Goal: Information Seeking & Learning: Learn about a topic

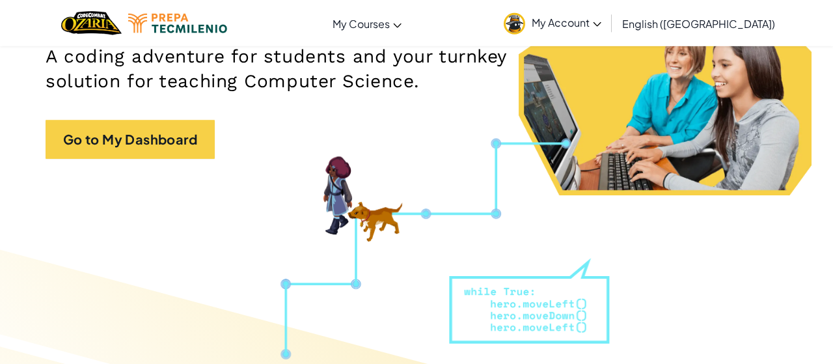
scroll to position [86, 0]
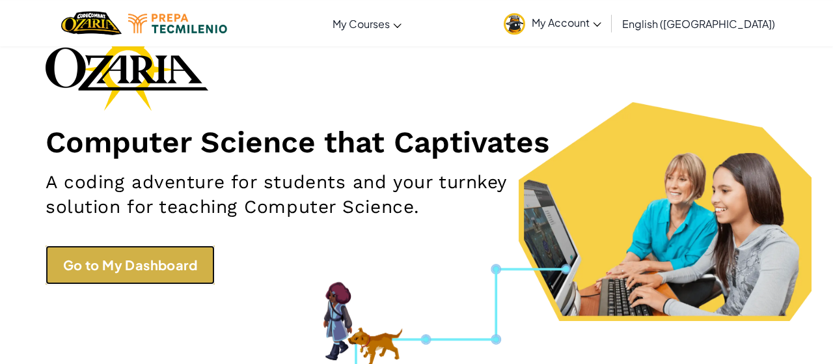
click at [79, 250] on link "Go to My Dashboard" at bounding box center [130, 264] width 169 height 39
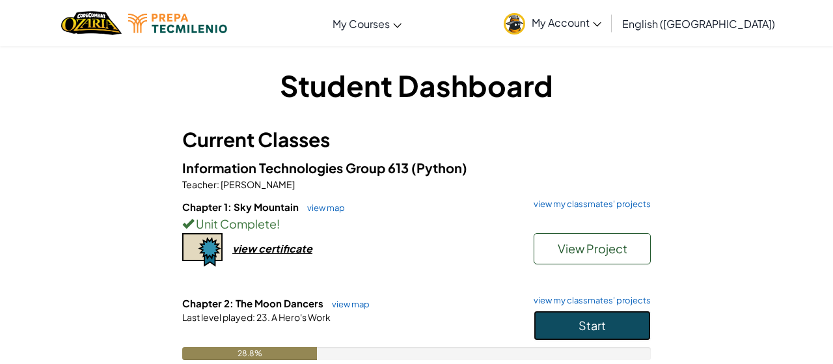
click at [619, 323] on button "Start" at bounding box center [592, 325] width 117 height 30
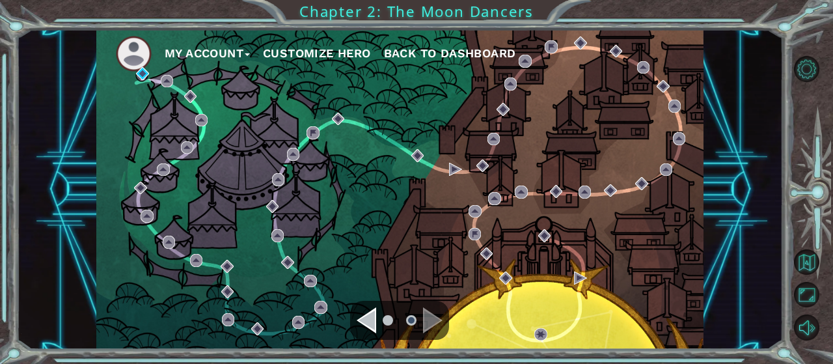
click at [378, 320] on ul at bounding box center [399, 320] width 47 height 26
click at [373, 319] on div "Navigate to the previous page" at bounding box center [367, 320] width 20 height 26
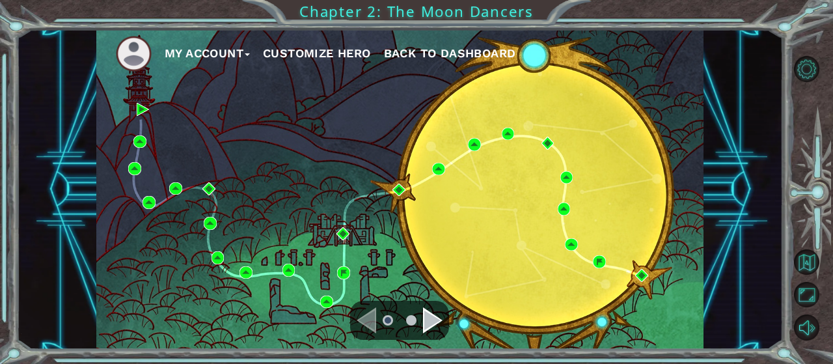
click at [431, 325] on div "Navigate to the next page" at bounding box center [433, 320] width 20 height 26
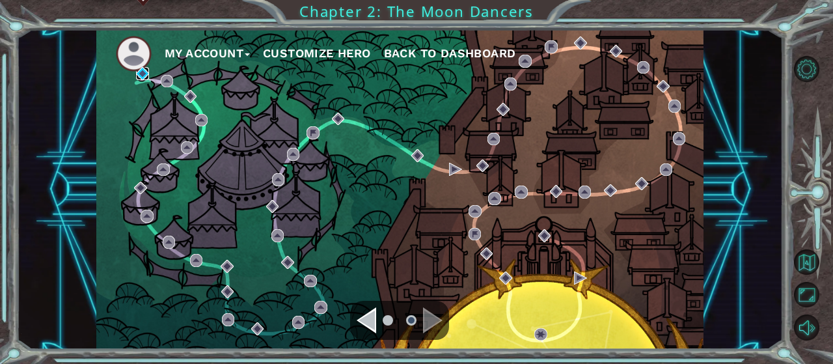
click at [141, 77] on img at bounding box center [142, 73] width 13 height 13
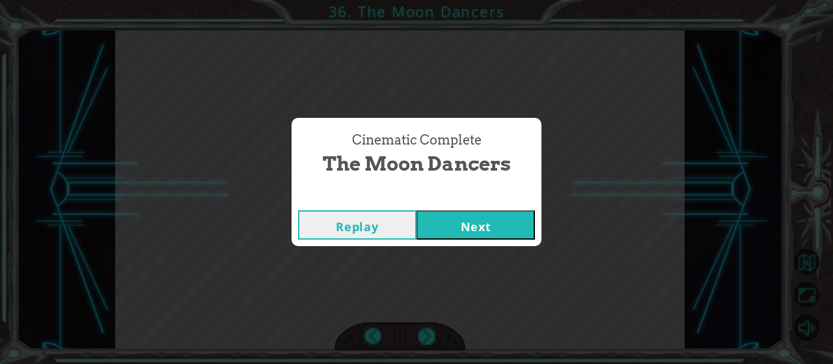
click at [489, 213] on button "Next" at bounding box center [475, 224] width 118 height 29
click at [416, 210] on button "Next" at bounding box center [475, 224] width 118 height 29
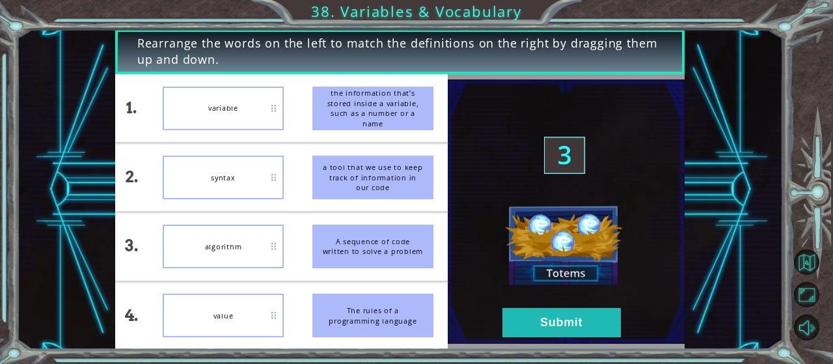
click at [416, 210] on button "Next" at bounding box center [475, 224] width 118 height 29
click at [811, 263] on button "Back to Map" at bounding box center [806, 261] width 25 height 25
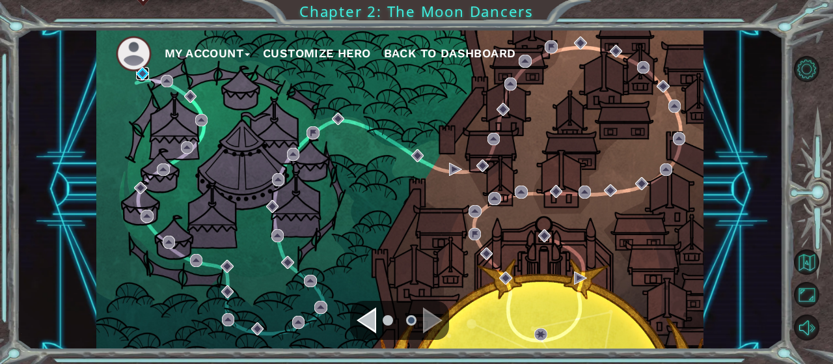
click at [144, 74] on img at bounding box center [142, 73] width 13 height 13
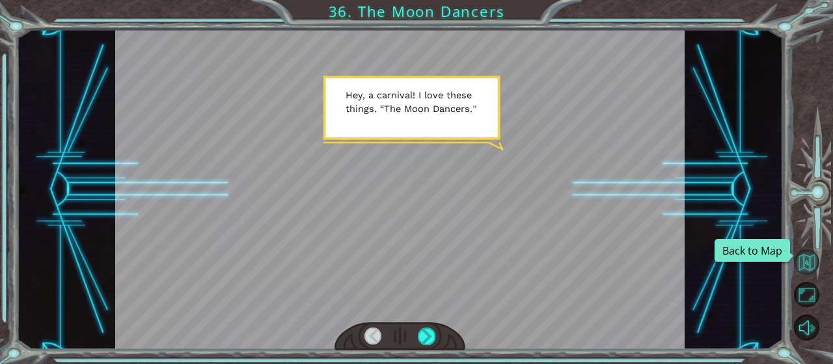
click at [811, 256] on button "Back to Map" at bounding box center [806, 261] width 25 height 25
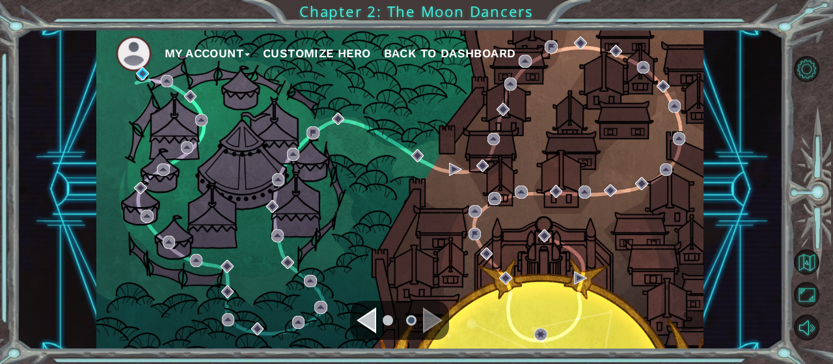
click at [368, 319] on div "Navigate to the previous page" at bounding box center [367, 320] width 20 height 26
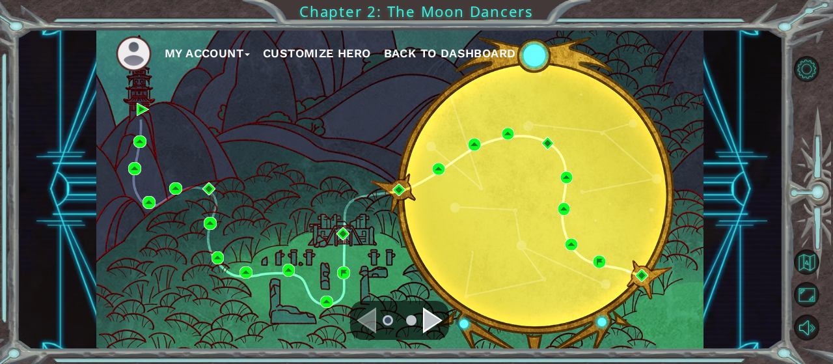
click at [437, 316] on div "Navigate to the next page" at bounding box center [433, 320] width 20 height 26
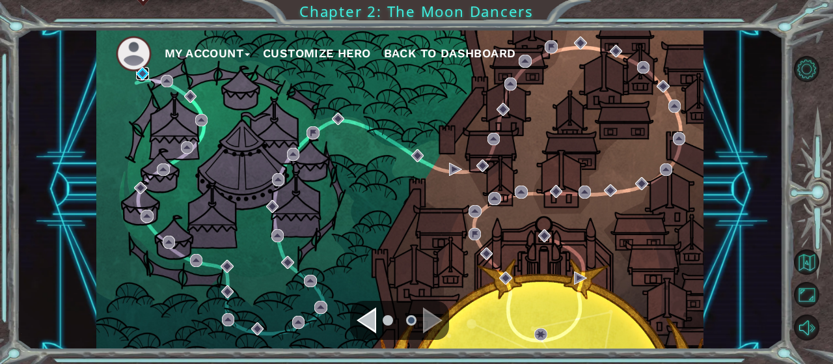
click at [142, 75] on img at bounding box center [142, 73] width 13 height 13
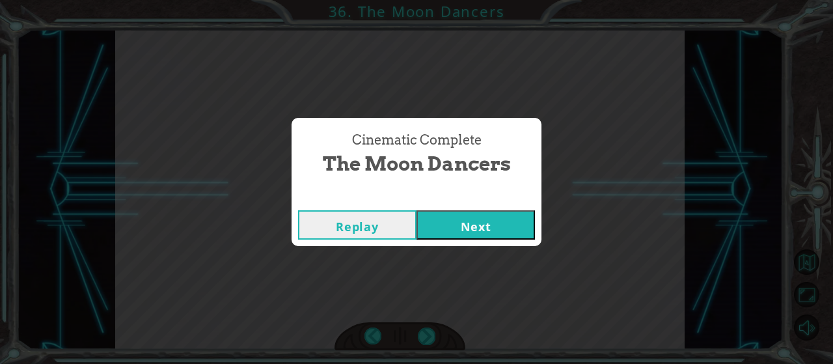
click at [478, 213] on button "Next" at bounding box center [475, 224] width 118 height 29
click at [497, 202] on div "Cinematic Complete" at bounding box center [416, 197] width 250 height 13
click at [505, 211] on button "Next" at bounding box center [475, 224] width 118 height 29
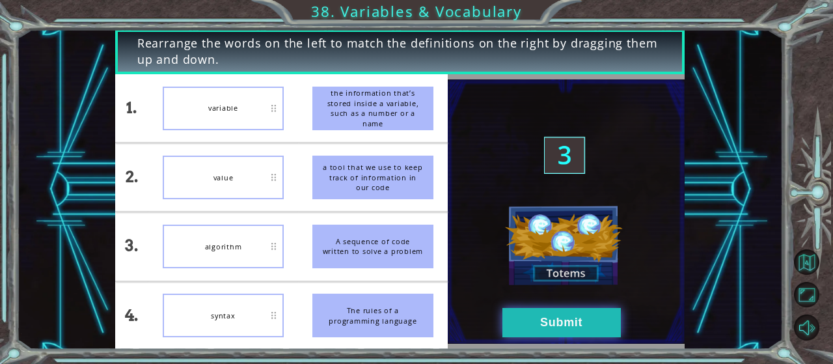
click at [553, 323] on button "Submit" at bounding box center [561, 322] width 118 height 29
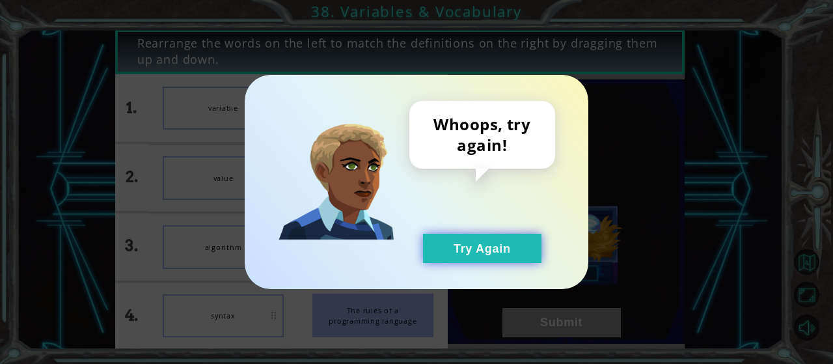
click at [513, 251] on button "Try Again" at bounding box center [482, 248] width 118 height 29
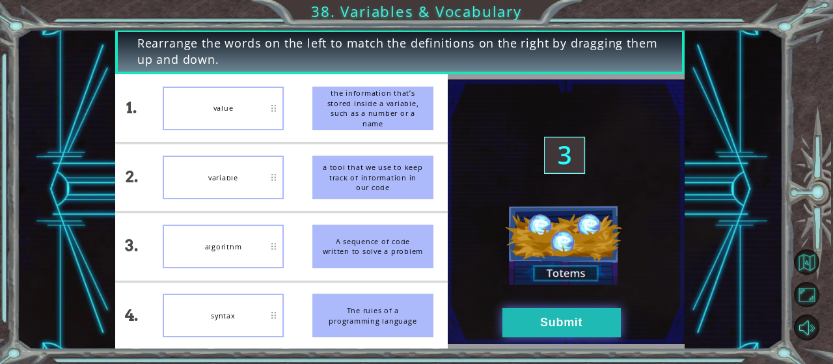
click at [541, 326] on button "Submit" at bounding box center [561, 322] width 118 height 29
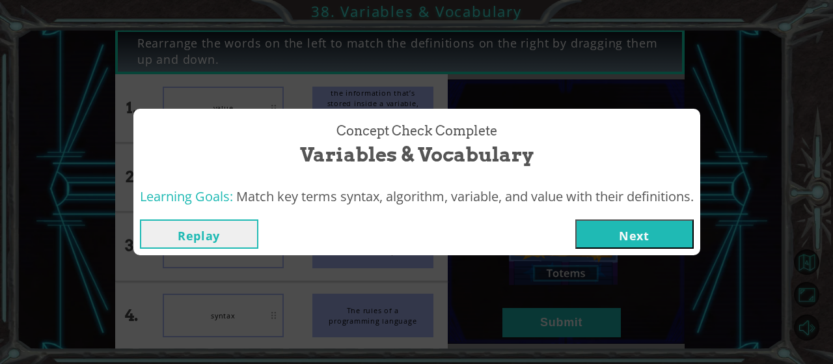
click at [642, 237] on button "Next" at bounding box center [634, 233] width 118 height 29
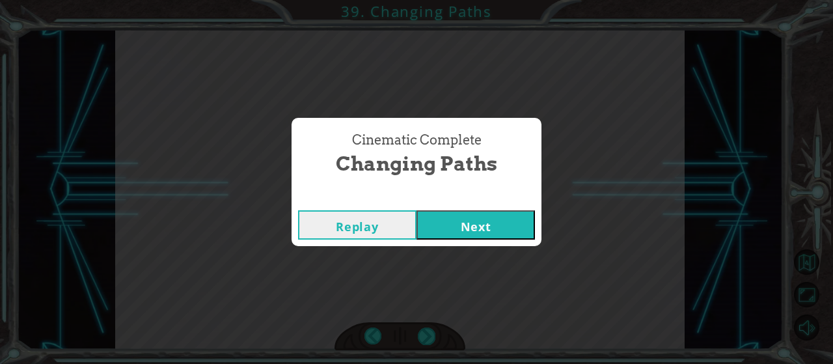
click at [511, 234] on button "Next" at bounding box center [475, 224] width 118 height 29
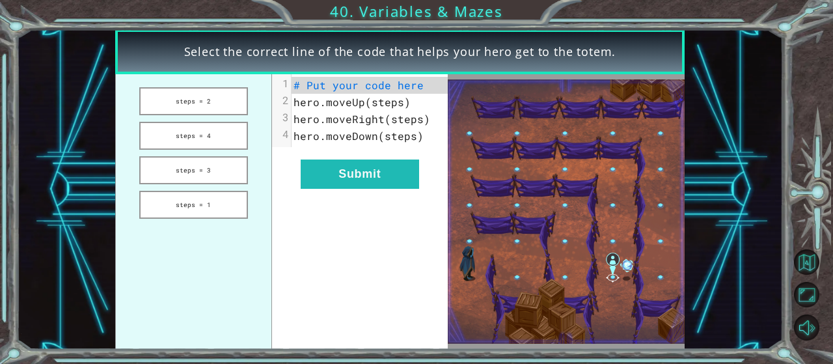
click at [390, 103] on span "hero.moveUp(steps)" at bounding box center [351, 102] width 117 height 14
click at [177, 176] on button "steps = 3" at bounding box center [193, 170] width 109 height 28
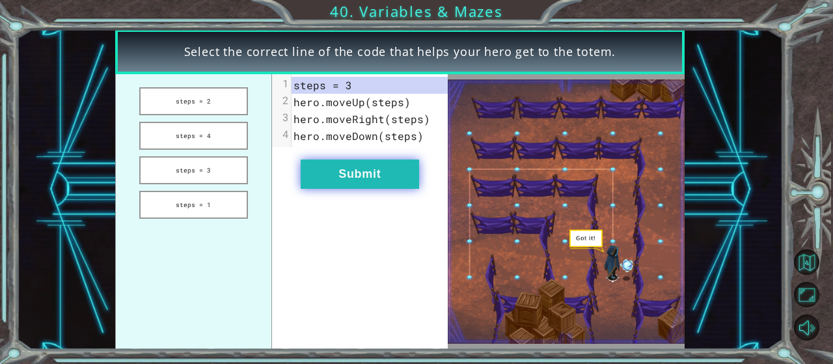
click at [353, 178] on button "Submit" at bounding box center [360, 173] width 118 height 29
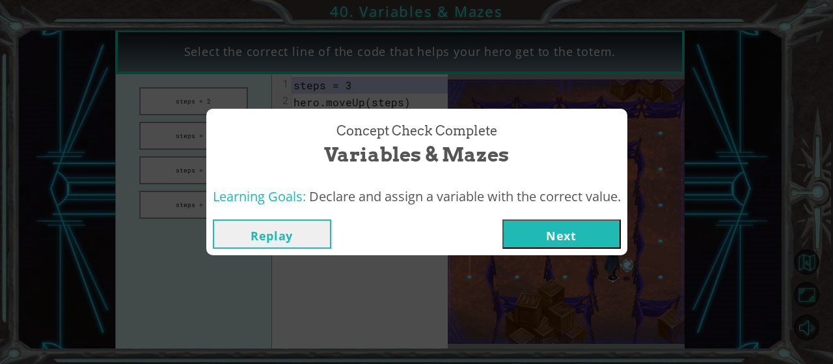
click at [610, 239] on button "Next" at bounding box center [561, 233] width 118 height 29
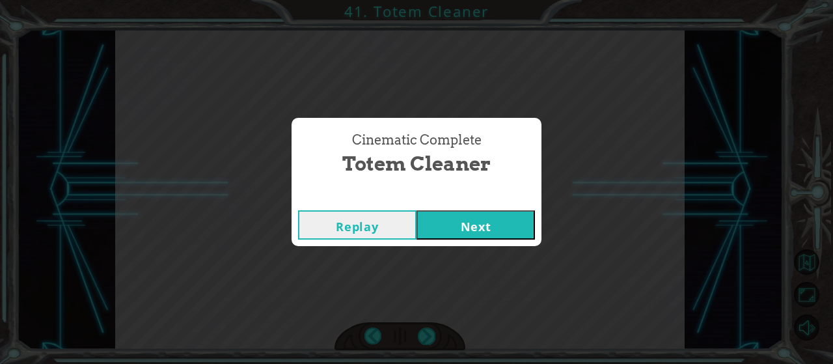
click at [464, 223] on button "Next" at bounding box center [475, 224] width 118 height 29
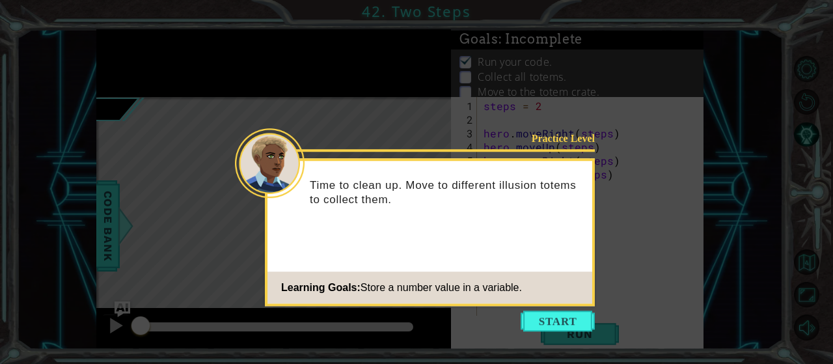
click at [534, 310] on icon at bounding box center [416, 182] width 833 height 364
click at [539, 321] on button "Start" at bounding box center [558, 320] width 74 height 21
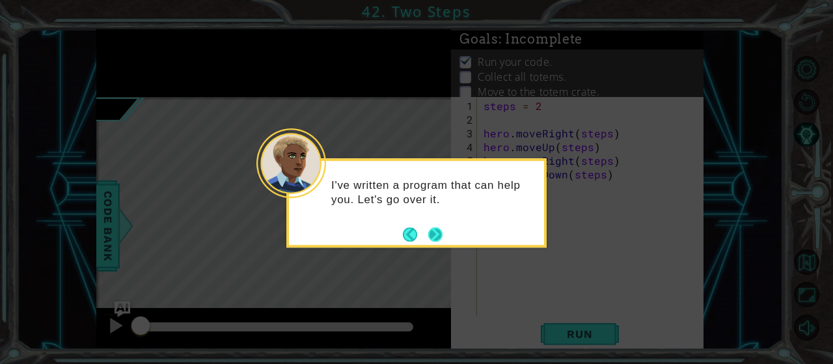
click at [439, 234] on button "Next" at bounding box center [434, 233] width 15 height 15
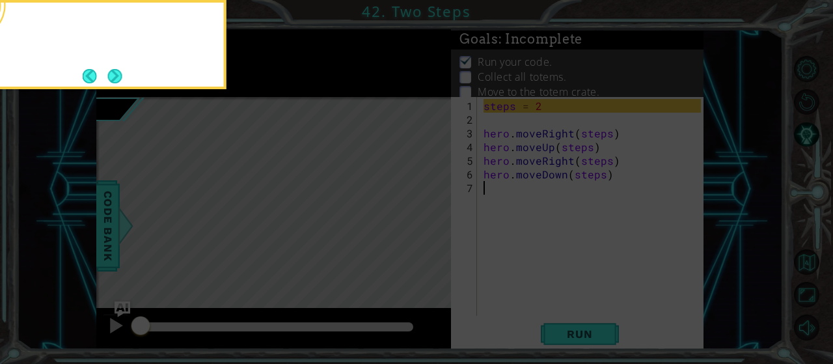
click at [439, 234] on icon at bounding box center [416, 182] width 833 height 364
click at [110, 70] on button "Next" at bounding box center [114, 75] width 23 height 23
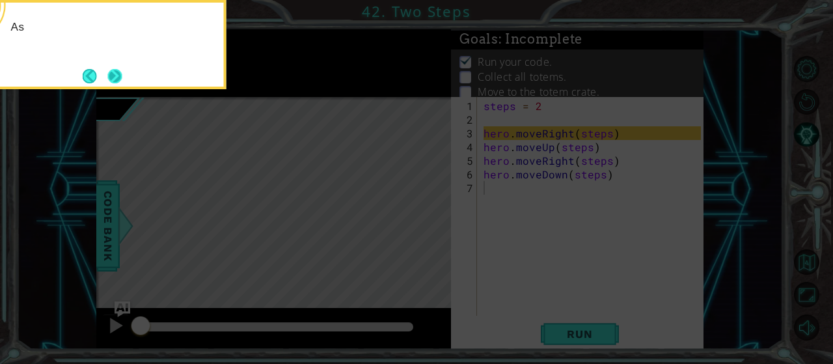
click at [111, 70] on button "Next" at bounding box center [114, 75] width 23 height 23
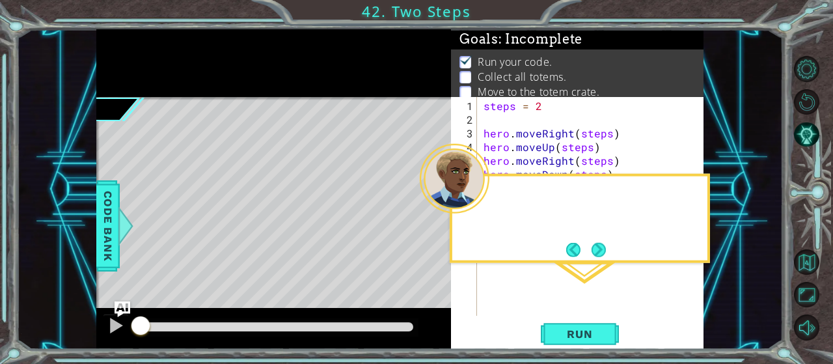
click at [111, 70] on div at bounding box center [273, 63] width 355 height 68
click at [602, 254] on button "Next" at bounding box center [598, 249] width 15 height 15
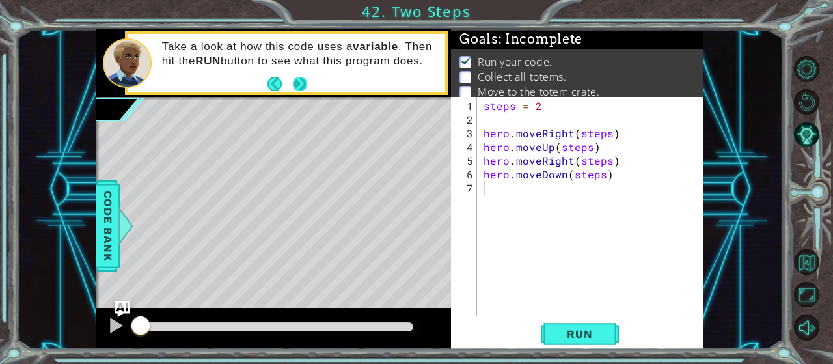
click at [298, 85] on button "Next" at bounding box center [300, 84] width 18 height 18
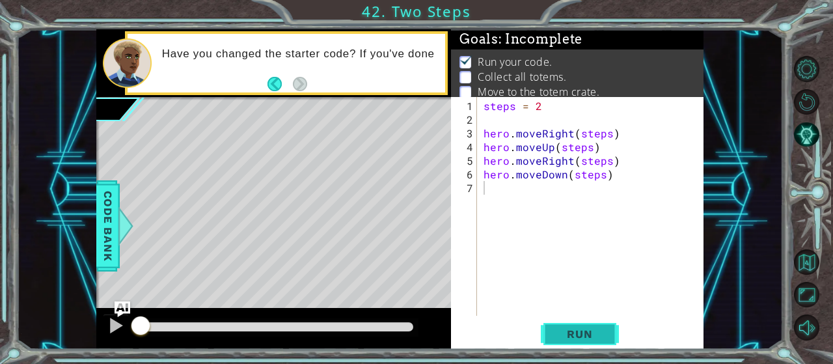
click at [603, 336] on span "Run" at bounding box center [579, 333] width 51 height 13
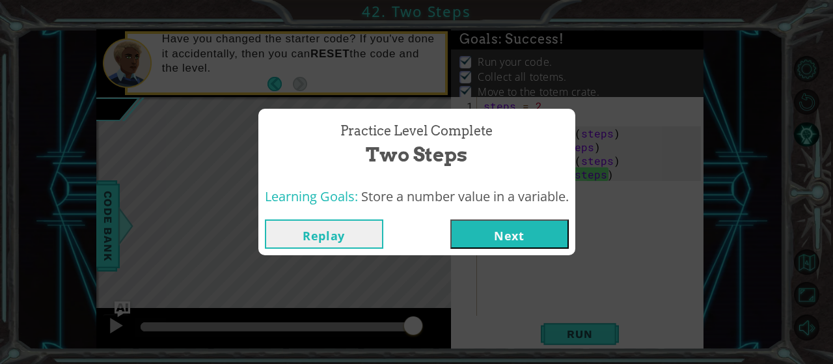
click at [527, 228] on button "Next" at bounding box center [509, 233] width 118 height 29
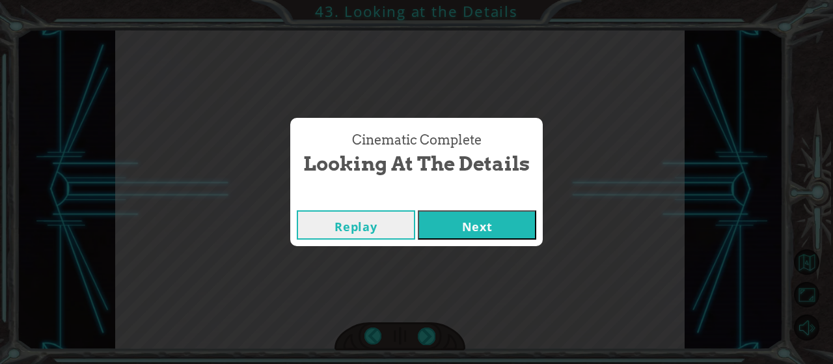
click at [474, 234] on button "Next" at bounding box center [477, 224] width 118 height 29
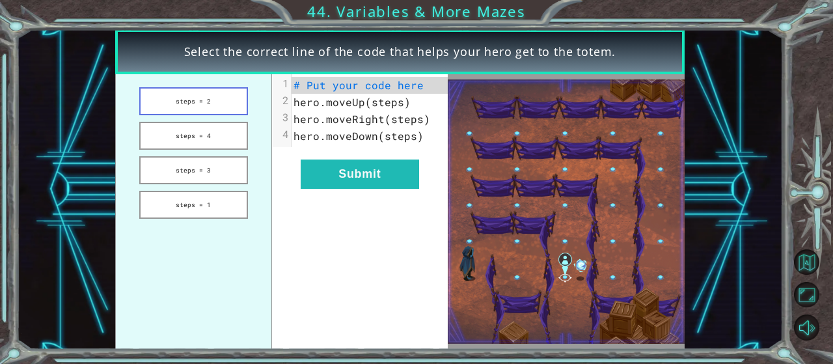
click at [211, 109] on button "steps = 2" at bounding box center [193, 101] width 109 height 28
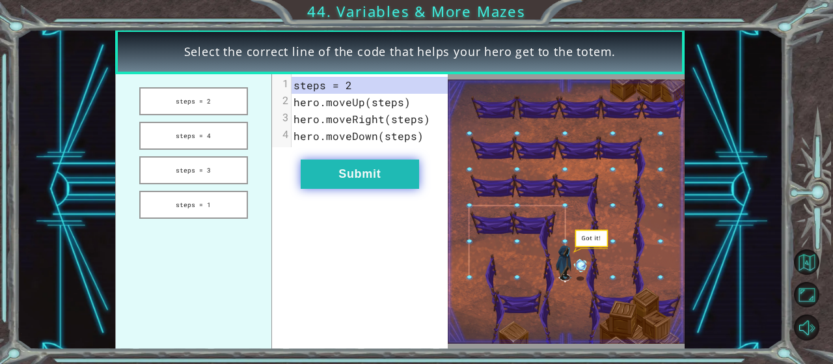
click at [385, 183] on button "Submit" at bounding box center [360, 173] width 118 height 29
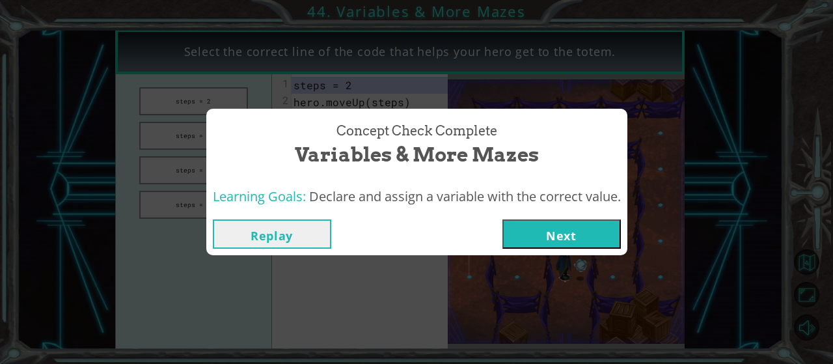
click at [589, 240] on button "Next" at bounding box center [561, 233] width 118 height 29
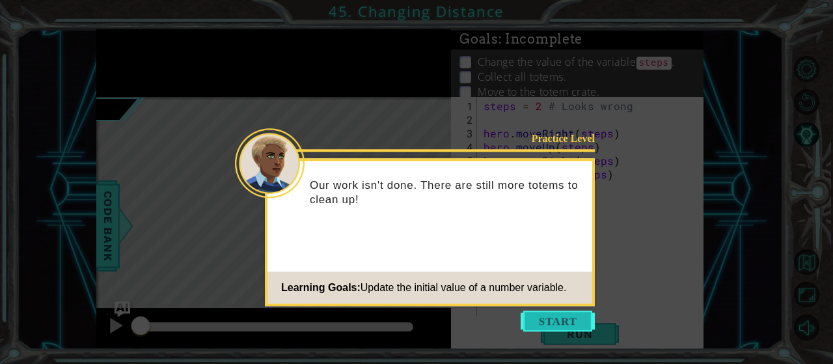
click at [539, 320] on button "Start" at bounding box center [558, 320] width 74 height 21
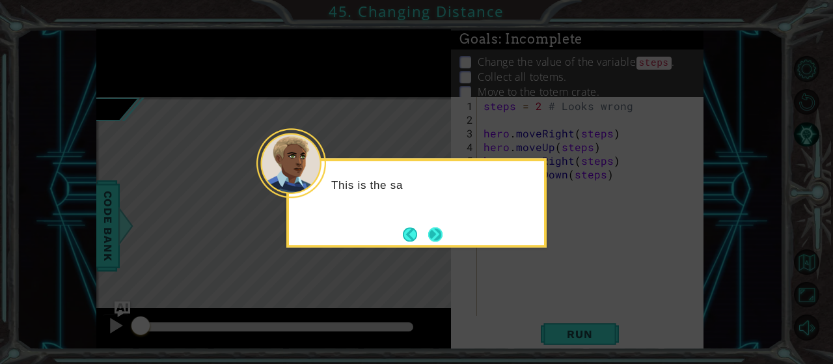
click at [438, 230] on button "Next" at bounding box center [435, 233] width 15 height 15
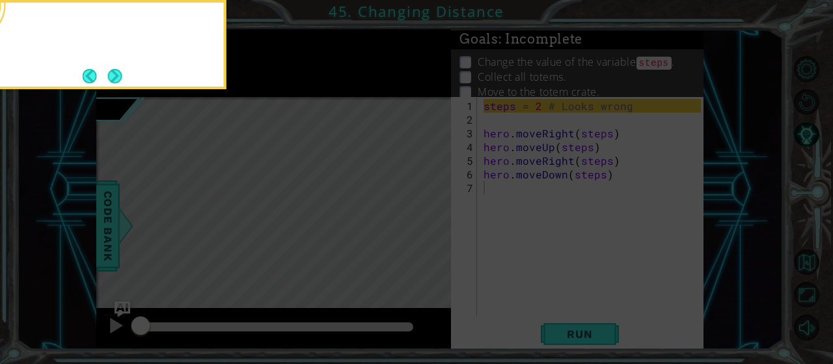
click at [438, 230] on icon at bounding box center [416, 182] width 833 height 364
click at [116, 75] on button "Next" at bounding box center [115, 76] width 16 height 16
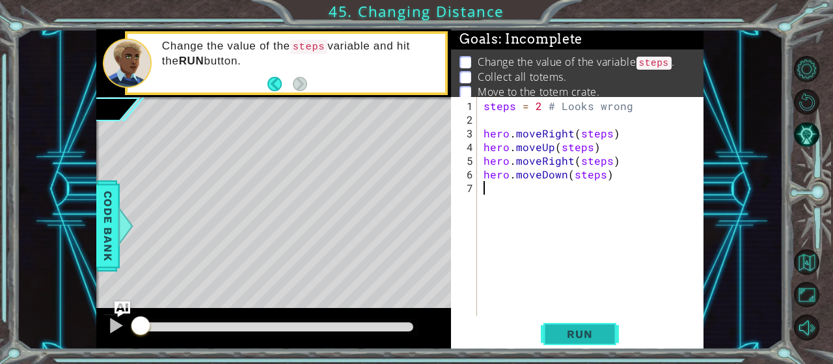
click at [591, 332] on span "Run" at bounding box center [579, 333] width 51 height 13
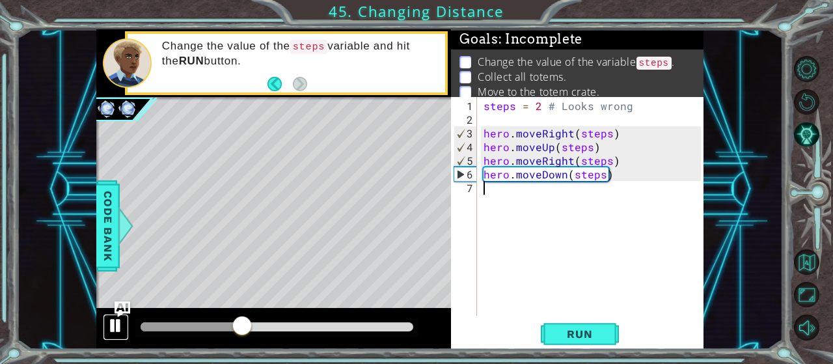
click at [122, 329] on div at bounding box center [115, 325] width 17 height 17
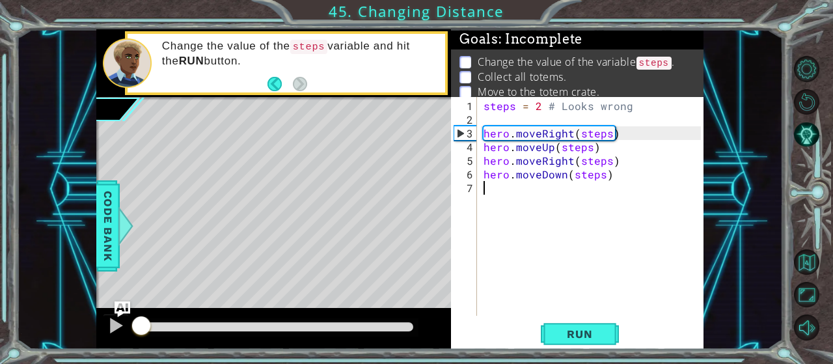
drag, startPoint x: 245, startPoint y: 323, endPoint x: 101, endPoint y: 332, distance: 144.7
click at [101, 332] on div at bounding box center [273, 329] width 355 height 42
click at [563, 175] on div "steps = 2 # Looks wrong hero . moveRight ( steps ) hero . moveUp ( steps ) hero…" at bounding box center [594, 222] width 226 height 246
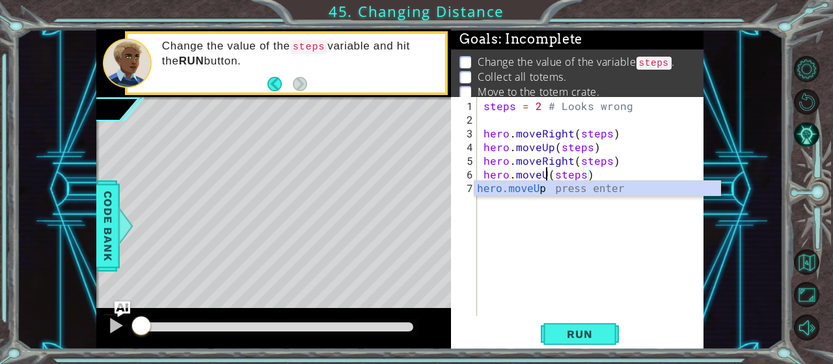
scroll to position [0, 4]
click at [612, 165] on div "steps = 2 # Looks wrong hero . moveRight ( steps ) hero . moveUp ( steps ) hero…" at bounding box center [594, 222] width 226 height 246
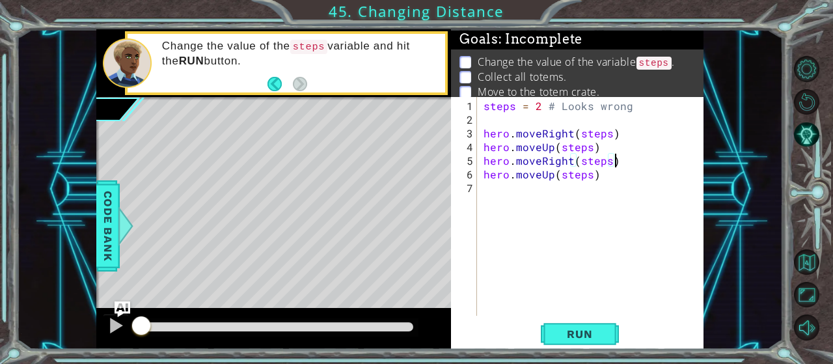
type textarea "hero.moveUp(steps)"
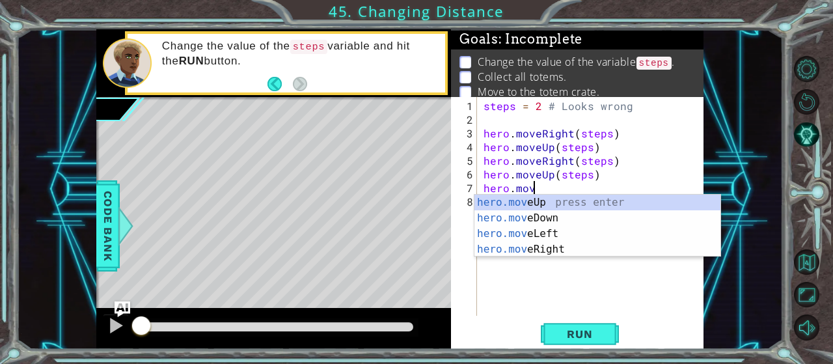
scroll to position [0, 3]
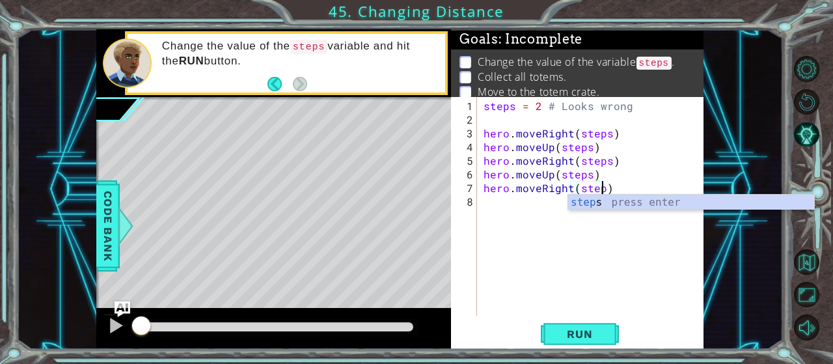
type textarea "hero.moveRight(steps)"
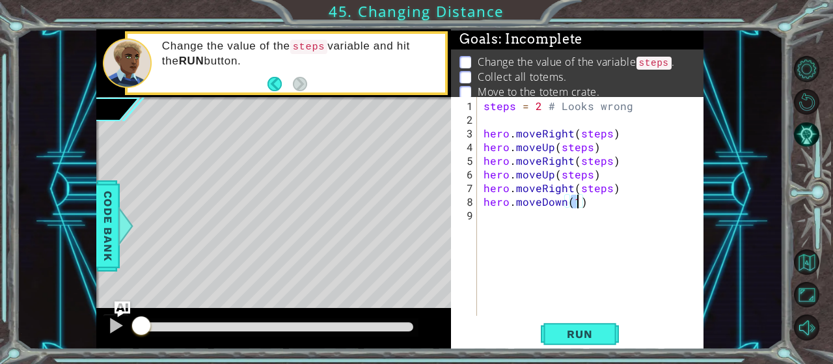
scroll to position [0, 5]
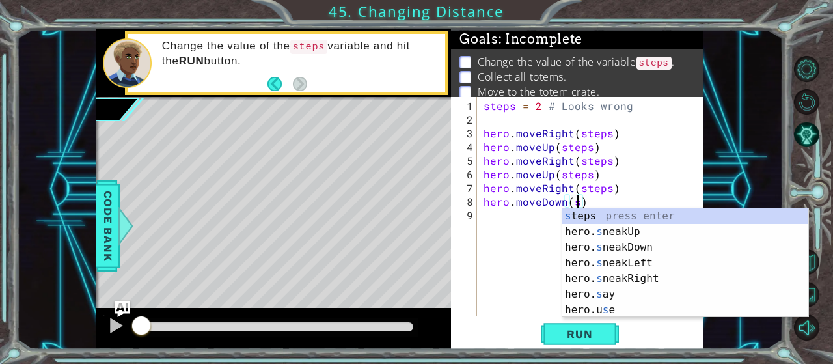
type textarea "hero.moveDown(steps)"
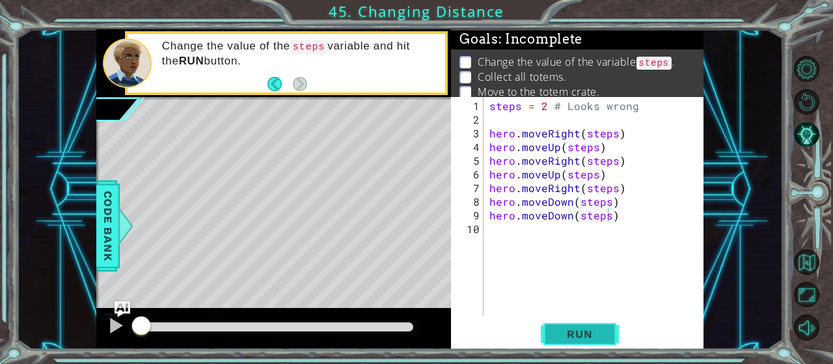
click at [577, 324] on button "Run" at bounding box center [580, 333] width 78 height 25
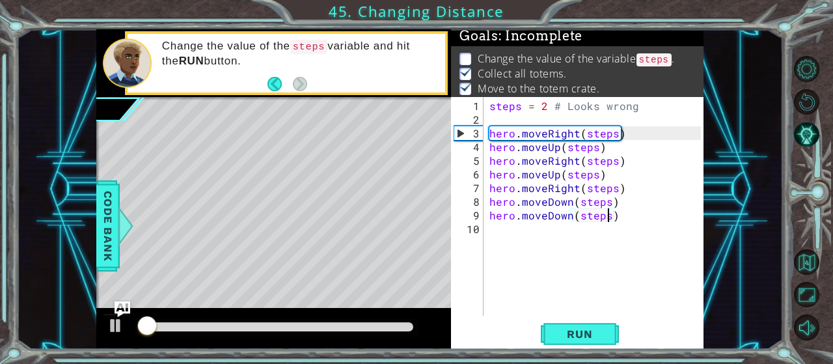
scroll to position [4, 0]
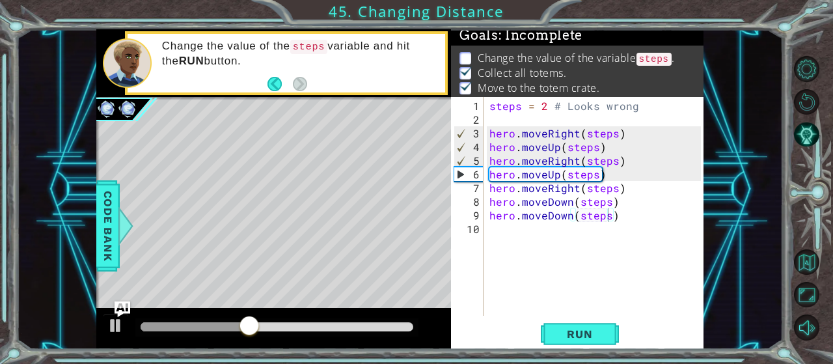
click at [467, 58] on p at bounding box center [465, 58] width 12 height 12
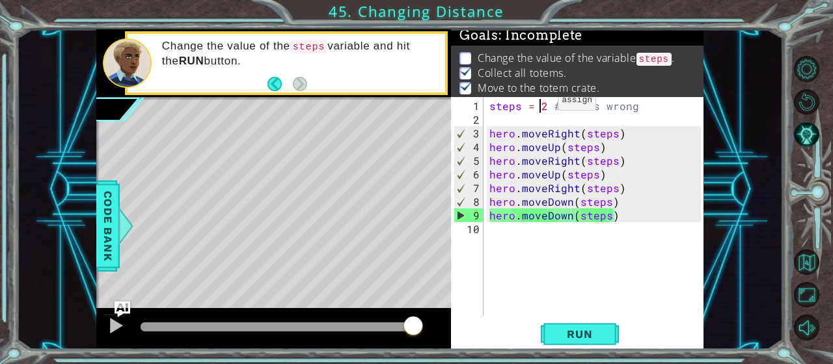
click at [541, 106] on div "steps = 2 # Looks wrong hero . moveRight ( steps ) hero . moveUp ( steps ) hero…" at bounding box center [597, 222] width 221 height 246
click at [550, 103] on div "steps = 2 # Looks wrong hero . moveRight ( steps ) hero . moveUp ( steps ) hero…" at bounding box center [597, 222] width 221 height 246
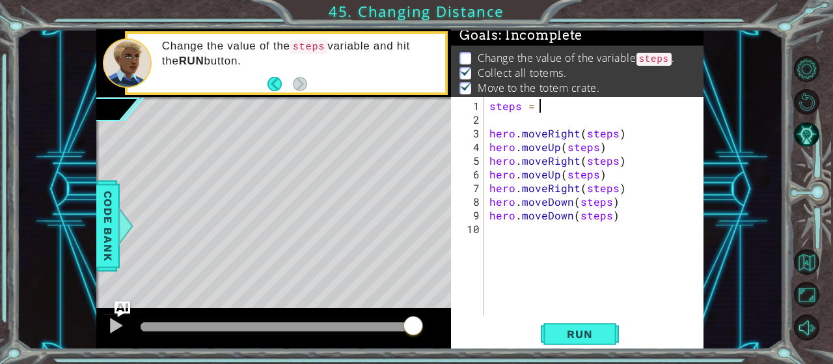
scroll to position [0, 3]
click at [586, 340] on span "Run" at bounding box center [579, 333] width 51 height 13
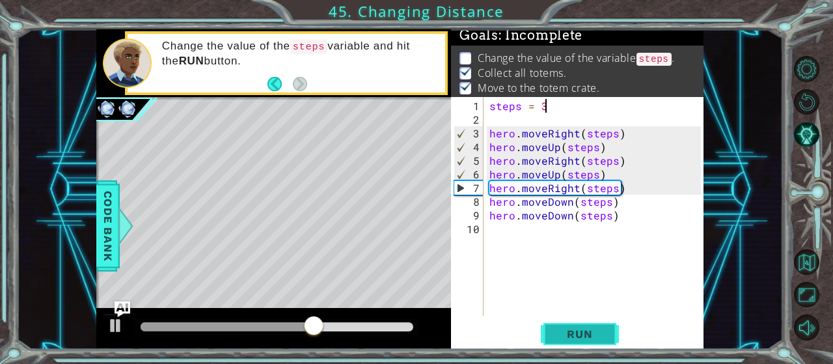
click at [588, 332] on span "Run" at bounding box center [579, 333] width 51 height 13
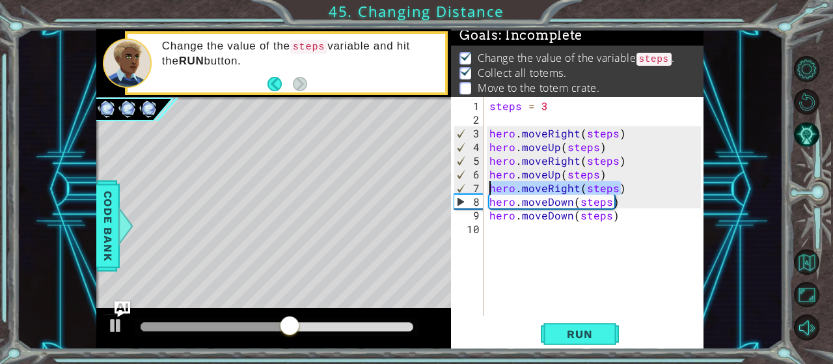
drag, startPoint x: 630, startPoint y: 189, endPoint x: 491, endPoint y: 189, distance: 138.6
click at [491, 189] on div "steps = 3 hero . moveRight ( steps ) hero . moveUp ( steps ) hero . moveRight (…" at bounding box center [597, 222] width 221 height 246
type textarea "hero.moveRight(steps)"
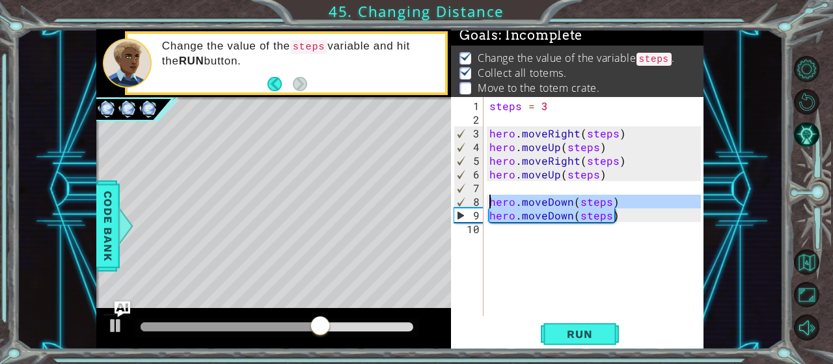
drag, startPoint x: 619, startPoint y: 213, endPoint x: 482, endPoint y: 204, distance: 137.6
click at [487, 204] on div "steps = 3 hero . moveRight ( steps ) hero . moveUp ( steps ) hero . moveRight (…" at bounding box center [594, 206] width 214 height 219
type textarea "hero.moveDown(steps) hero.moveDown(steps)"
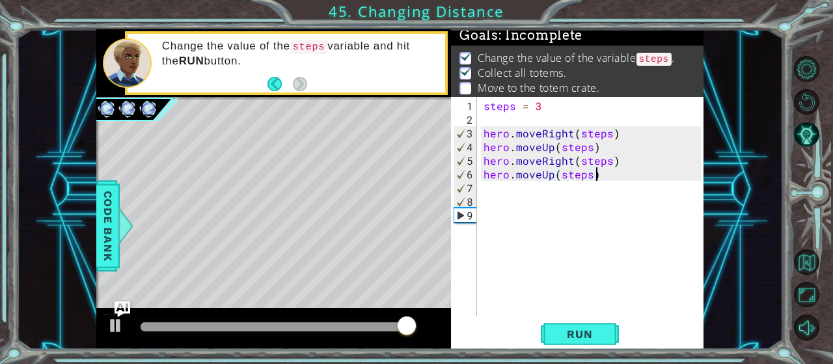
click at [609, 178] on div "steps = 3 hero . moveRight ( steps ) hero . moveUp ( steps ) hero . moveRight (…" at bounding box center [594, 222] width 226 height 246
type textarea "hero.moveUp(steps)"
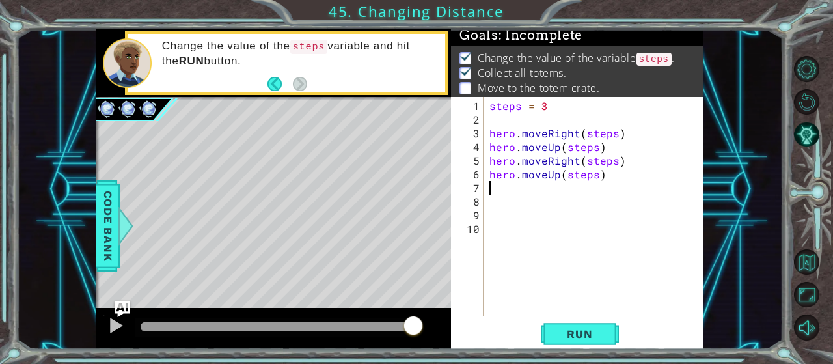
type textarea "e"
type textarea "hero.moveDown(steps)"
click at [589, 327] on button "Run" at bounding box center [580, 333] width 78 height 25
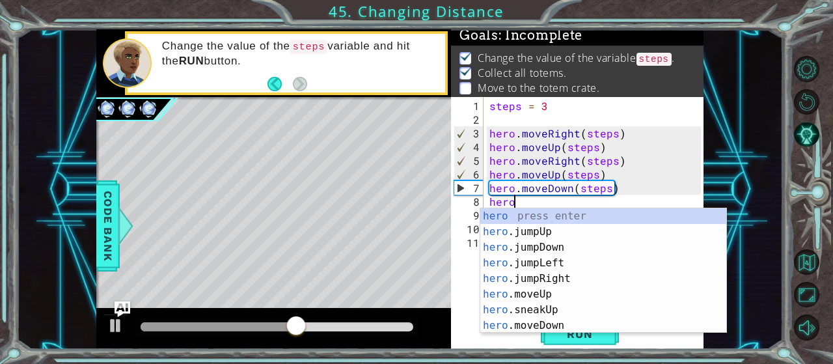
scroll to position [0, 1]
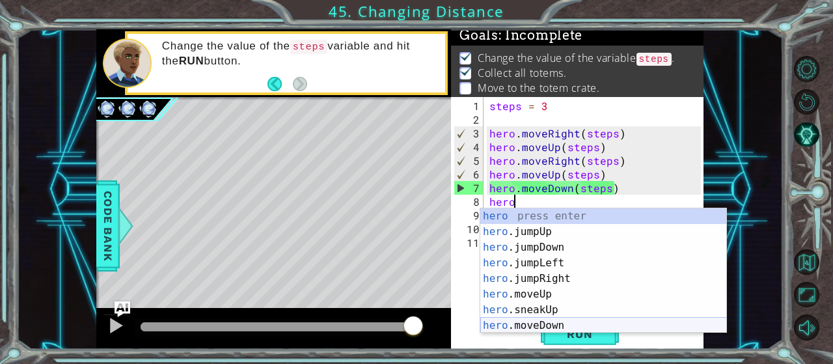
click at [567, 323] on div "hero press enter hero .jumpUp press enter hero .jumpDown press enter hero .jump…" at bounding box center [603, 286] width 247 height 156
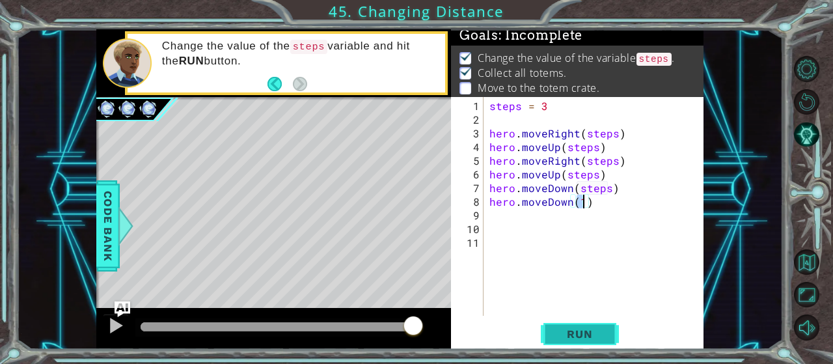
click at [589, 337] on span "Run" at bounding box center [579, 333] width 51 height 13
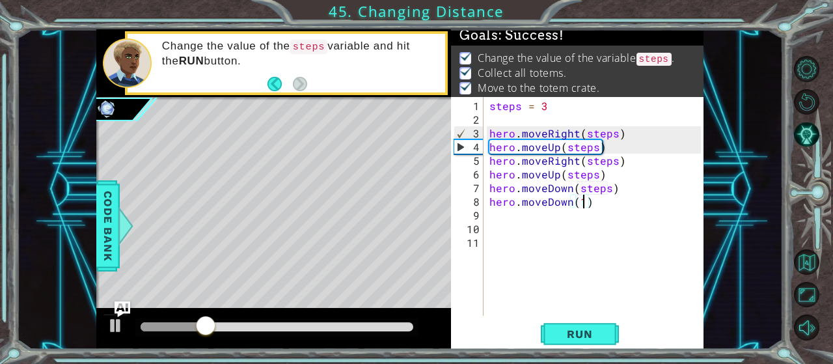
click at [595, 175] on div "steps = 3 hero . moveRight ( steps ) hero . moveUp ( steps ) hero . moveRight (…" at bounding box center [597, 222] width 221 height 246
drag, startPoint x: 595, startPoint y: 175, endPoint x: 589, endPoint y: 172, distance: 6.7
click at [589, 172] on div "steps = 3 hero . moveRight ( steps ) hero . moveUp ( steps ) hero . moveRight (…" at bounding box center [597, 222] width 221 height 246
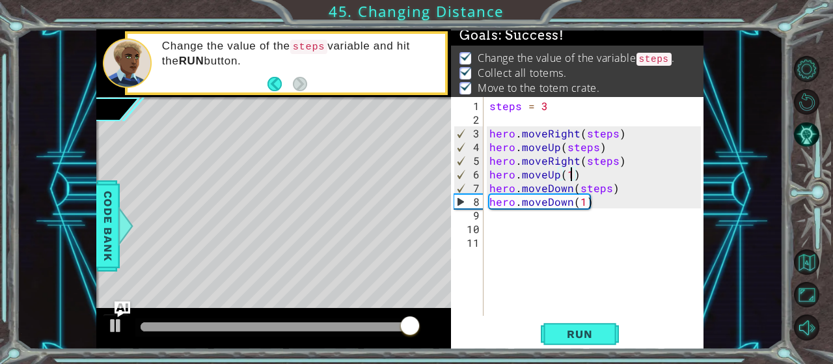
type textarea "hero.moveUp(1)"
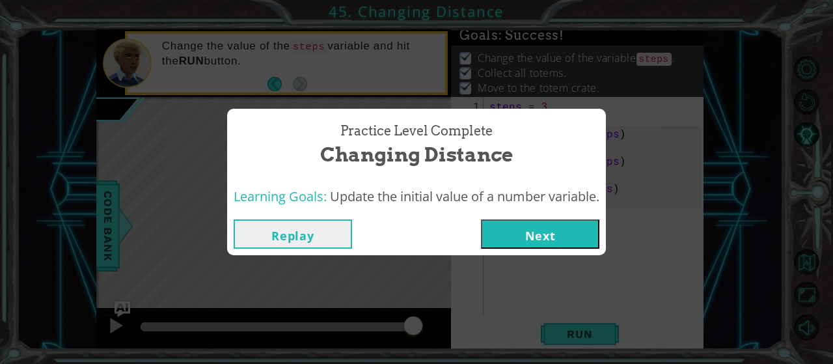
click at [558, 233] on button "Next" at bounding box center [540, 233] width 118 height 29
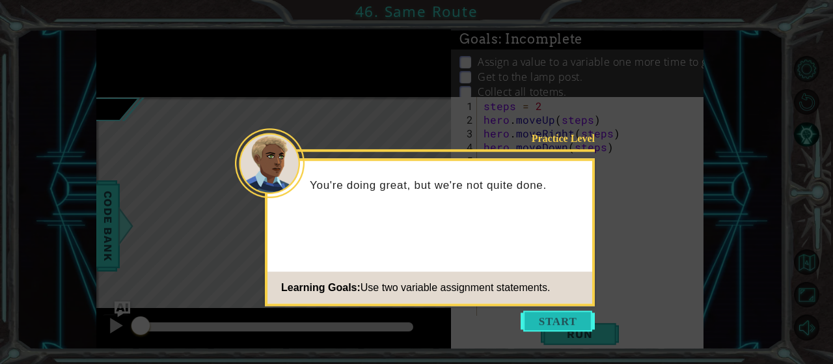
click at [563, 324] on button "Start" at bounding box center [558, 320] width 74 height 21
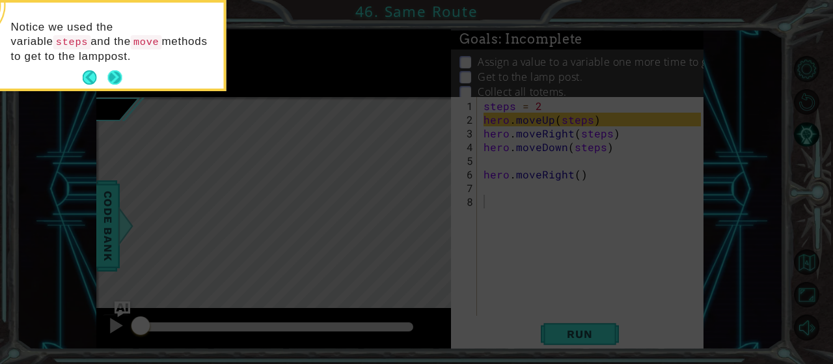
click at [120, 79] on button "Next" at bounding box center [114, 77] width 19 height 19
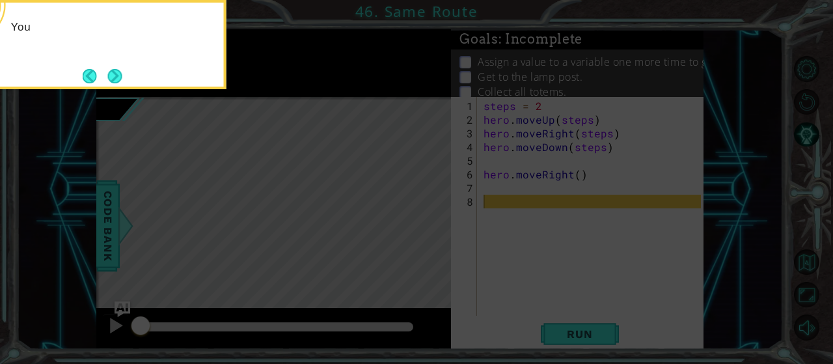
click at [120, 79] on button "Next" at bounding box center [114, 75] width 15 height 15
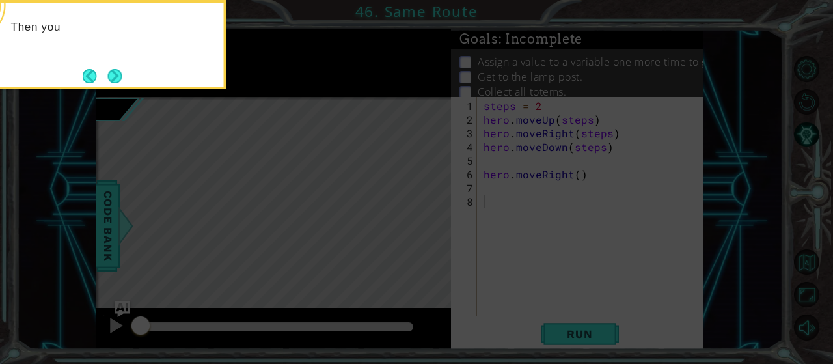
click at [120, 79] on button "Next" at bounding box center [115, 76] width 16 height 16
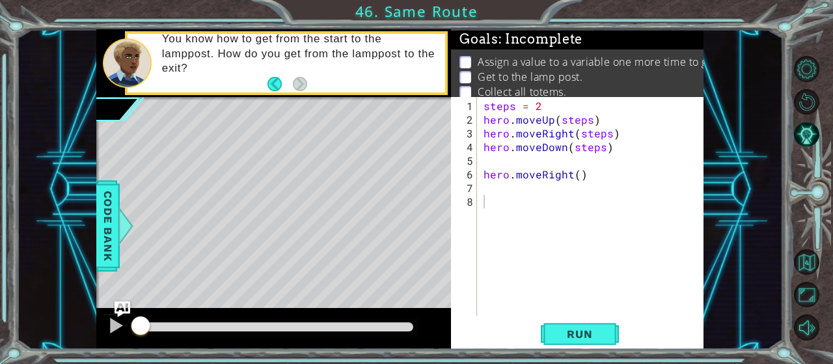
drag, startPoint x: 622, startPoint y: 72, endPoint x: 596, endPoint y: 77, distance: 26.5
click at [596, 77] on li "Get to the lamp post." at bounding box center [578, 77] width 239 height 15
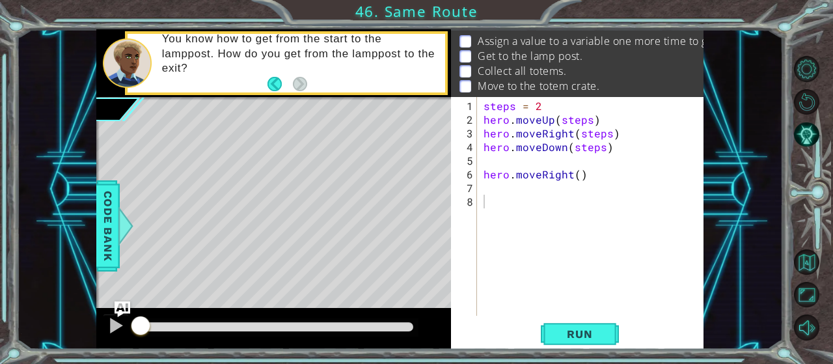
scroll to position [23, 0]
click at [549, 98] on div "steps = 2 hero . moveUp ( steps ) hero . moveRight ( steps ) hero . moveDown ( …" at bounding box center [591, 206] width 220 height 219
click at [580, 331] on span "Run" at bounding box center [579, 333] width 51 height 13
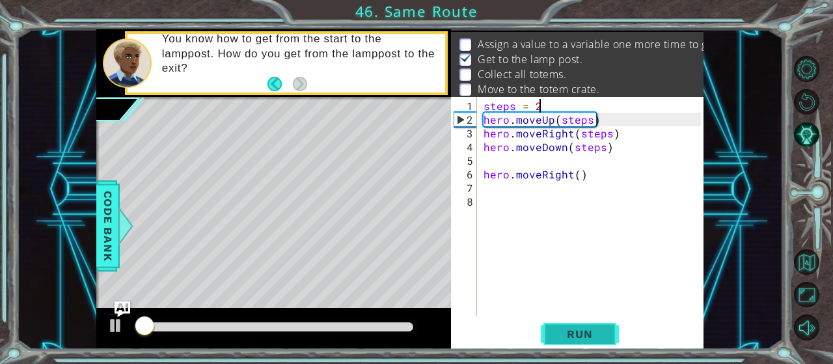
scroll to position [12, 0]
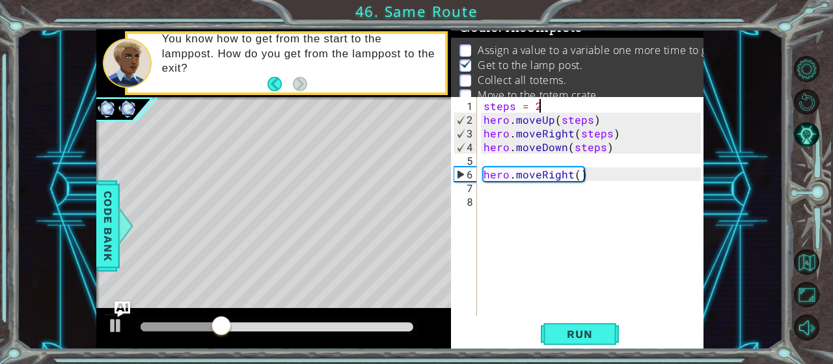
click at [601, 177] on div "steps = 2 hero . moveUp ( steps ) hero . moveRight ( steps ) hero . moveDown ( …" at bounding box center [594, 222] width 226 height 246
click at [628, 125] on div "steps = 2 hero . moveUp ( steps ) hero . moveRight ( steps ) hero . moveDown ( …" at bounding box center [594, 222] width 226 height 246
click at [120, 327] on div at bounding box center [115, 325] width 17 height 17
click at [572, 105] on div "steps = 2 hero . moveUp ( steps ) hero . moveRight ( steps ) hero . moveDown ( …" at bounding box center [594, 222] width 226 height 246
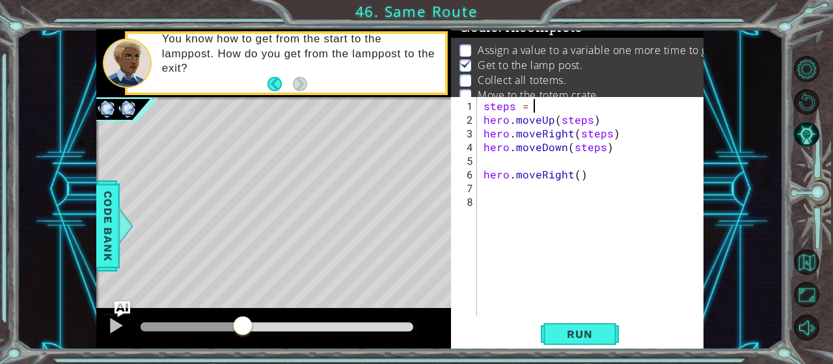
scroll to position [0, 3]
drag, startPoint x: 589, startPoint y: 122, endPoint x: 559, endPoint y: 120, distance: 30.0
click at [559, 120] on div "steps = 3 hero . moveUp ( steps ) hero . moveRight ( steps ) hero . moveDown ( …" at bounding box center [594, 222] width 226 height 246
drag, startPoint x: 607, startPoint y: 132, endPoint x: 575, endPoint y: 131, distance: 32.6
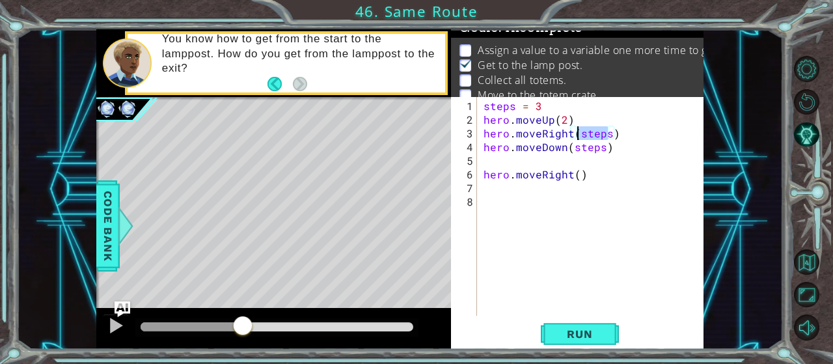
click at [575, 131] on div "steps = 3 hero . moveUp ( 2 ) hero . moveRight ( steps ) hero . moveDown ( step…" at bounding box center [594, 222] width 226 height 246
drag, startPoint x: 602, startPoint y: 150, endPoint x: 572, endPoint y: 145, distance: 30.3
click at [572, 145] on div "steps = 3 hero . moveUp ( 2 ) hero . moveRight ( 2 ) hero . moveDown ( steps ) …" at bounding box center [594, 222] width 226 height 246
type textarea "hero.moveDown(2)"
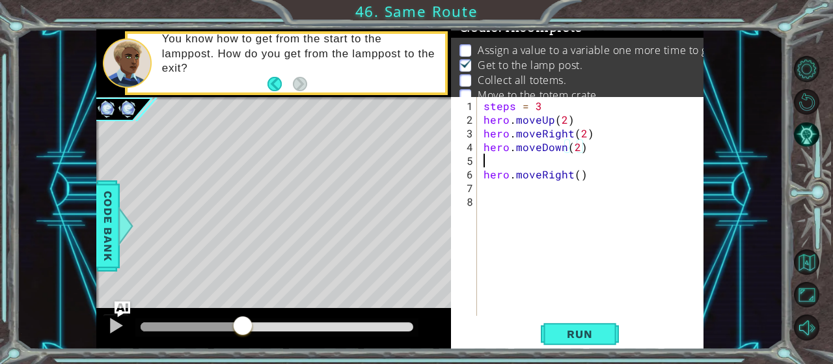
click at [550, 163] on div "steps = 3 hero . moveUp ( 2 ) hero . moveRight ( 2 ) hero . moveDown ( 2 ) hero…" at bounding box center [594, 222] width 226 height 246
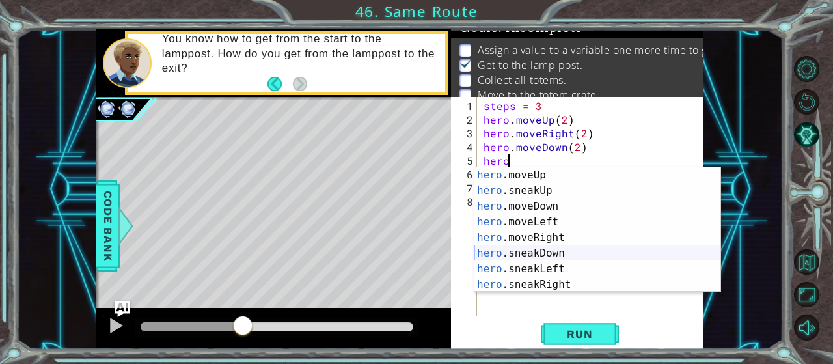
scroll to position [78, 0]
click at [547, 233] on div "hero .moveUp press enter hero .sneakUp press enter hero .moveDown press enter h…" at bounding box center [597, 245] width 247 height 156
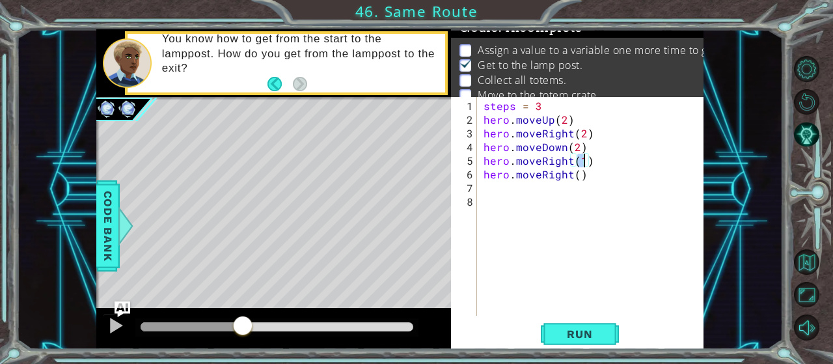
click at [590, 174] on div "steps = 3 hero . moveUp ( 2 ) hero . moveRight ( 2 ) hero . moveDown ( 2 ) hero…" at bounding box center [594, 222] width 226 height 246
type textarea "hero.moveRight()"
drag, startPoint x: 590, startPoint y: 175, endPoint x: 465, endPoint y: 172, distance: 125.6
click at [481, 172] on div "steps = 3 hero . moveUp ( 2 ) hero . moveRight ( 2 ) hero . moveDown ( 2 ) hero…" at bounding box center [591, 206] width 220 height 219
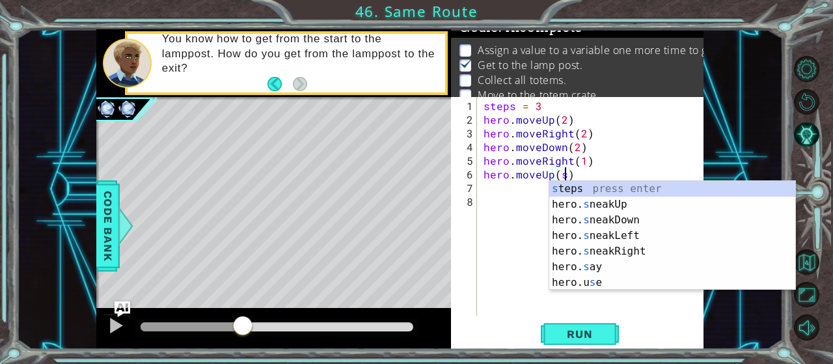
type textarea "hero.moveUp(steps)"
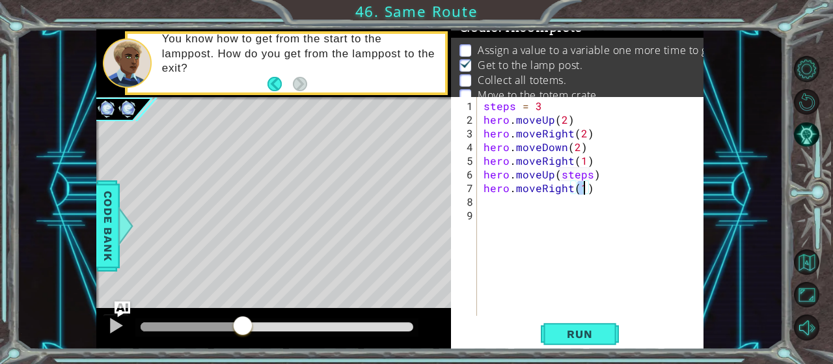
scroll to position [0, 5]
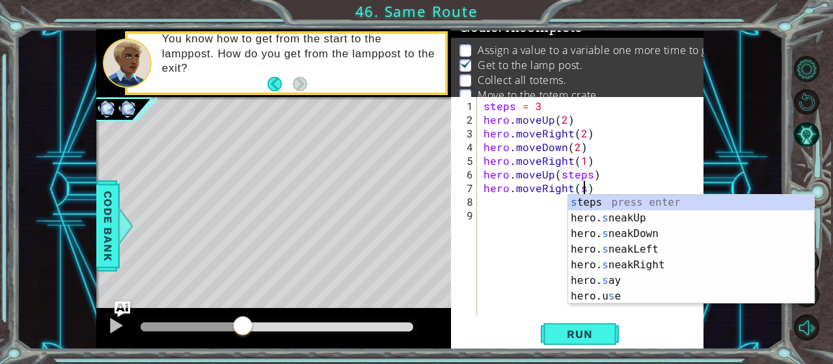
type textarea "hero.moveRight(steps)"
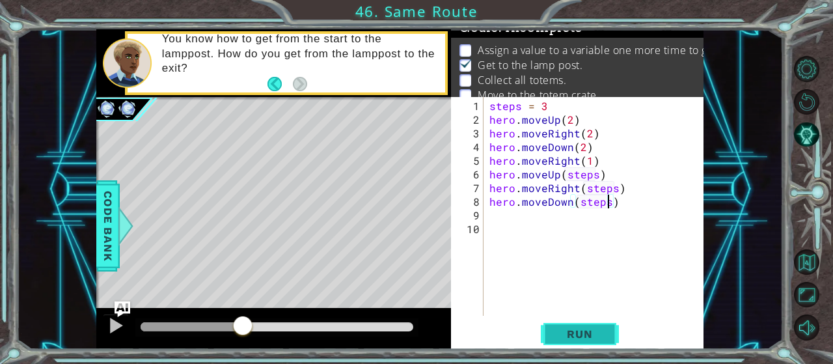
click at [567, 328] on button "Run" at bounding box center [580, 333] width 78 height 25
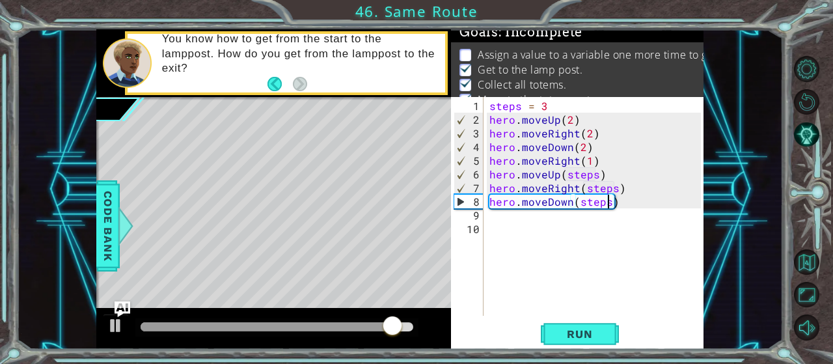
scroll to position [0, 0]
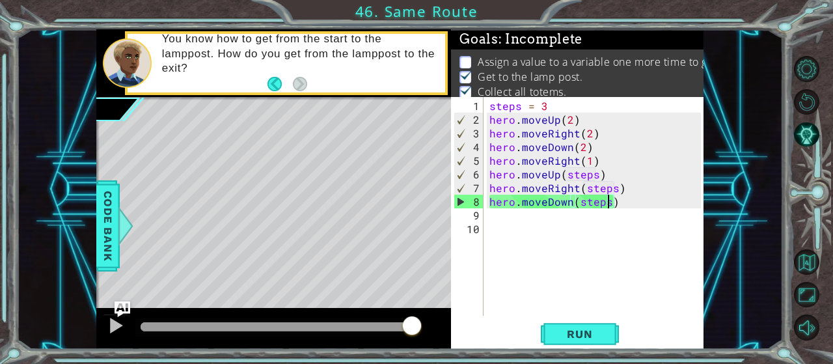
click at [547, 106] on div "steps = 3 hero . moveUp ( 2 ) hero . moveRight ( 2 ) hero . moveDown ( 2 ) hero…" at bounding box center [597, 222] width 221 height 246
type textarea "steps = 3"
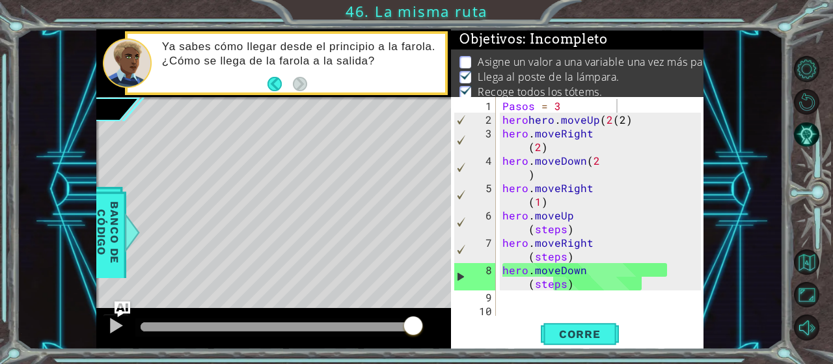
drag, startPoint x: 690, startPoint y: 72, endPoint x: 647, endPoint y: 76, distance: 43.1
click at [647, 76] on li "Llega al poste de la lámpara." at bounding box center [578, 77] width 239 height 15
drag, startPoint x: 679, startPoint y: 60, endPoint x: 640, endPoint y: 62, distance: 39.8
click at [640, 62] on p "Asigne un valor a una variable una vez más para llegar a la caja del tótem." at bounding box center [659, 62] width 362 height 14
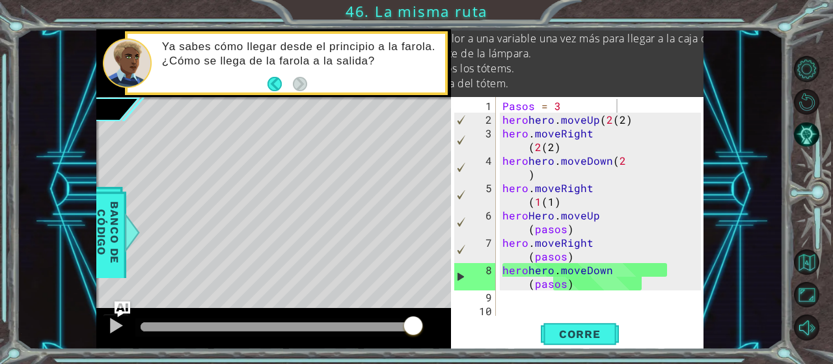
scroll to position [0, 143]
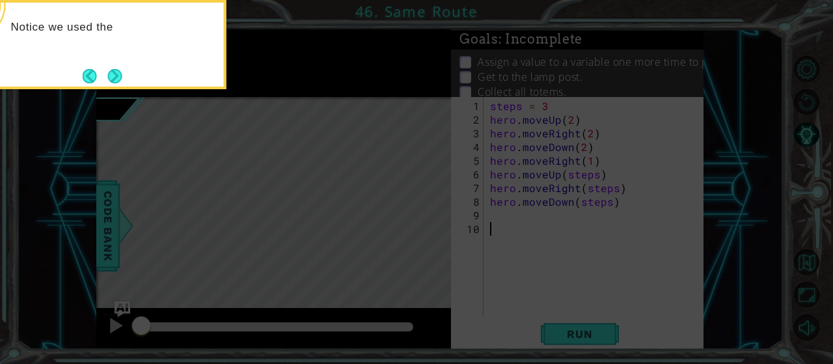
click at [384, 180] on icon at bounding box center [416, 54] width 833 height 619
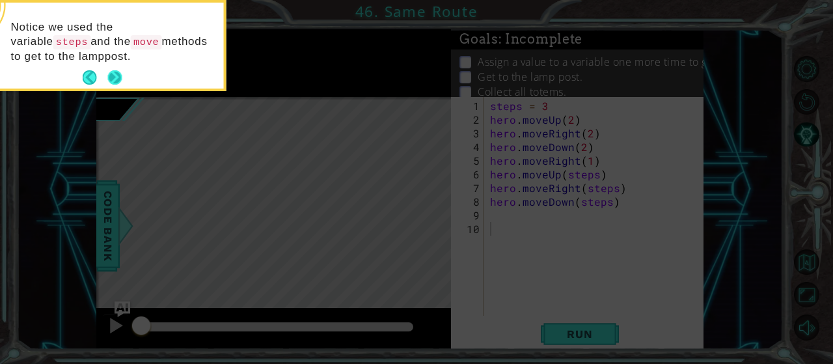
click at [118, 81] on button "Next" at bounding box center [114, 77] width 21 height 21
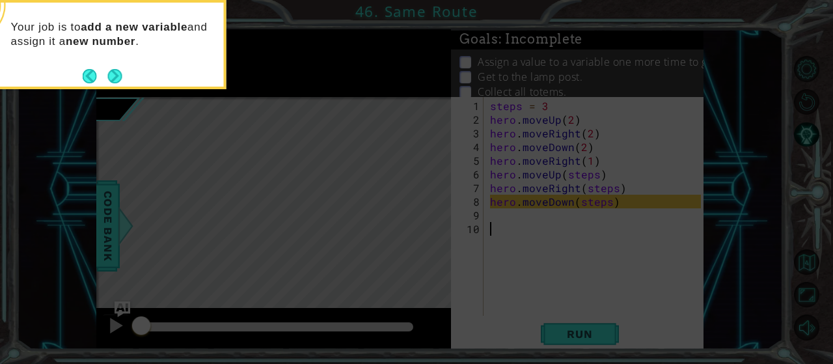
click at [118, 81] on button "Next" at bounding box center [114, 75] width 21 height 21
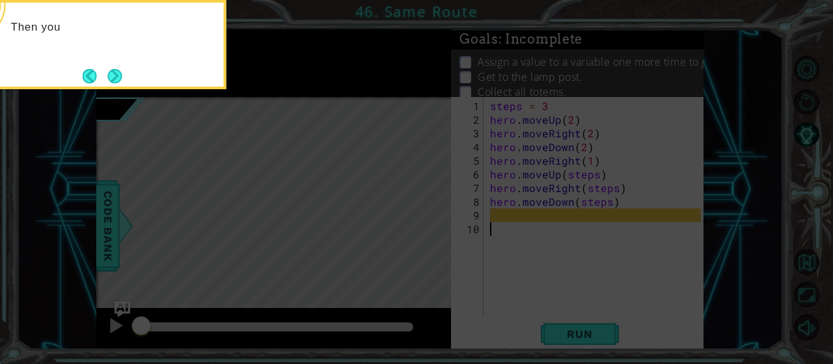
click at [118, 81] on button "Next" at bounding box center [115, 76] width 24 height 24
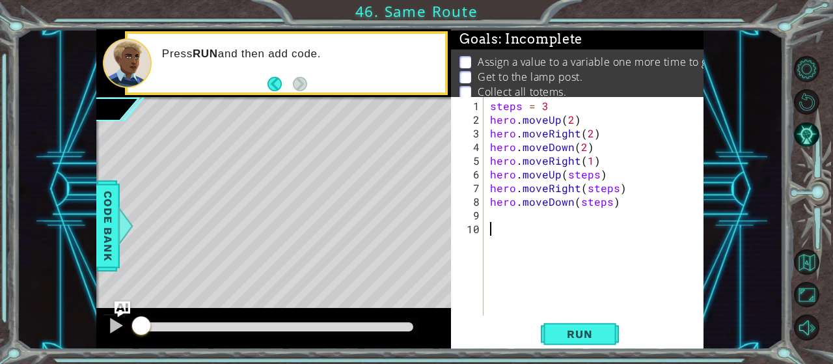
click at [558, 108] on div "steps = 3 hero . moveUp ( 2 ) hero . moveRight ( 2 ) hero . moveDown ( 2 ) hero…" at bounding box center [597, 222] width 220 height 246
click at [569, 120] on div "steps = 2 hero . moveUp ( 2 ) hero . moveRight ( 2 ) hero . moveDown ( 2 ) hero…" at bounding box center [597, 222] width 220 height 246
click at [589, 129] on div "steps = 2 hero . moveUp ( steps ) hero . moveRight ( 2 ) hero . moveDown ( 2 ) …" at bounding box center [597, 222] width 220 height 246
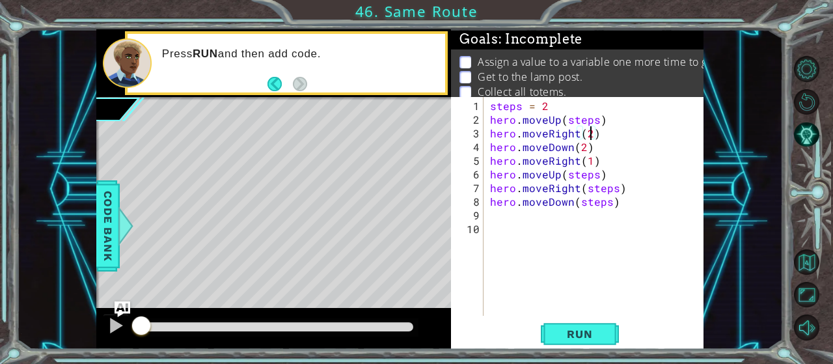
scroll to position [0, 5]
click at [585, 149] on div "steps = 2 hero . moveUp ( steps ) hero . moveRight ( steps ) hero . moveDown ( …" at bounding box center [597, 222] width 220 height 246
click at [597, 166] on div "steps = 2 hero . moveUp ( steps ) hero . moveRight ( steps ) hero . moveDown ( …" at bounding box center [597, 222] width 220 height 246
click at [601, 163] on div "steps = 2 hero . moveUp ( steps ) hero . moveRight ( steps ) hero . moveDown ( …" at bounding box center [597, 222] width 220 height 246
type textarea "hero.moveRight(1)"
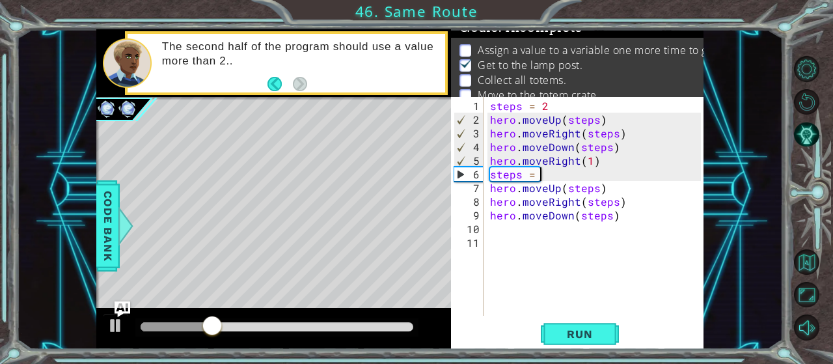
scroll to position [0, 3]
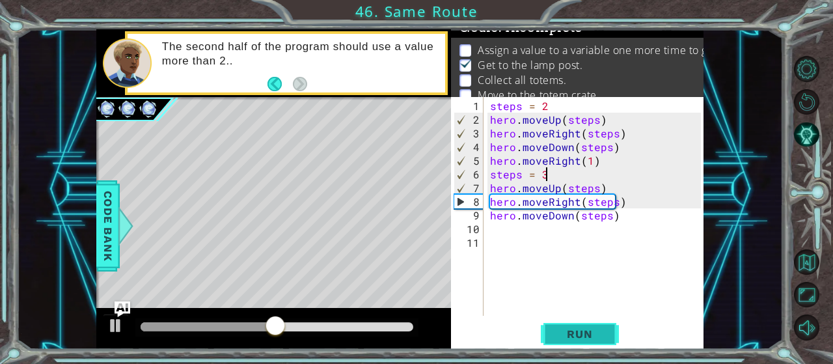
type textarea "steps = 3"
click at [589, 332] on span "Run" at bounding box center [579, 333] width 51 height 13
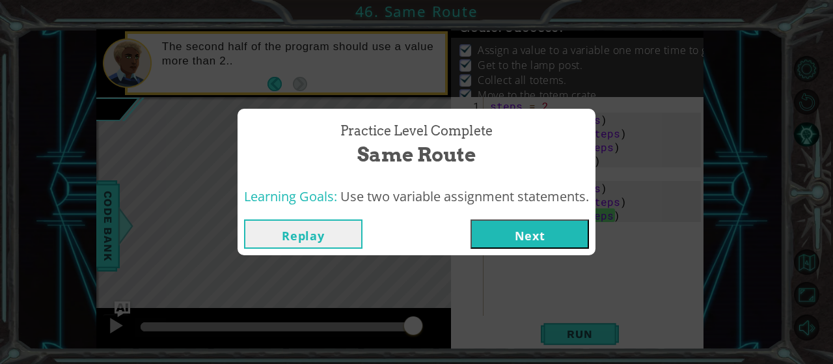
click at [515, 226] on button "Next" at bounding box center [529, 233] width 118 height 29
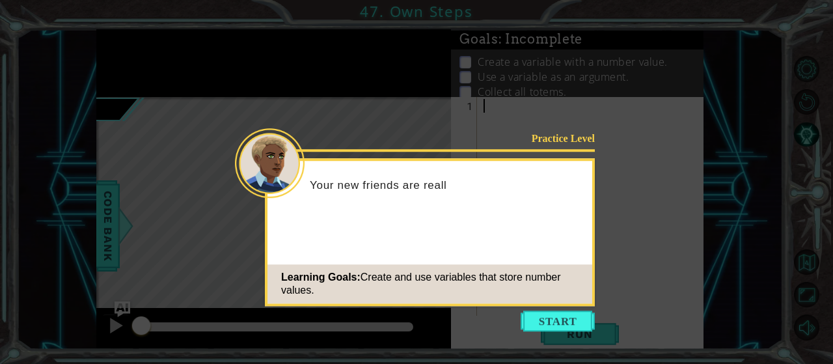
click at [537, 326] on button "Start" at bounding box center [558, 320] width 74 height 21
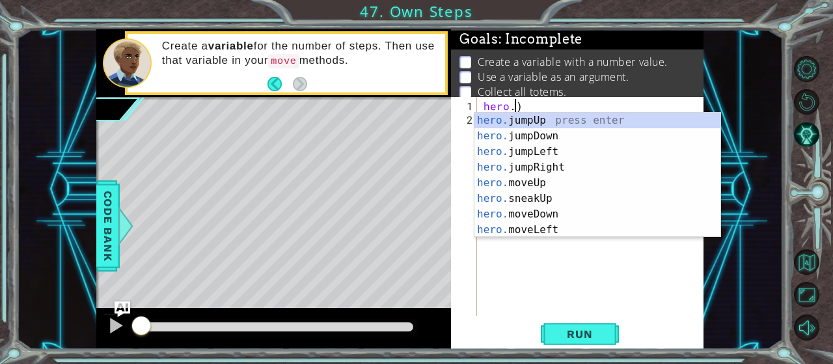
type textarea ")"
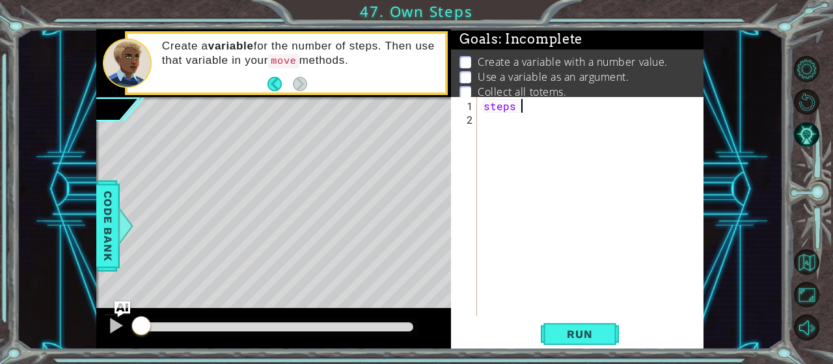
scroll to position [0, 2]
type textarea "steps = 3"
type textarea "hero.moveUp(steps)"
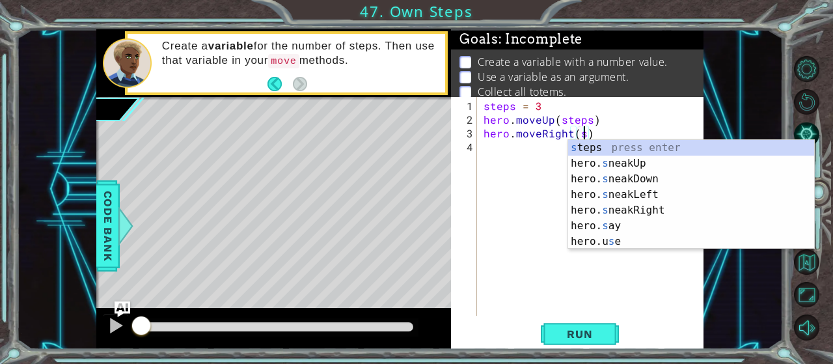
type textarea "hero.moveRight(steps)"
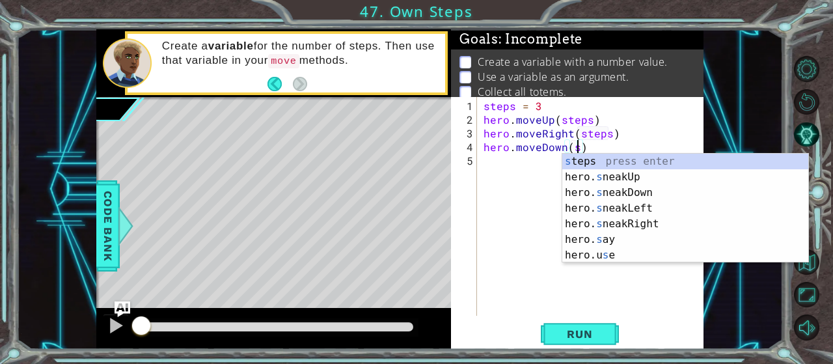
type textarea "hero.moveDown(steps)"
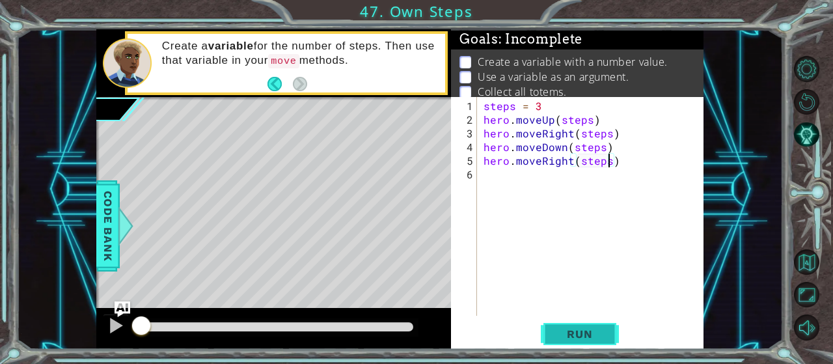
type textarea "hero.moveRight(steps)"
click at [547, 326] on button "Run" at bounding box center [580, 333] width 78 height 25
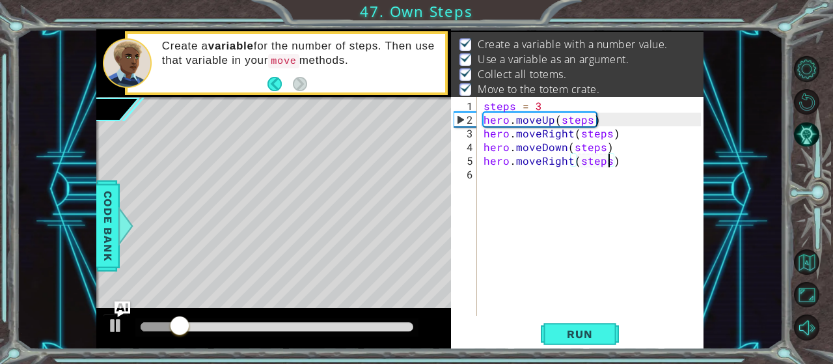
scroll to position [23, 0]
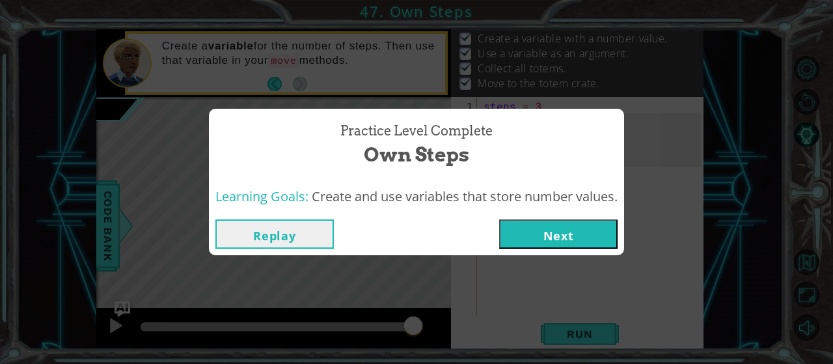
click at [582, 239] on button "Next" at bounding box center [558, 233] width 118 height 29
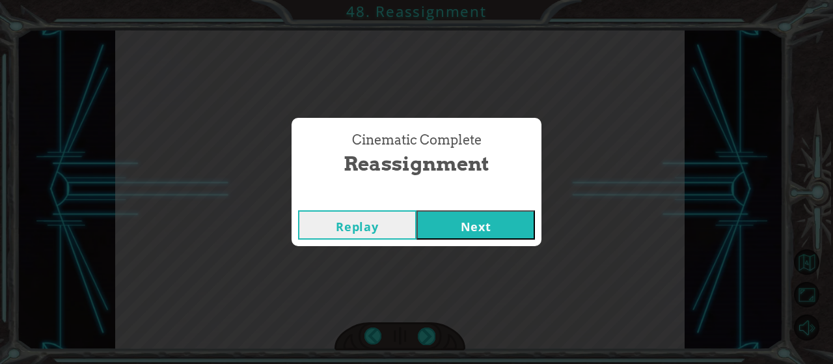
click at [500, 230] on button "Next" at bounding box center [475, 224] width 118 height 29
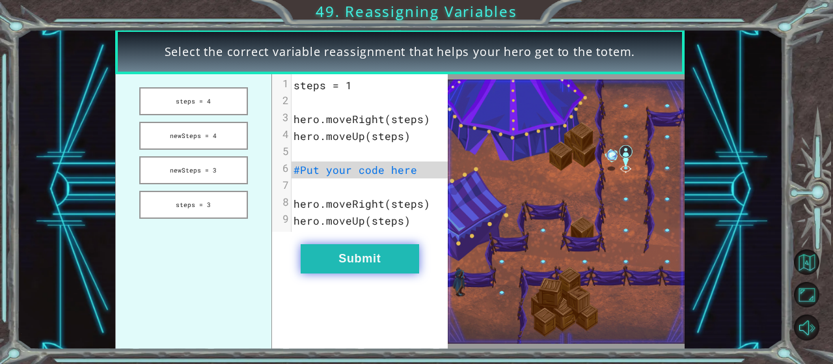
click at [403, 252] on button "Submit" at bounding box center [360, 258] width 118 height 29
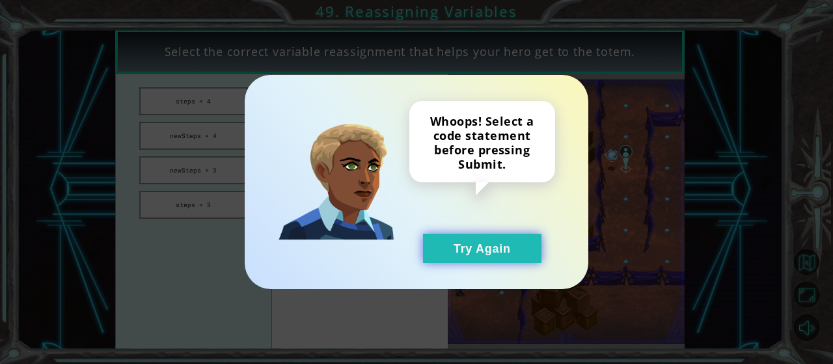
click at [451, 245] on button "Try Again" at bounding box center [482, 248] width 118 height 29
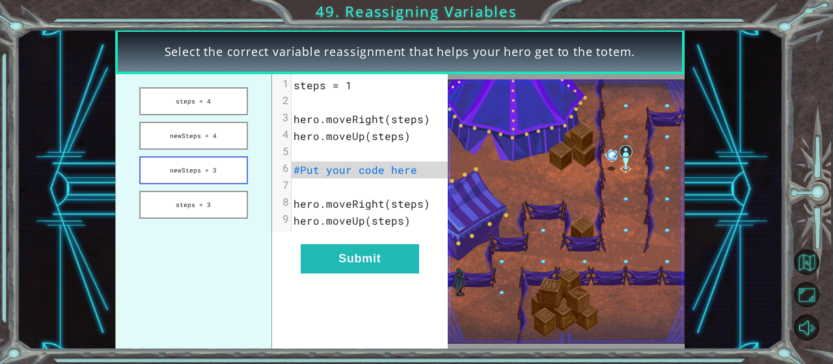
click at [224, 172] on button "newSteps = 3" at bounding box center [193, 170] width 109 height 28
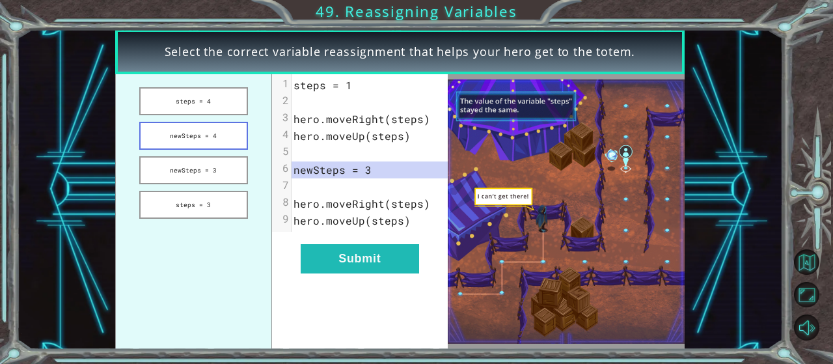
click at [237, 142] on button "newSteps = 4" at bounding box center [193, 136] width 109 height 28
click at [201, 107] on button "steps = 4" at bounding box center [193, 101] width 109 height 28
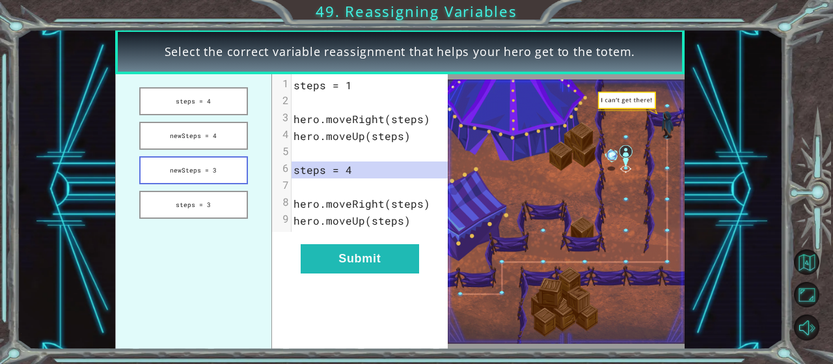
click at [204, 165] on button "newSteps = 3" at bounding box center [193, 170] width 109 height 28
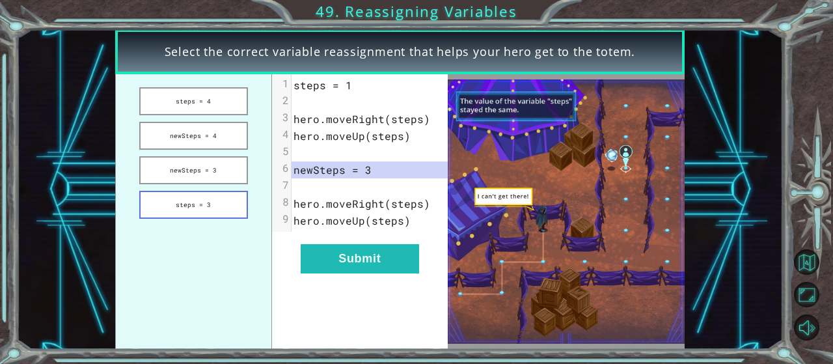
click at [208, 197] on button "steps = 3" at bounding box center [193, 205] width 109 height 28
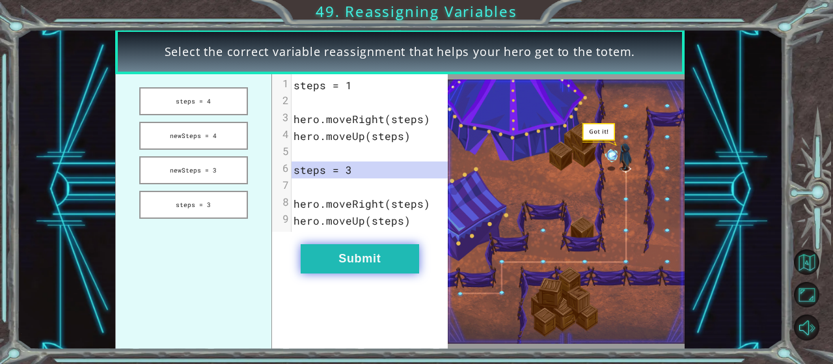
click at [369, 253] on button "Submit" at bounding box center [360, 258] width 118 height 29
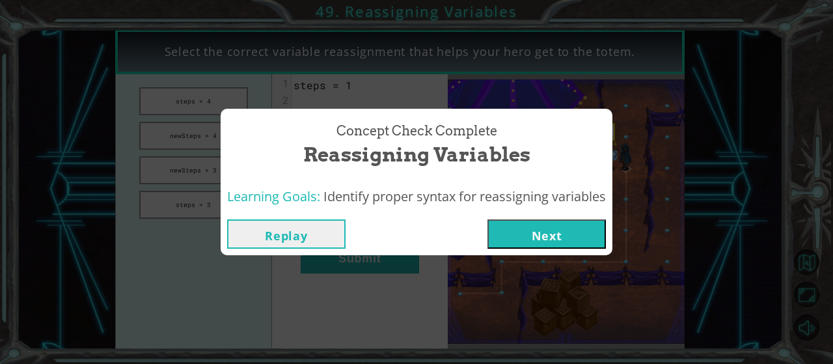
click at [511, 230] on button "Next" at bounding box center [546, 233] width 118 height 29
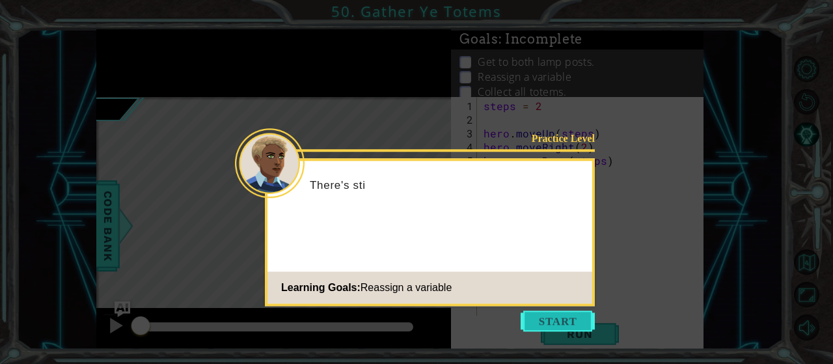
click at [589, 318] on button "Start" at bounding box center [558, 320] width 74 height 21
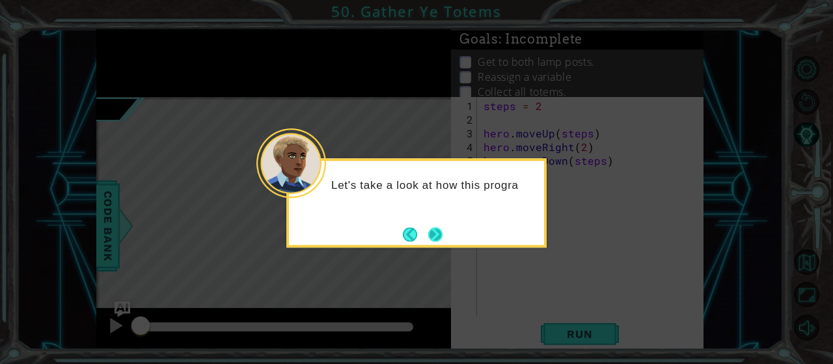
click at [436, 231] on button "Next" at bounding box center [435, 234] width 15 height 15
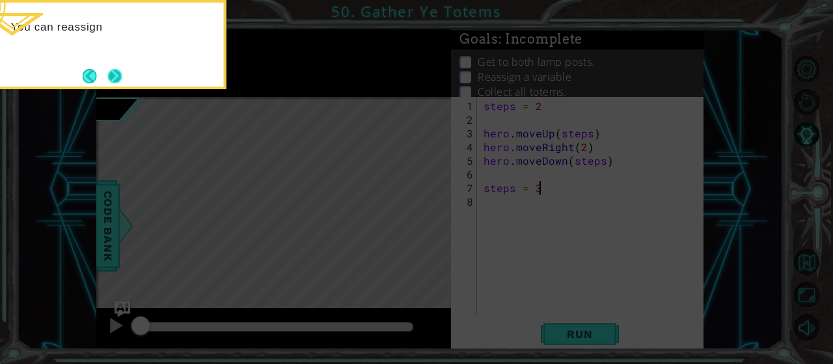
click at [113, 79] on button "Next" at bounding box center [114, 75] width 15 height 15
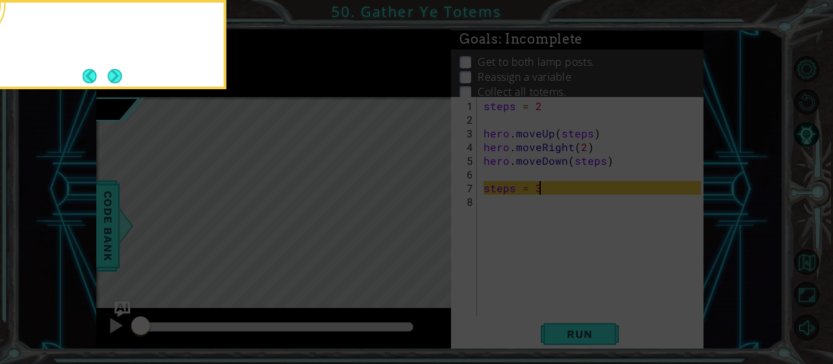
click at [113, 79] on button "Next" at bounding box center [115, 76] width 16 height 16
click at [113, 79] on button "Next" at bounding box center [114, 75] width 15 height 15
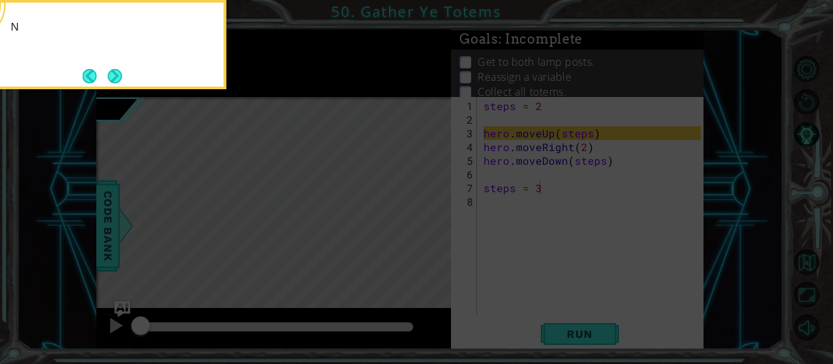
click at [113, 79] on button "Next" at bounding box center [114, 75] width 15 height 15
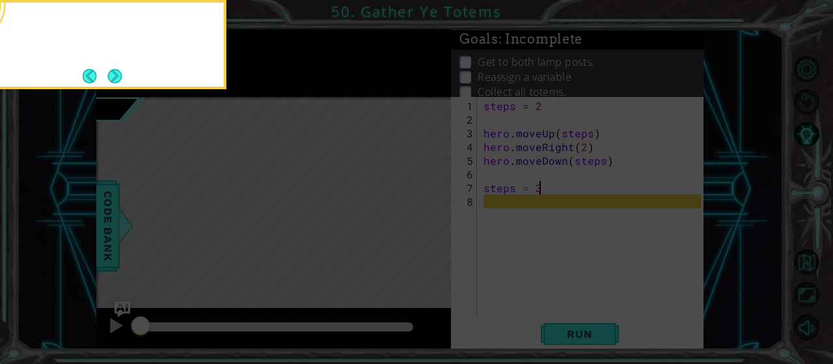
click at [113, 79] on button "Next" at bounding box center [114, 75] width 15 height 15
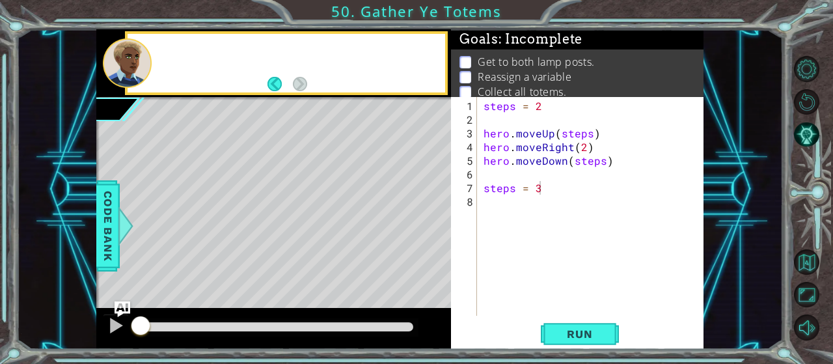
click at [113, 79] on div at bounding box center [127, 62] width 49 height 49
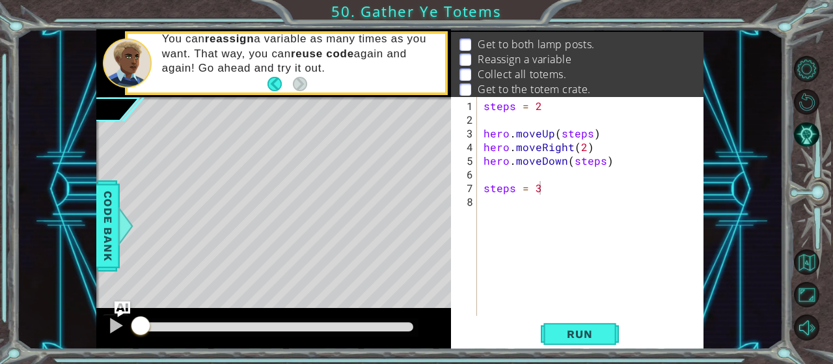
scroll to position [23, 0]
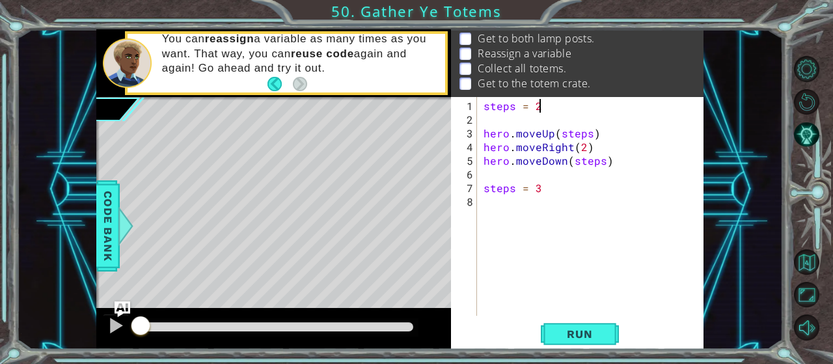
click at [569, 109] on div "steps = 2 hero . moveUp ( steps ) hero . moveRight ( 2 ) hero . moveDown ( step…" at bounding box center [594, 222] width 226 height 246
click at [582, 148] on div "steps = 2 hero . moveUp ( steps ) hero . moveRight ( 2 ) hero . moveDown ( step…" at bounding box center [594, 222] width 226 height 246
click at [539, 191] on div "steps = 2 hero . moveUp ( steps ) hero . moveRight ( steps ) hero . moveDown ( …" at bounding box center [594, 222] width 226 height 246
type textarea "steps = 3"
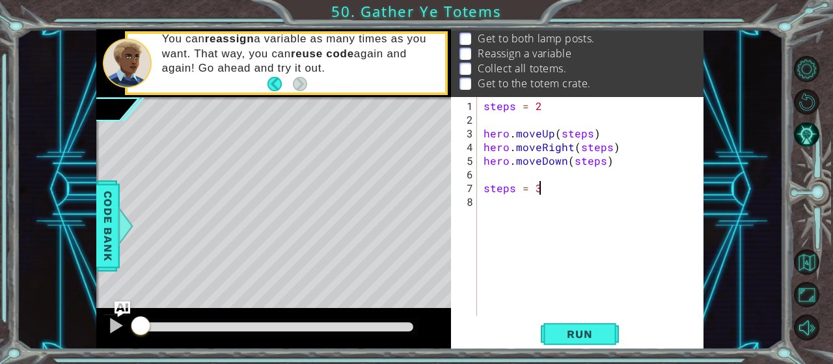
click at [564, 200] on div "steps = 2 hero . moveUp ( steps ) hero . moveRight ( steps ) hero . moveDown ( …" at bounding box center [594, 222] width 226 height 246
type textarea "j"
type textarea "hero.moveUp(steps)"
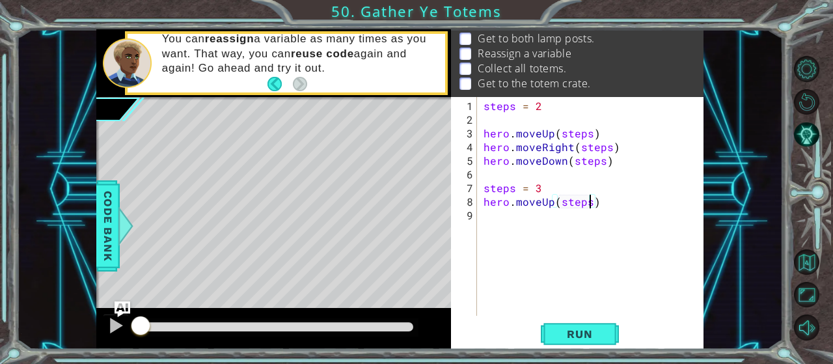
click at [599, 205] on div "steps = 2 hero . moveUp ( steps ) hero . moveRight ( steps ) hero . moveDown ( …" at bounding box center [594, 222] width 226 height 246
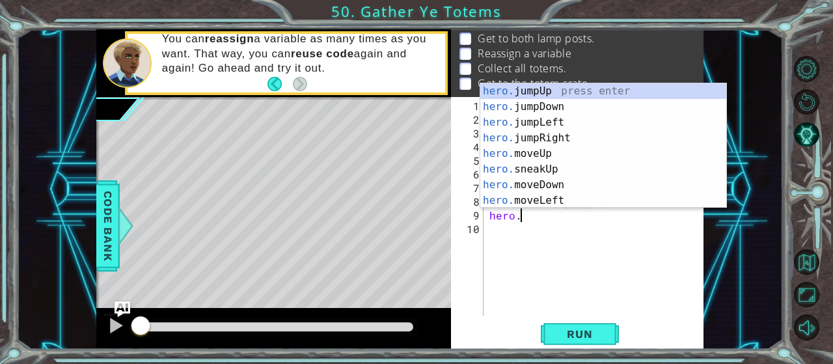
scroll to position [0, 1]
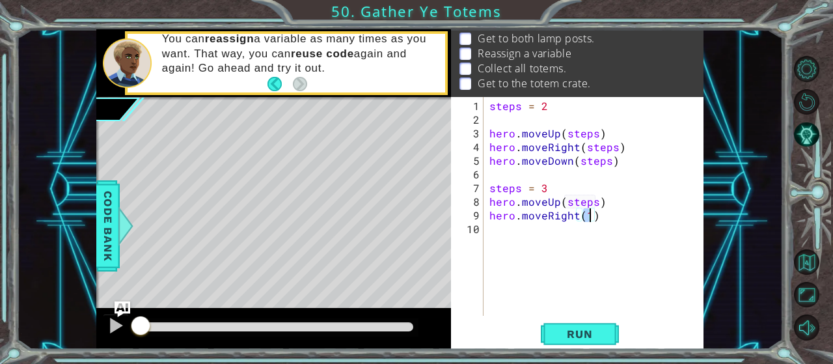
type textarea "hero.moveRight(2)"
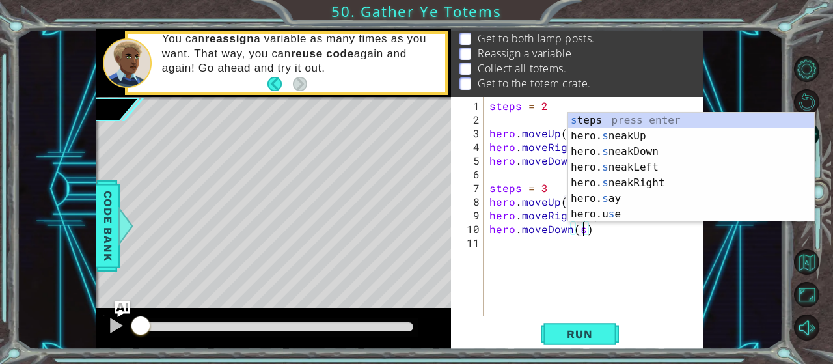
scroll to position [0, 5]
type textarea "hero.moveDown(steps)"
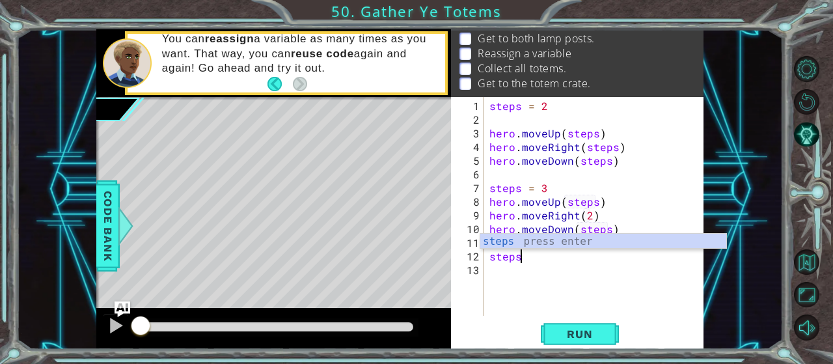
scroll to position [0, 1]
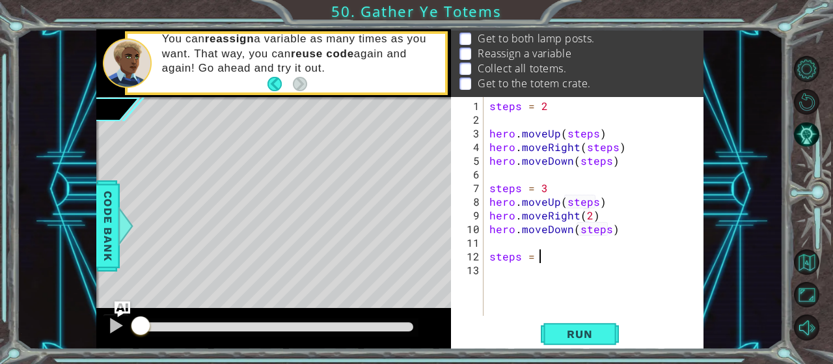
type textarea "steps = 4"
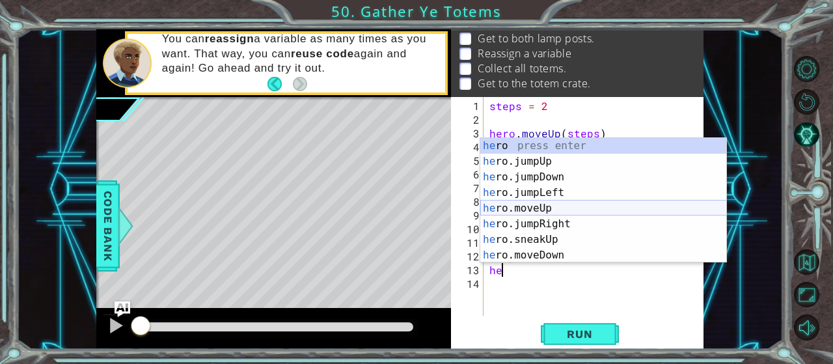
click at [556, 208] on div "he ro press enter he ro.jumpUp press enter he ro.jumpDown press enter he ro.jum…" at bounding box center [603, 216] width 247 height 156
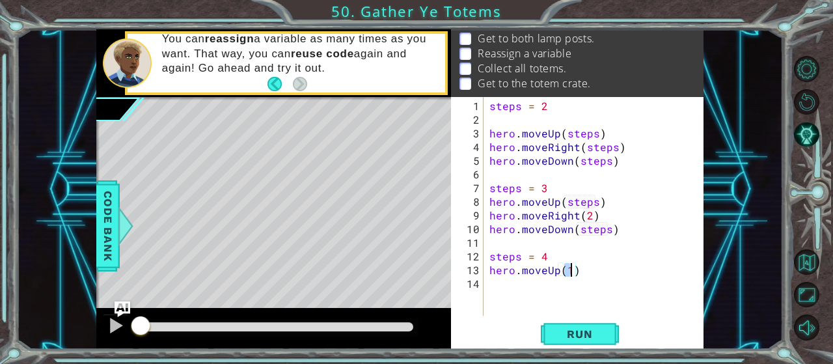
scroll to position [0, 5]
type textarea "hero.moveUp(steps)"
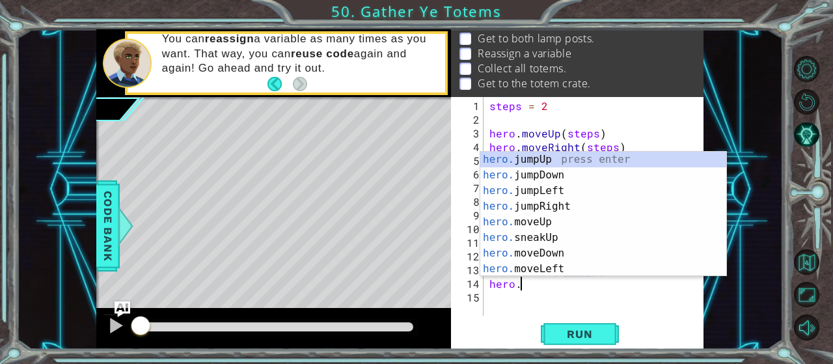
scroll to position [0, 1]
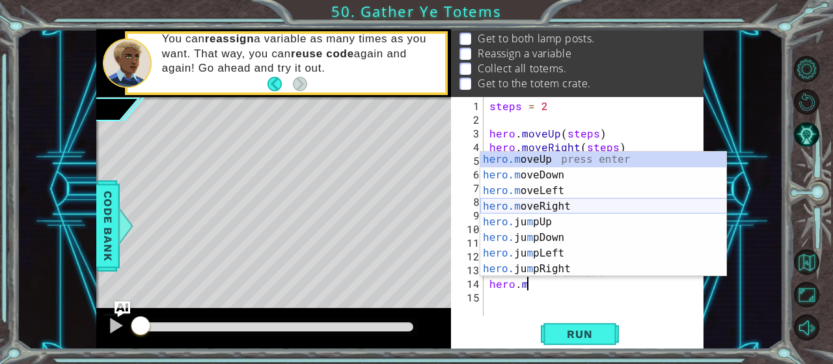
click at [558, 208] on div "hero.m oveUp press enter hero.m oveDown press enter hero.m oveLeft press enter …" at bounding box center [603, 230] width 247 height 156
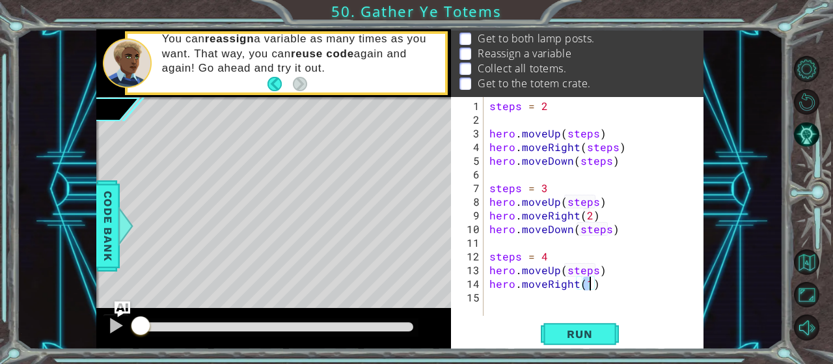
type textarea "hero.moveRight(2)"
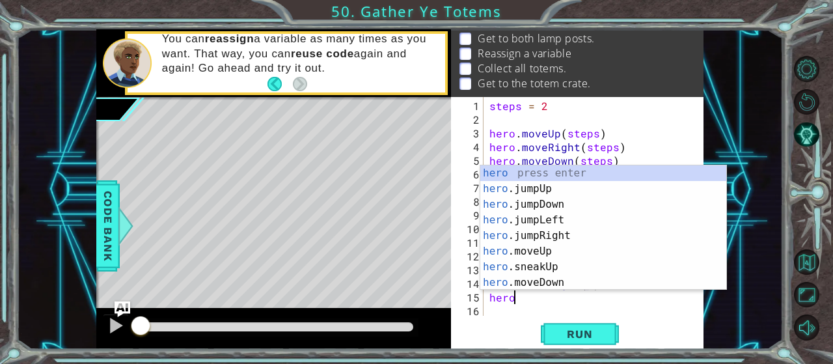
scroll to position [0, 1]
click at [546, 283] on div "hero press enter hero .jumpUp press enter hero .jumpDown press enter hero .jump…" at bounding box center [603, 243] width 247 height 156
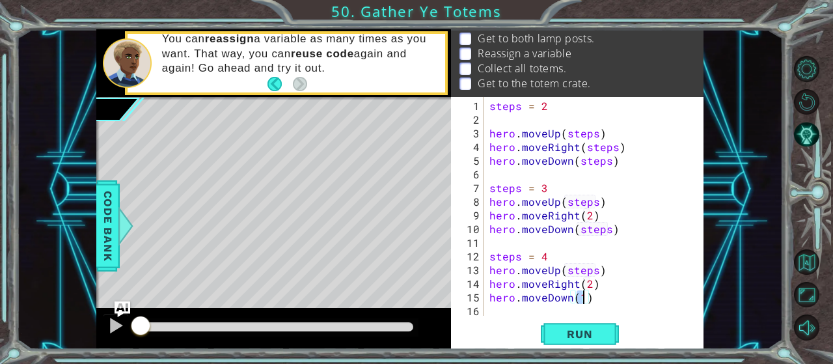
scroll to position [0, 5]
type textarea "hero.moveDown(steps)"
click at [573, 331] on span "Run" at bounding box center [579, 333] width 51 height 13
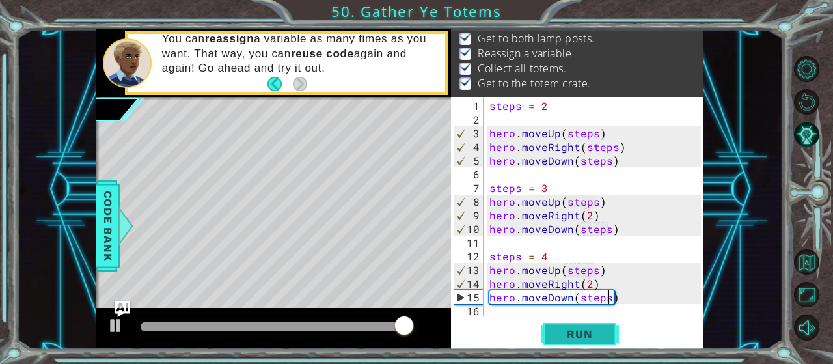
click at [582, 333] on span "Run" at bounding box center [579, 333] width 51 height 13
drag, startPoint x: 165, startPoint y: 330, endPoint x: 399, endPoint y: 357, distance: 235.8
click at [399, 357] on div "1 ההההההההההההההההההההההההההההההההההההההההההההההההההההההההההההההההההההההההההההה…" at bounding box center [416, 182] width 833 height 364
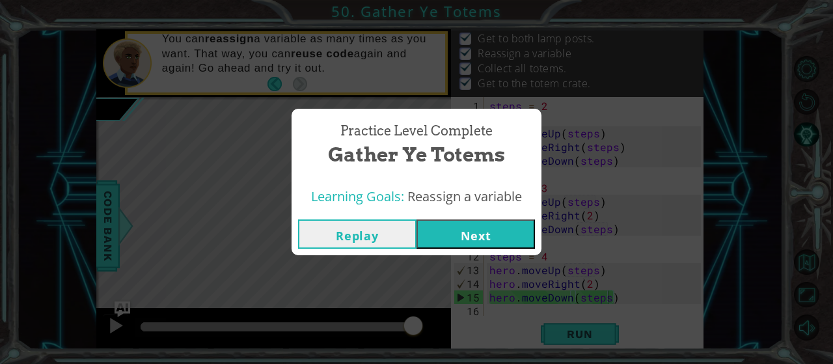
click at [464, 239] on button "Next" at bounding box center [475, 233] width 118 height 29
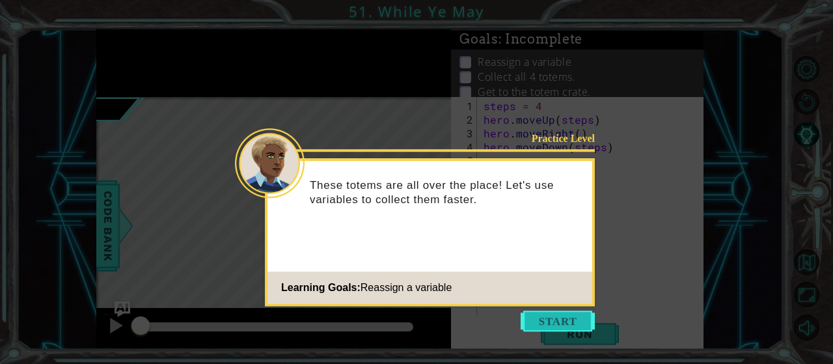
click at [560, 327] on button "Start" at bounding box center [558, 320] width 74 height 21
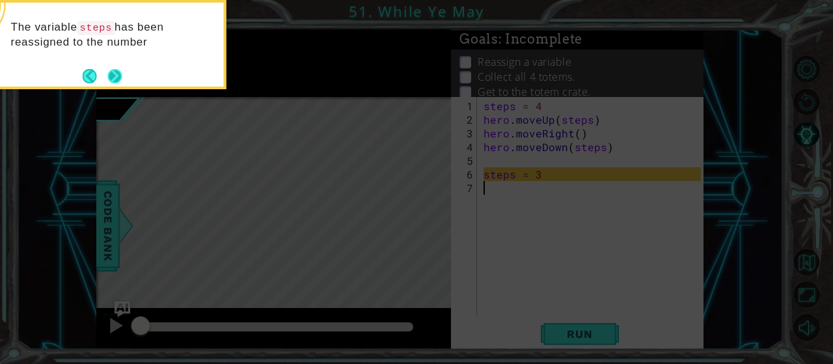
click at [116, 76] on button "Next" at bounding box center [115, 76] width 18 height 18
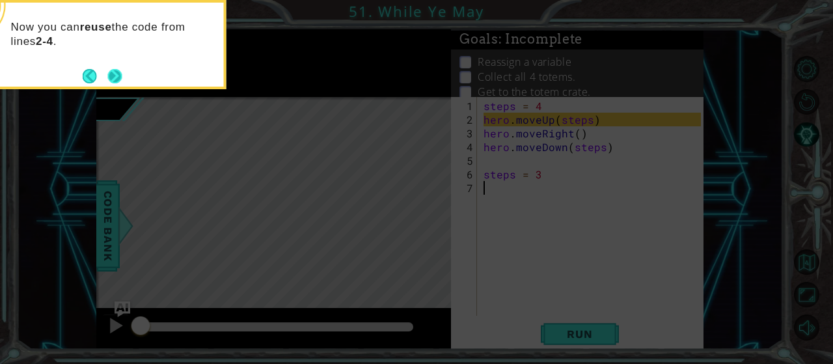
click at [111, 83] on button "Next" at bounding box center [114, 76] width 14 height 14
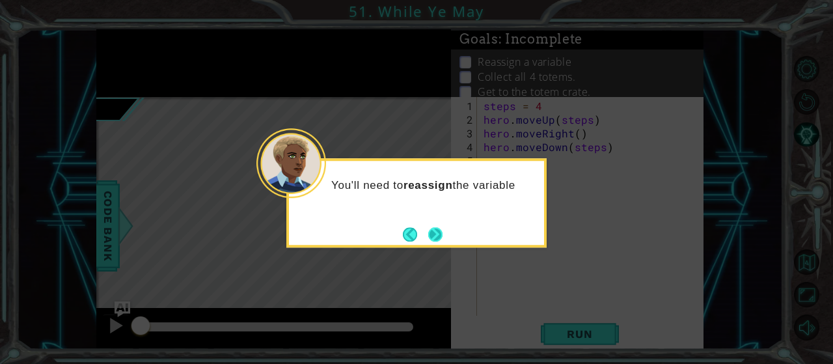
click at [438, 236] on button "Next" at bounding box center [435, 234] width 15 height 15
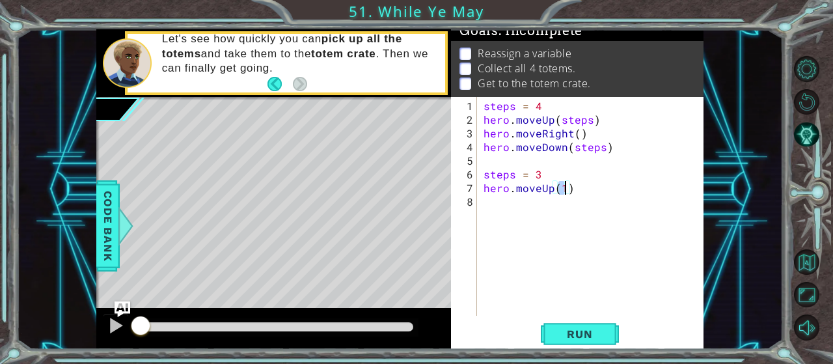
scroll to position [0, 5]
type textarea "hero.moveUp(steps)"
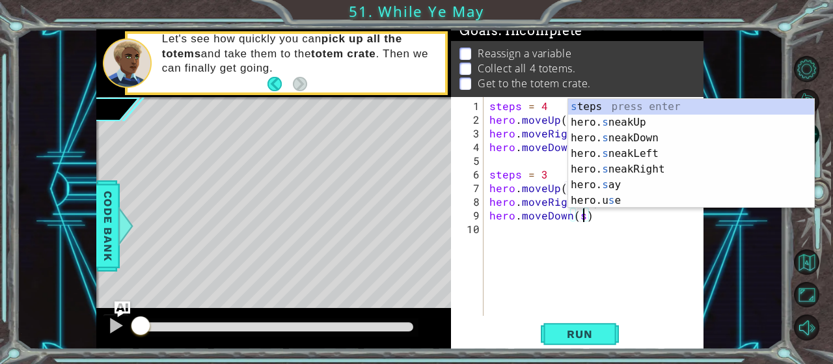
scroll to position [0, 5]
type textarea "hero.moveDown(steps)"
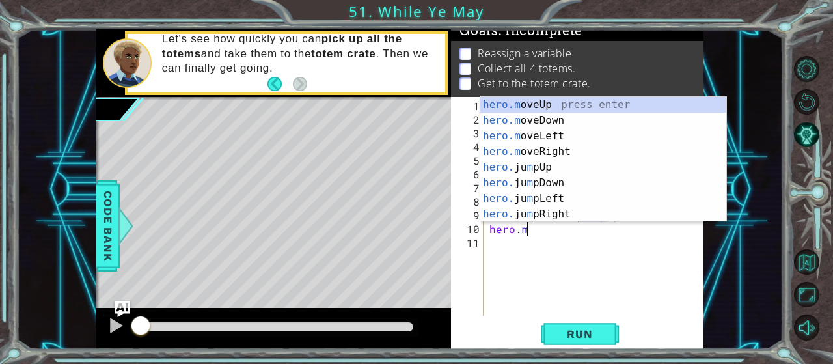
scroll to position [0, 1]
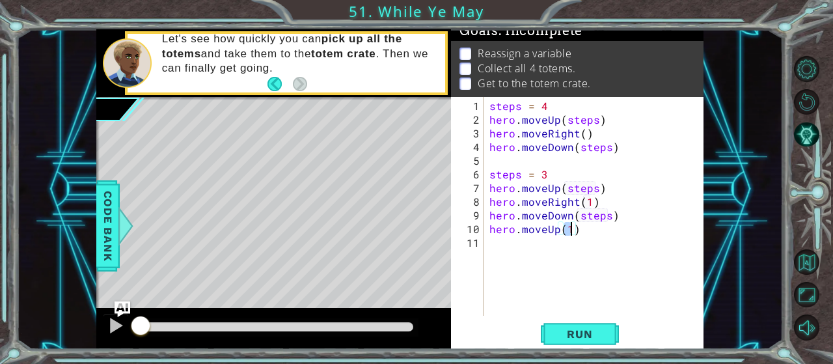
type textarea "hero.moveUp(2)"
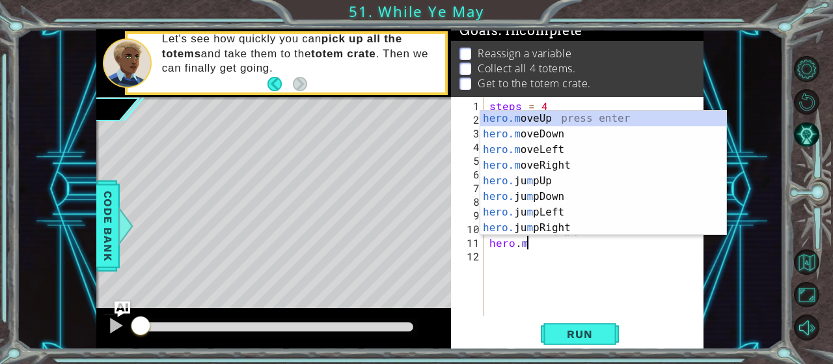
scroll to position [0, 2]
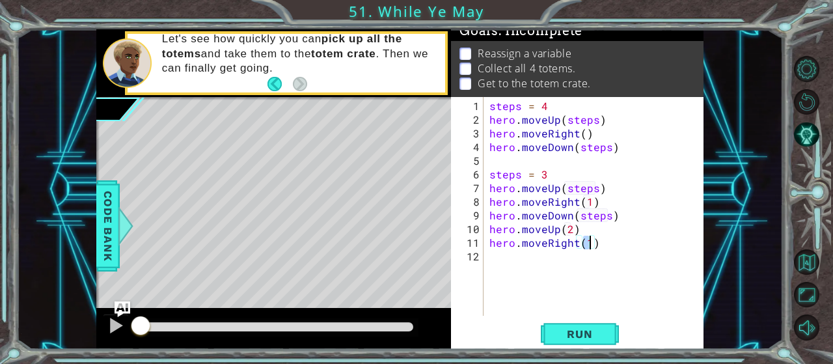
click at [642, 220] on div "steps = 4 hero . moveUp ( steps ) hero . moveRight ( ) hero . moveDown ( steps …" at bounding box center [597, 222] width 221 height 246
type textarea "hero.moveDown(steps)"
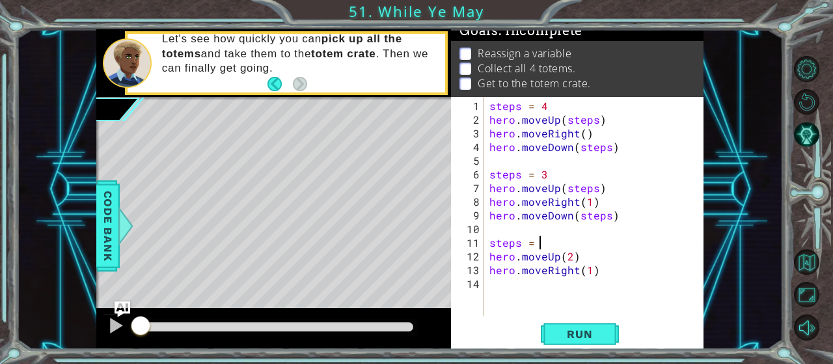
scroll to position [0, 3]
click at [571, 253] on div "steps = 4 hero . moveUp ( steps ) hero . moveRight ( ) hero . moveDown ( steps …" at bounding box center [597, 222] width 221 height 246
type textarea "hero.moveRight(1)"
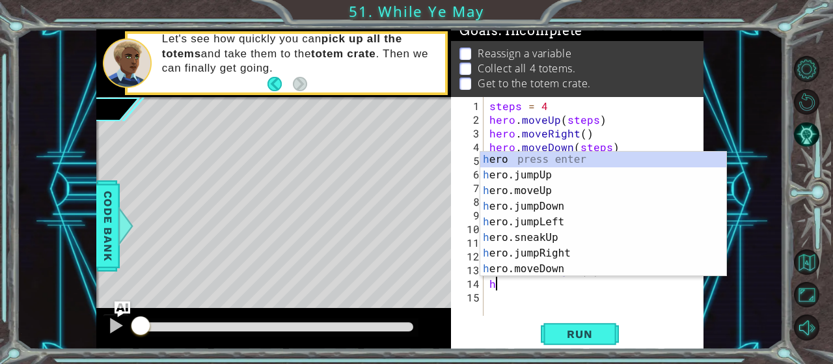
scroll to position [0, 0]
type textarea "hero"
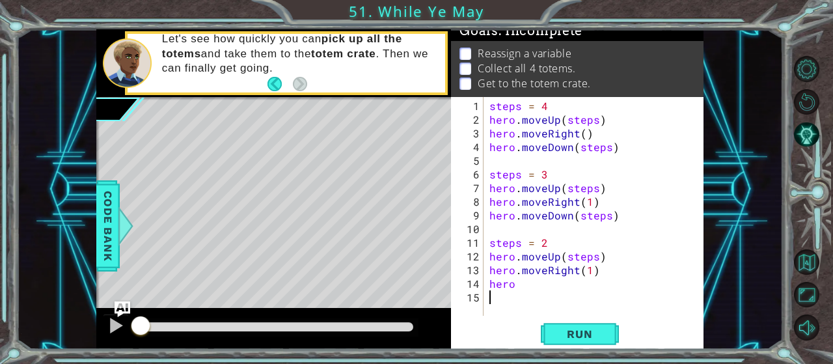
click at [558, 299] on div "steps = 4 hero . moveUp ( steps ) hero . moveRight ( ) hero . moveDown ( steps …" at bounding box center [597, 222] width 221 height 246
click at [536, 293] on div "steps = 4 hero . moveUp ( steps ) hero . moveRight ( ) hero . moveDown ( steps …" at bounding box center [597, 222] width 221 height 246
click at [521, 277] on div "steps = 4 hero . moveUp ( steps ) hero . moveRight ( ) hero . moveDown ( steps …" at bounding box center [597, 222] width 221 height 246
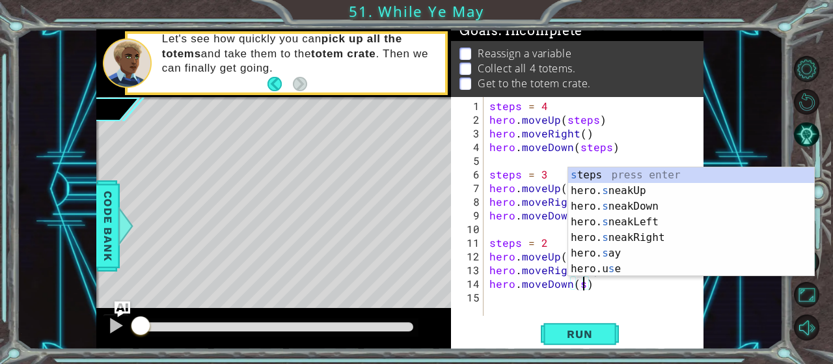
scroll to position [0, 5]
type textarea "hero.moveDown(steps)"
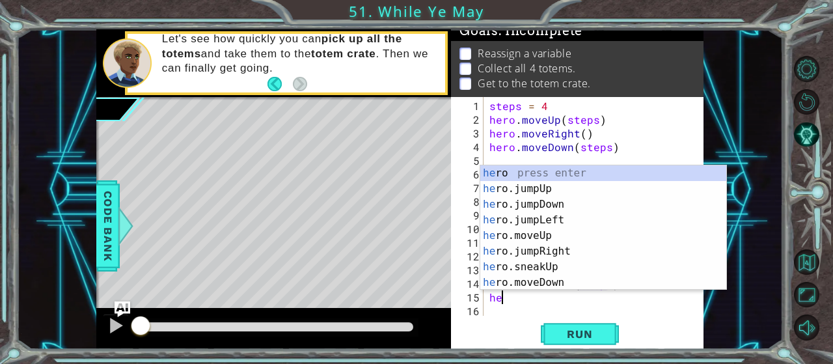
scroll to position [0, 0]
type textarea "h"
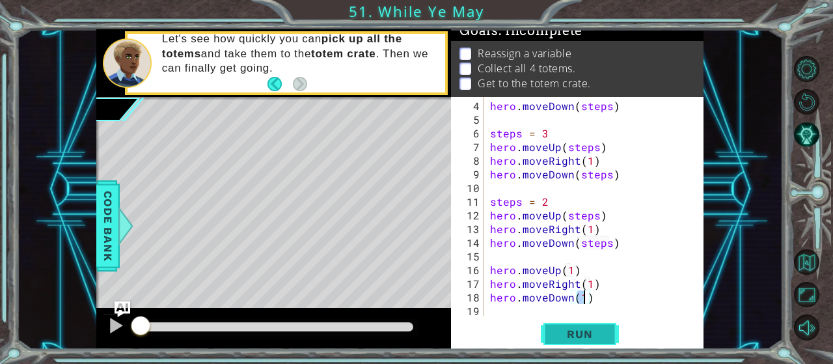
scroll to position [0, 5]
type textarea "hero.moveDown(1)"
click at [588, 331] on span "Run" at bounding box center [579, 333] width 51 height 13
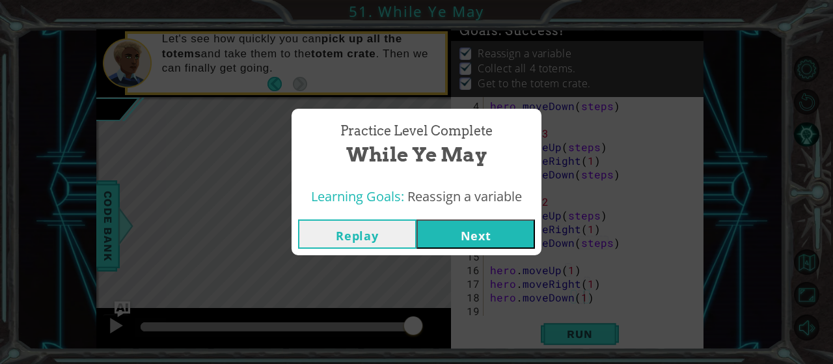
click at [529, 224] on button "Next" at bounding box center [475, 233] width 118 height 29
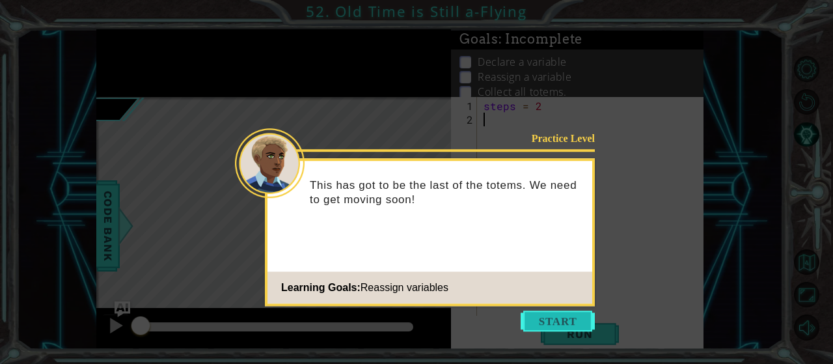
click at [550, 322] on button "Start" at bounding box center [558, 320] width 74 height 21
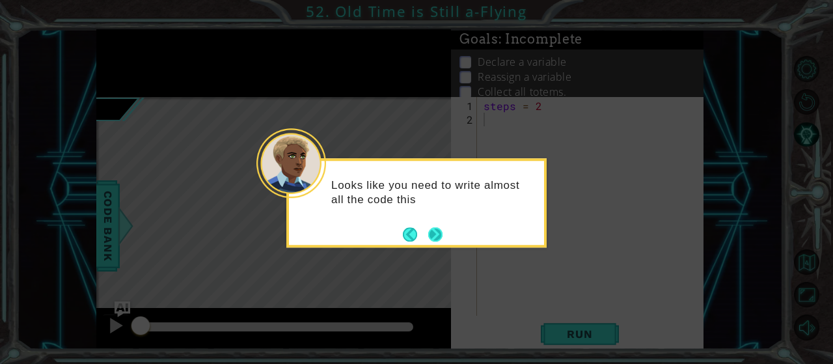
click at [433, 236] on button "Next" at bounding box center [435, 234] width 15 height 15
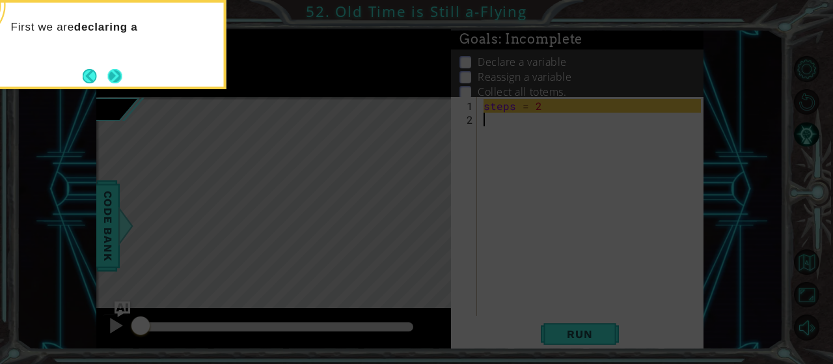
click at [118, 75] on button "Next" at bounding box center [114, 76] width 14 height 14
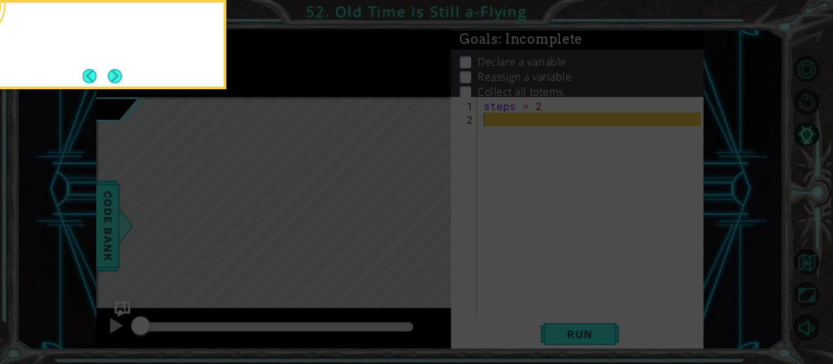
click at [118, 75] on button "Next" at bounding box center [115, 76] width 16 height 16
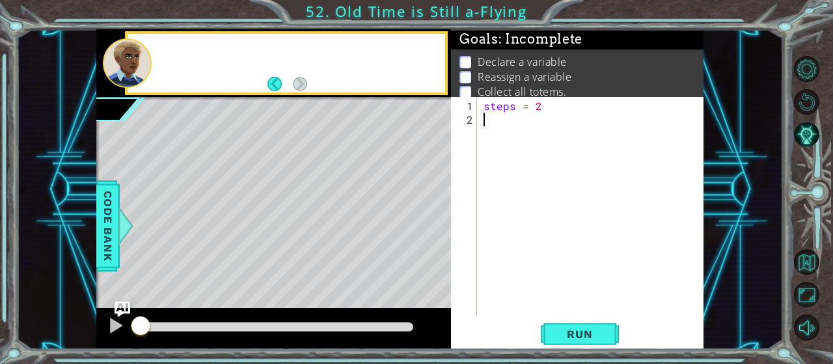
click at [118, 75] on div at bounding box center [127, 62] width 49 height 49
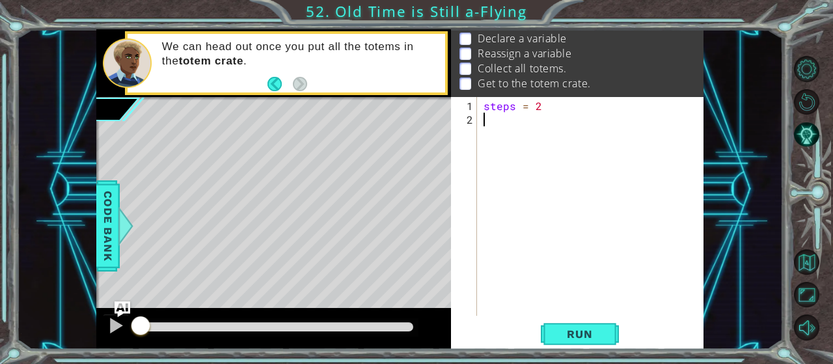
click at [580, 124] on div "steps = 2" at bounding box center [594, 222] width 226 height 246
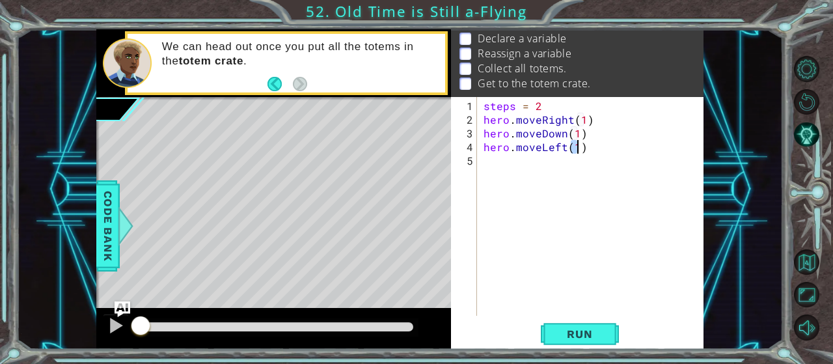
scroll to position [0, 5]
type textarea "hero.moveLeft(steps)"
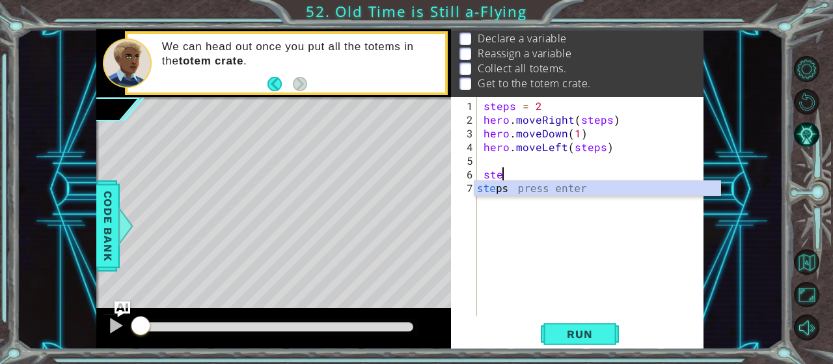
scroll to position [0, 1]
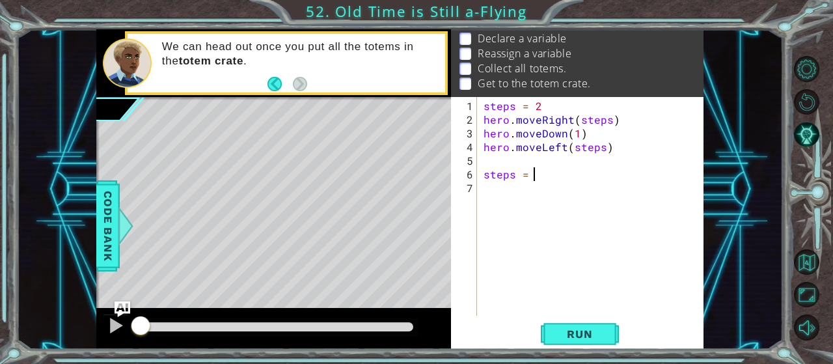
type textarea "steps = 4"
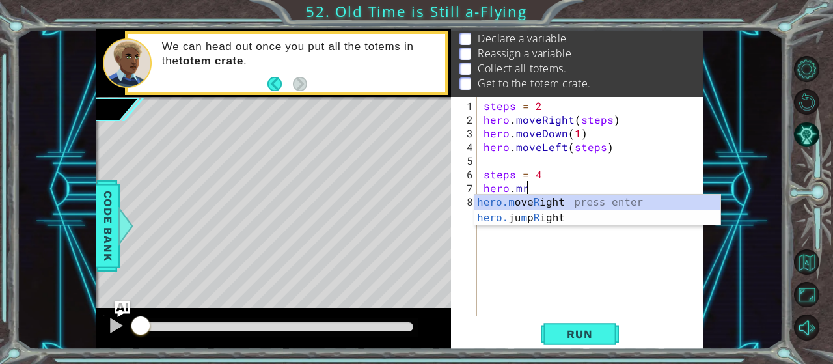
scroll to position [0, 2]
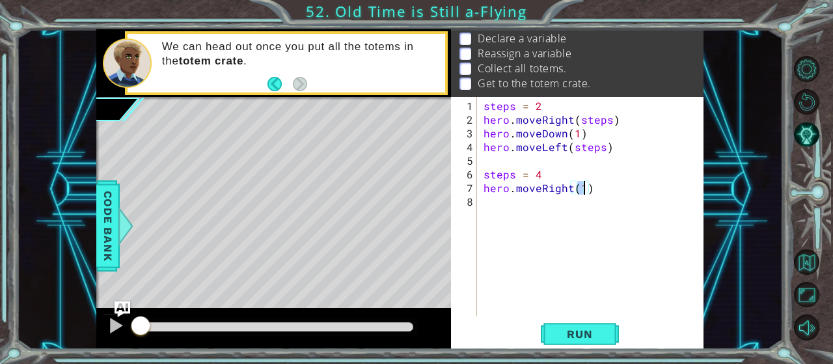
type textarea "hero.moveRight(steps)"
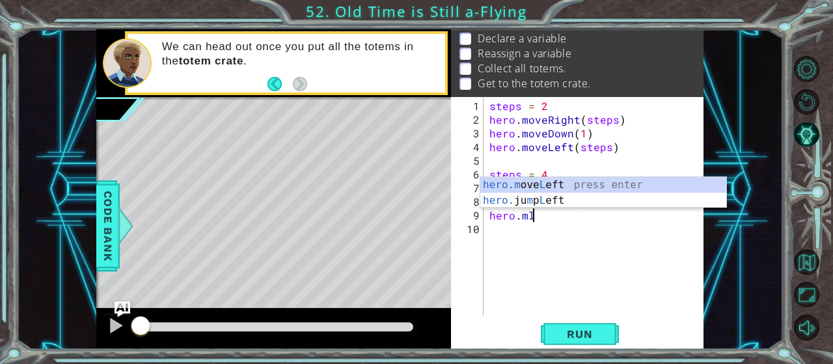
scroll to position [0, 5]
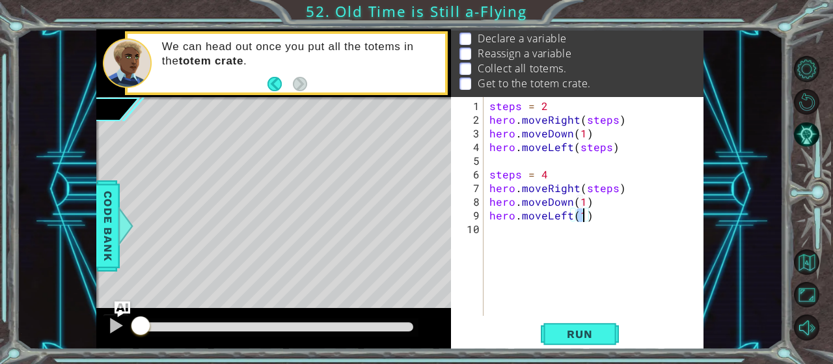
type textarea "hero.moveLeft(steps)"
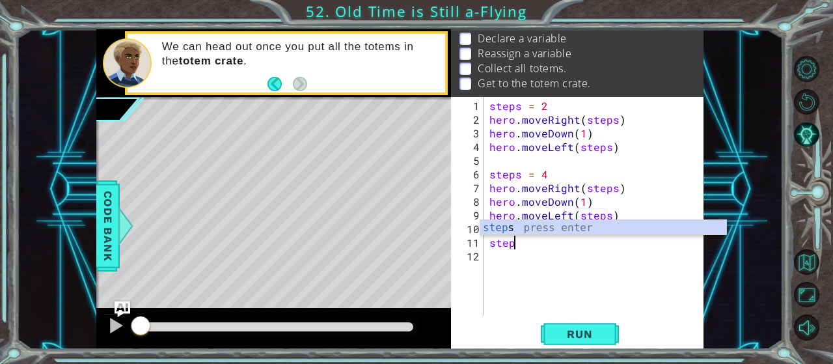
scroll to position [0, 1]
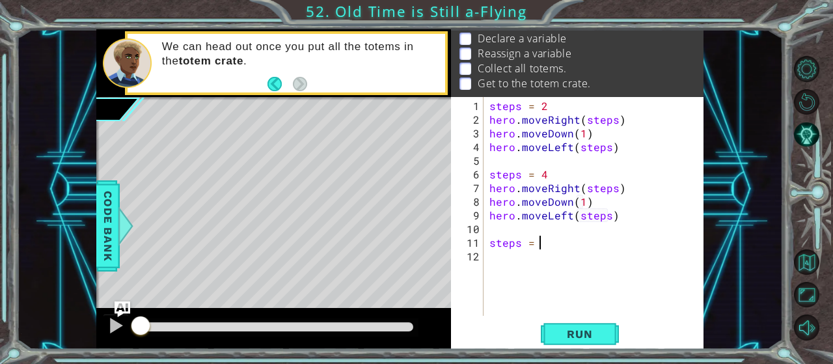
type textarea "steps = 6"
type textarea "hero.moveRight(steps)"
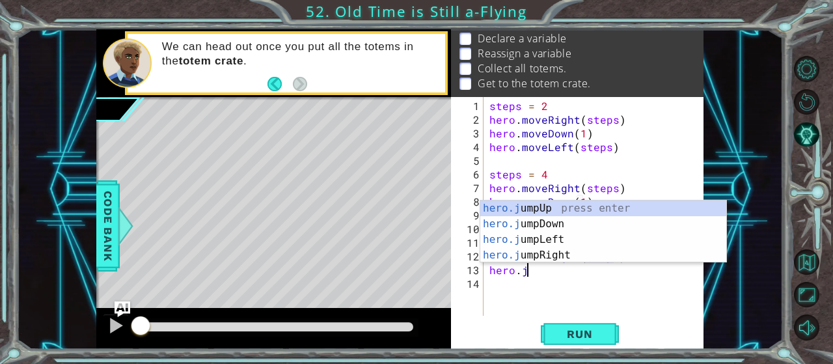
scroll to position [0, 1]
type textarea "hero."
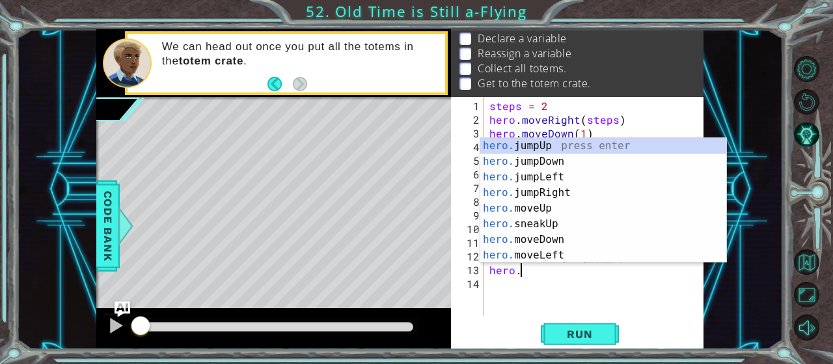
click at [619, 297] on div "steps = 2 hero . moveRight ( steps ) hero . moveDown ( 1 ) hero . moveLeft ( st…" at bounding box center [597, 222] width 221 height 246
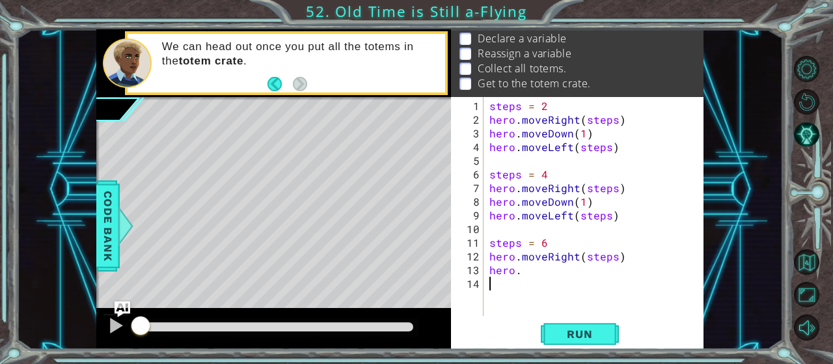
click at [542, 280] on div "steps = 2 hero . moveRight ( steps ) hero . moveDown ( 1 ) hero . moveLeft ( st…" at bounding box center [597, 222] width 221 height 246
click at [537, 273] on div "steps = 2 hero . moveRight ( steps ) hero . moveDown ( 1 ) hero . moveLeft ( st…" at bounding box center [597, 222] width 221 height 246
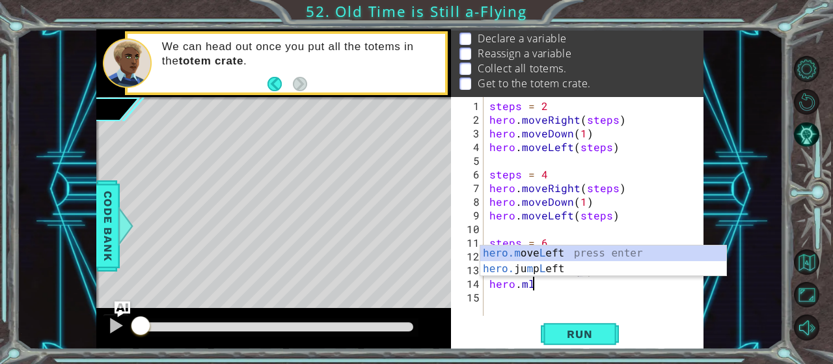
scroll to position [0, 5]
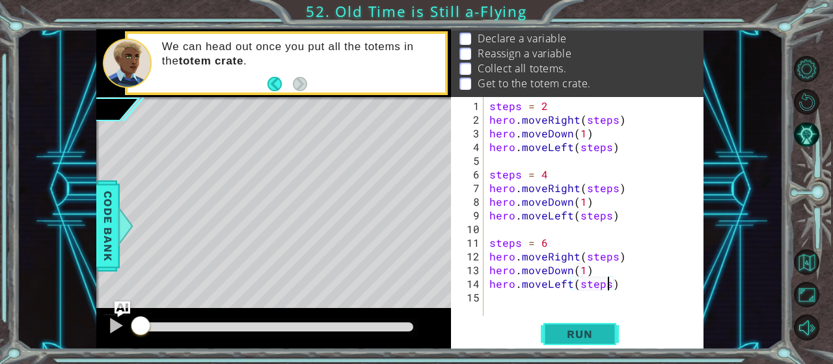
type textarea "hero.moveLeft(steps)"
click at [599, 342] on button "Run" at bounding box center [580, 333] width 78 height 25
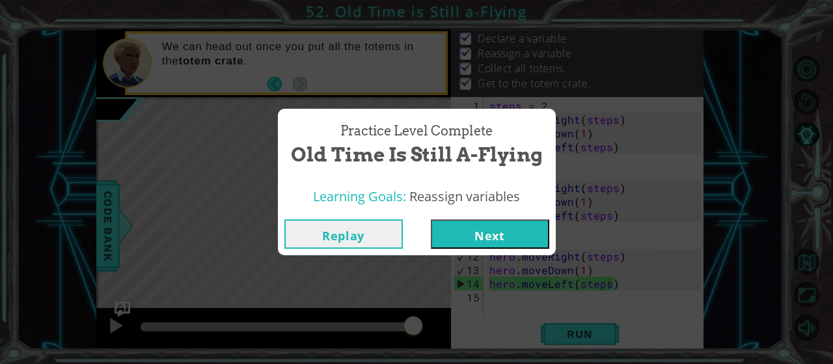
click at [470, 226] on button "Next" at bounding box center [490, 233] width 118 height 29
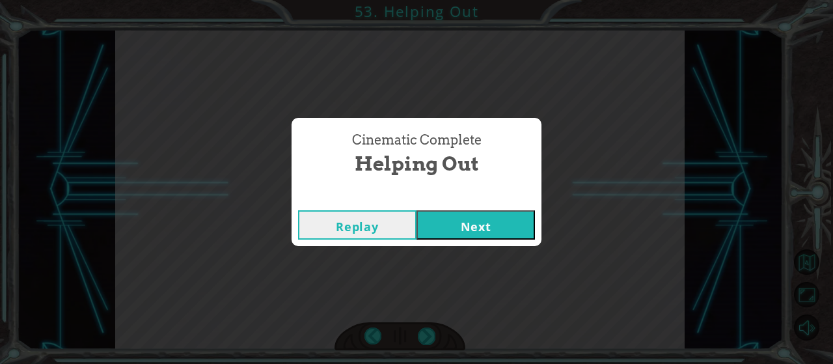
click at [477, 224] on button "Next" at bounding box center [475, 224] width 118 height 29
click at [454, 211] on div "Replay Next" at bounding box center [416, 225] width 250 height 42
click at [456, 230] on button "Next" at bounding box center [475, 224] width 118 height 29
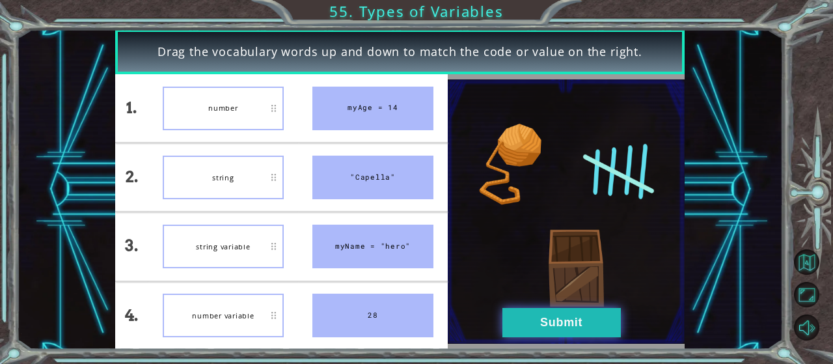
click at [584, 323] on button "Submit" at bounding box center [561, 322] width 118 height 29
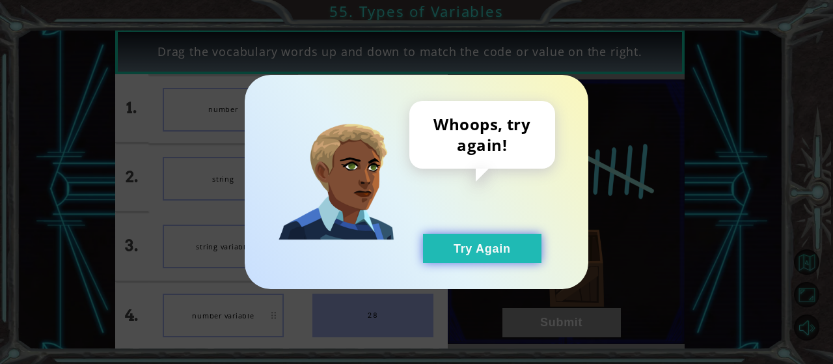
click at [481, 262] on button "Try Again" at bounding box center [482, 248] width 118 height 29
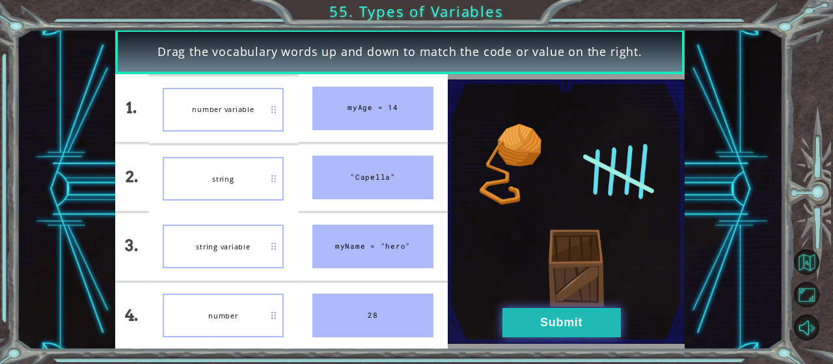
click at [599, 316] on button "Submit" at bounding box center [561, 322] width 118 height 29
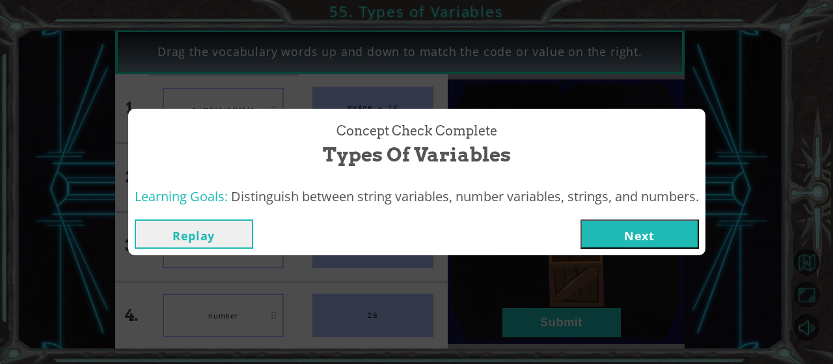
click at [637, 231] on button "Next" at bounding box center [639, 233] width 118 height 29
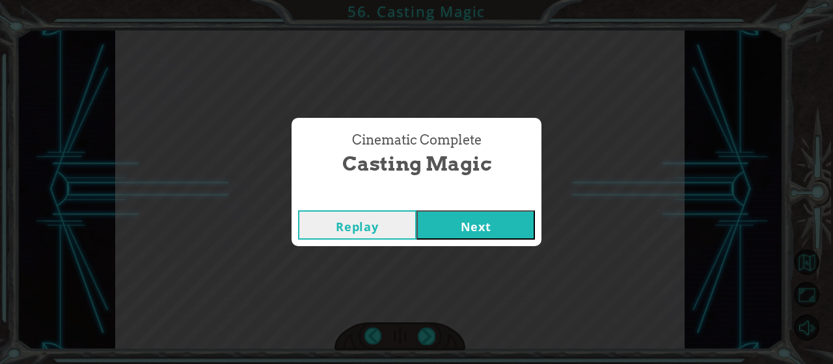
click at [483, 241] on div "Replay Next" at bounding box center [416, 225] width 250 height 42
click at [486, 217] on button "Next" at bounding box center [475, 224] width 118 height 29
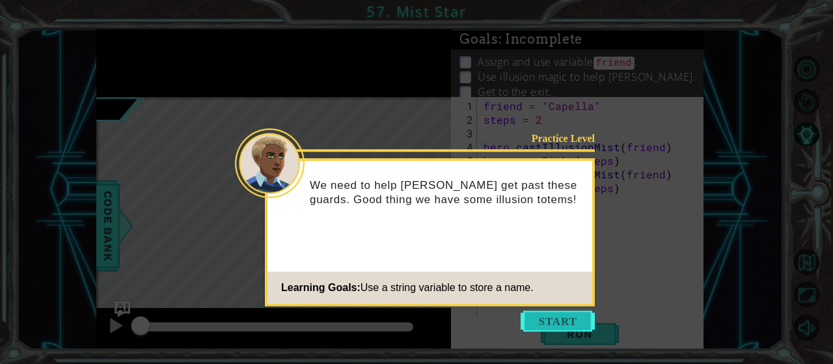
click at [559, 324] on button "Start" at bounding box center [558, 320] width 74 height 21
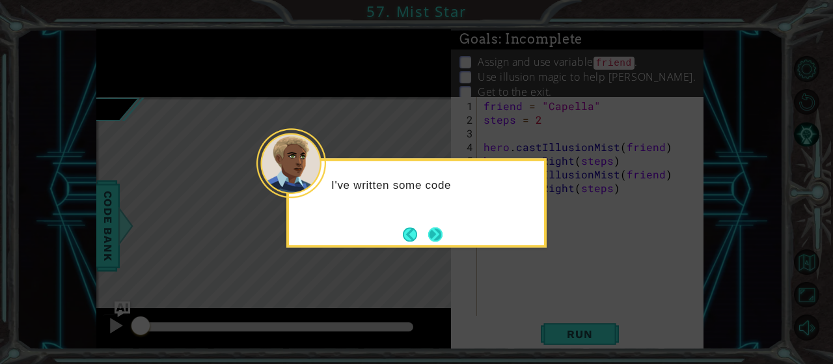
click at [440, 234] on button "Next" at bounding box center [435, 234] width 23 height 23
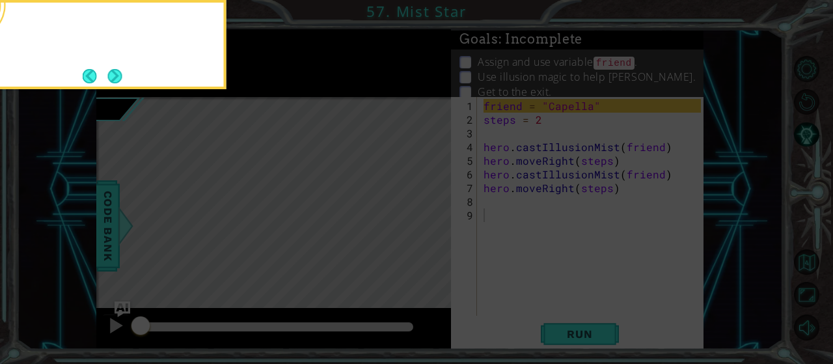
click at [440, 234] on icon at bounding box center [416, 54] width 833 height 619
click at [554, 210] on icon at bounding box center [416, 54] width 833 height 619
click at [110, 80] on button "Next" at bounding box center [114, 76] width 14 height 14
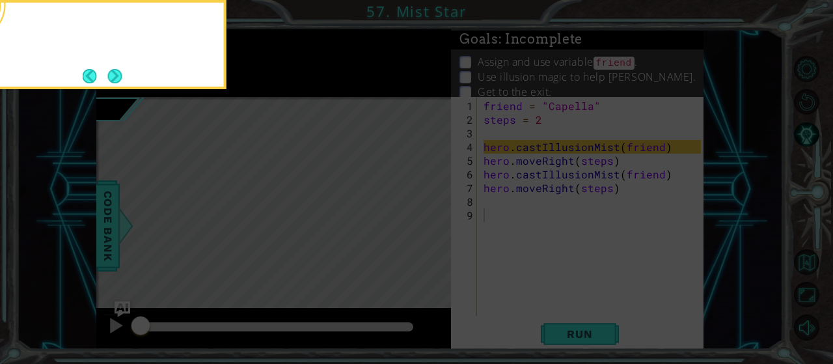
click at [110, 80] on button "Next" at bounding box center [114, 75] width 15 height 15
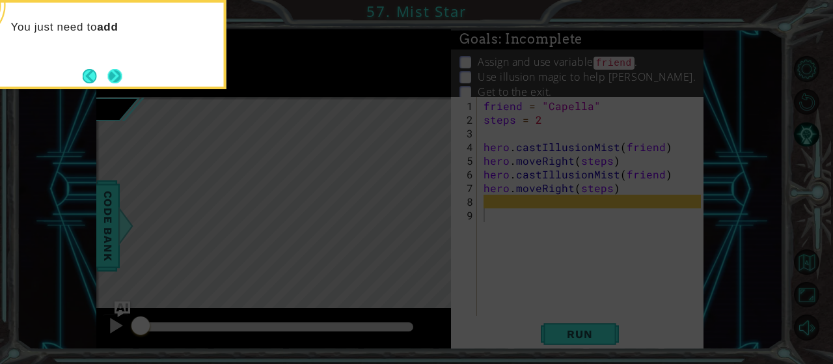
click at [119, 77] on button "Next" at bounding box center [114, 76] width 14 height 14
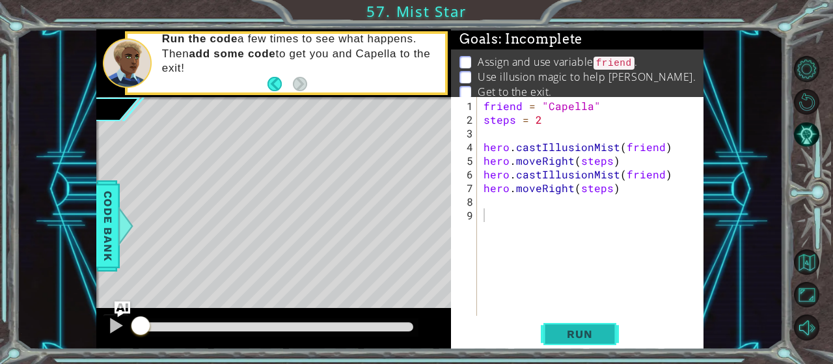
click at [584, 339] on span "Run" at bounding box center [579, 333] width 51 height 13
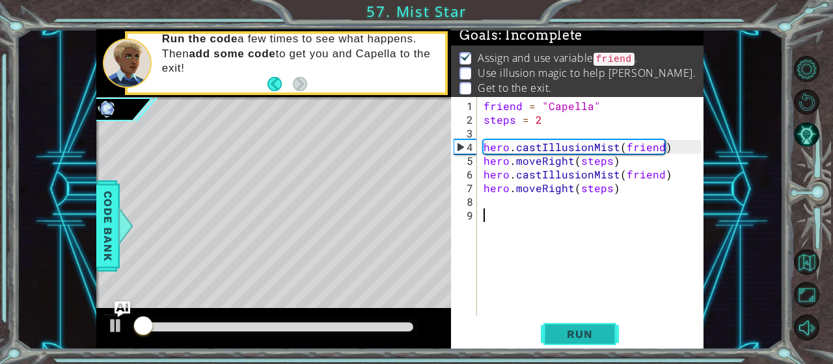
scroll to position [4, 0]
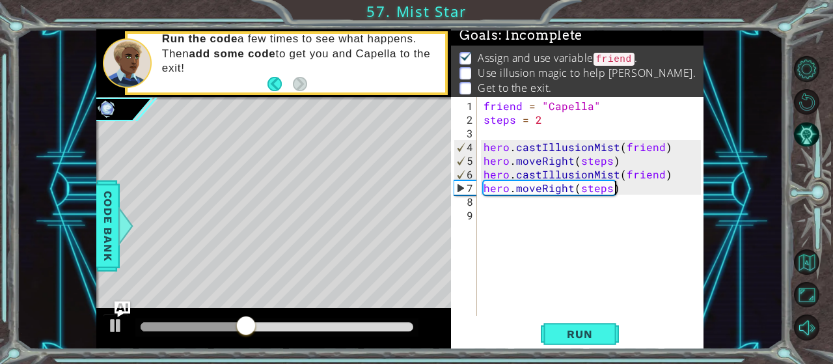
click at [641, 192] on div "friend = "Capella" steps = 2 hero . castIllusionMist ( friend ) hero . moveRigh…" at bounding box center [594, 222] width 226 height 246
type textarea "hero.moveRight(steps)"
click at [638, 194] on div "friend = "Capella" steps = 2 hero . castIllusionMist ( friend ) hero . moveRigh…" at bounding box center [594, 222] width 226 height 246
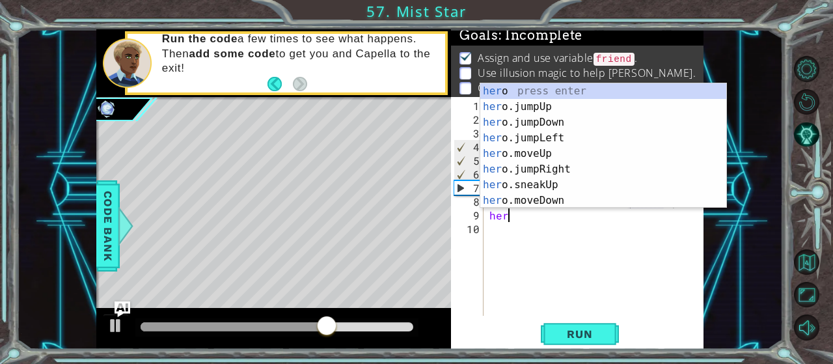
scroll to position [0, 0]
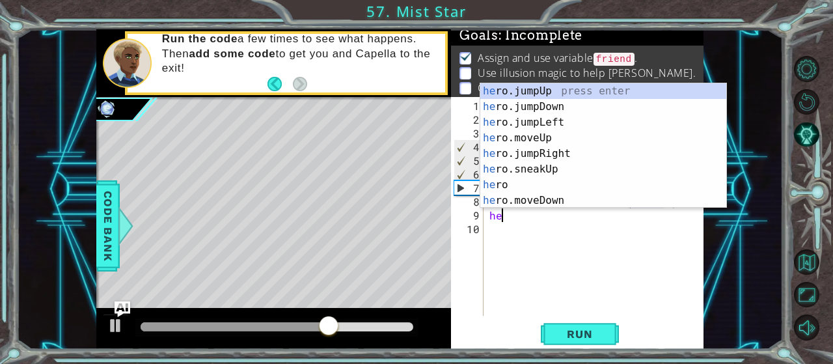
type textarea "h"
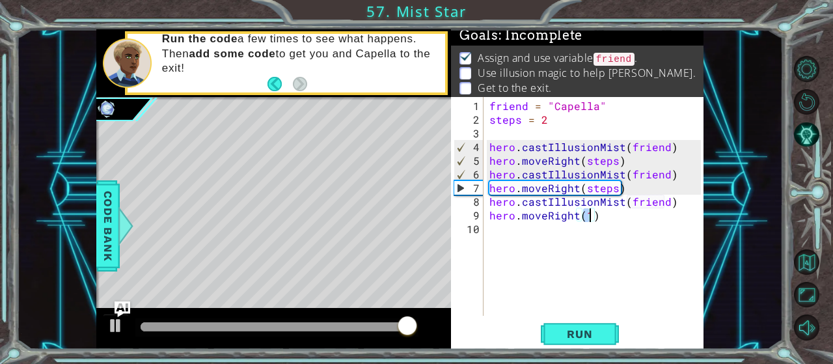
scroll to position [0, 5]
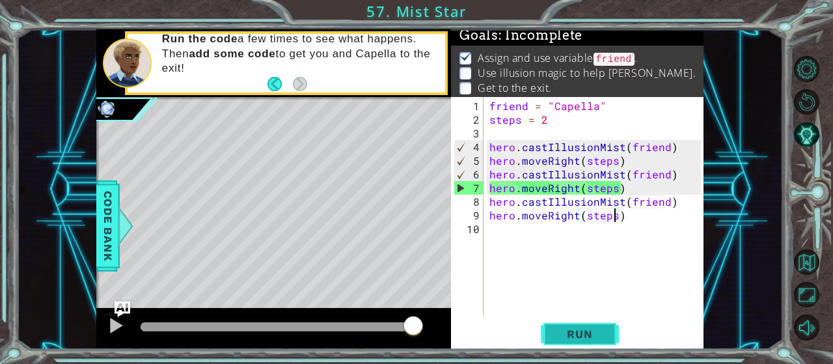
type textarea "hero.moveRight(steps)"
click at [578, 336] on span "Run" at bounding box center [579, 333] width 51 height 13
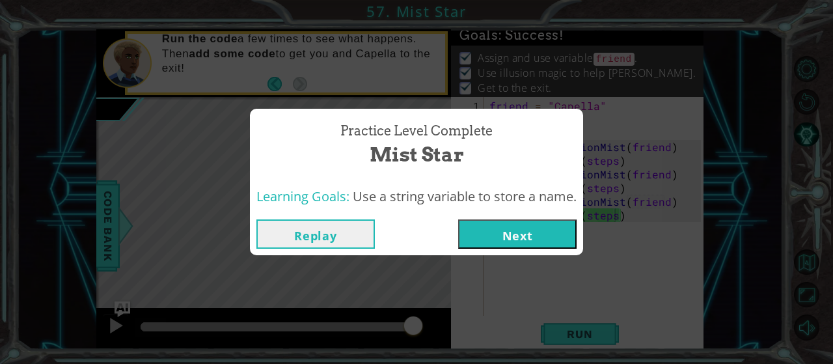
click at [507, 236] on button "Next" at bounding box center [517, 233] width 118 height 29
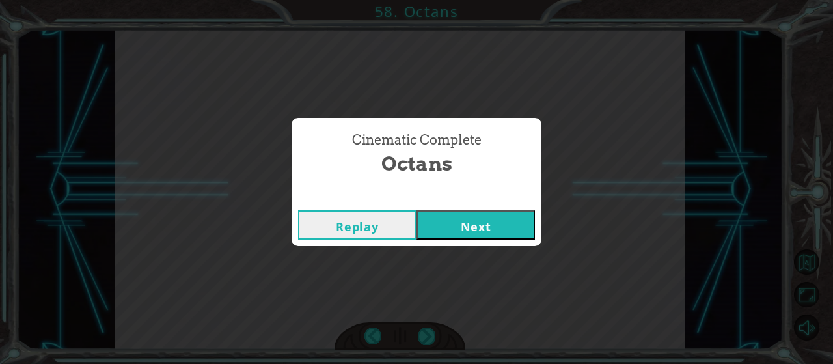
click at [478, 226] on button "Next" at bounding box center [475, 224] width 118 height 29
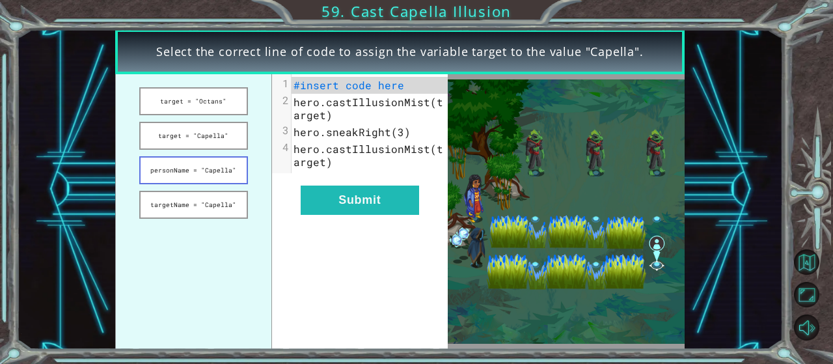
click at [174, 172] on button "personName = "Capella"" at bounding box center [193, 170] width 109 height 28
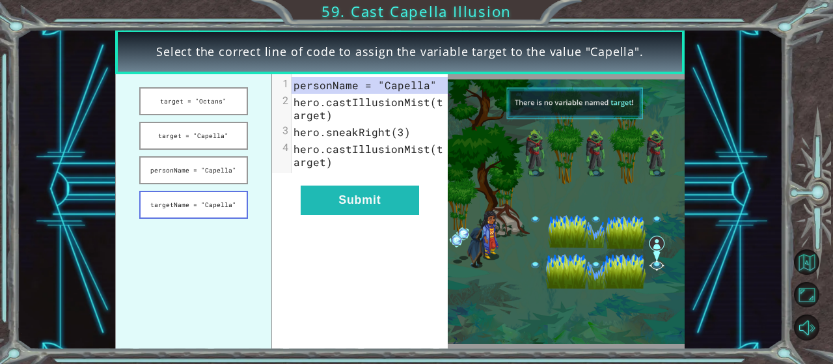
click at [209, 206] on button "targetName = "Capella"" at bounding box center [193, 205] width 109 height 28
click at [191, 103] on button "target = "Octans"" at bounding box center [193, 101] width 109 height 28
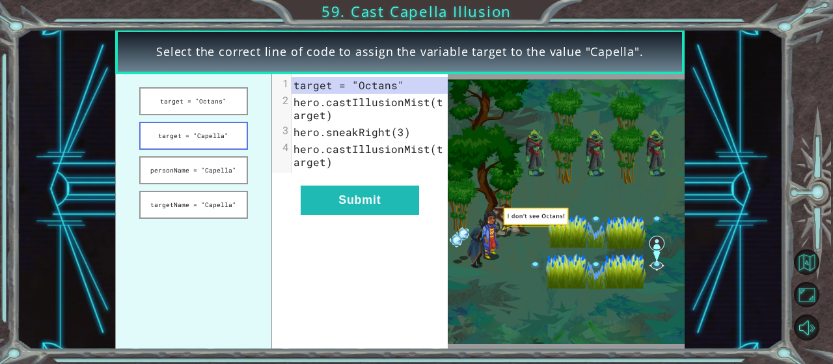
click at [204, 131] on button "target = "Capella"" at bounding box center [193, 136] width 109 height 28
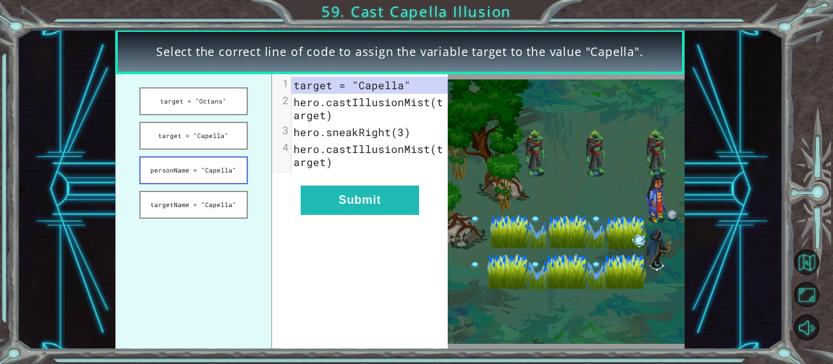
click at [226, 171] on button "personName = "Capella"" at bounding box center [193, 170] width 109 height 28
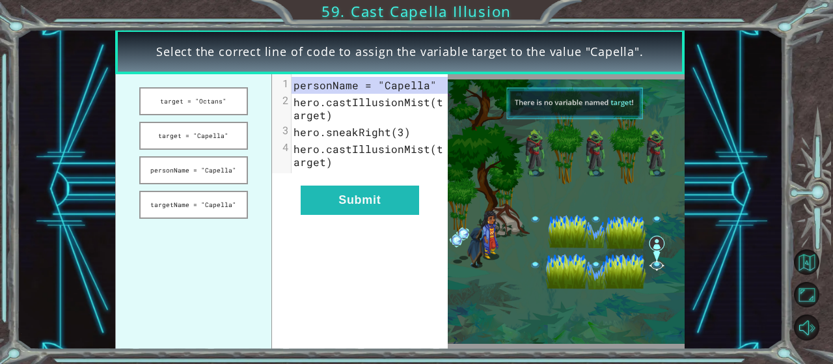
click at [214, 153] on ul "target = "Octans" target = "Capella" personName = "Capella" targetName = "Capel…" at bounding box center [193, 211] width 157 height 275
click at [214, 142] on button "target = "Capella"" at bounding box center [193, 136] width 109 height 28
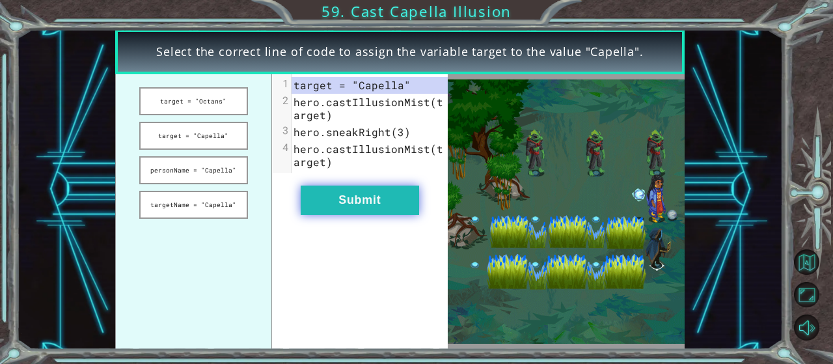
click at [342, 199] on button "Submit" at bounding box center [360, 199] width 118 height 29
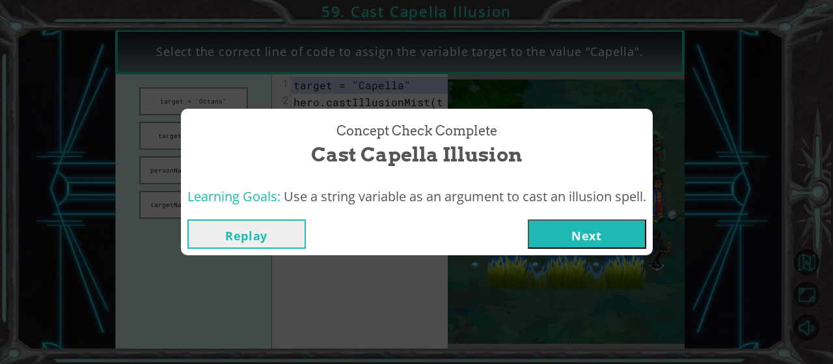
click at [630, 240] on button "Next" at bounding box center [587, 233] width 118 height 29
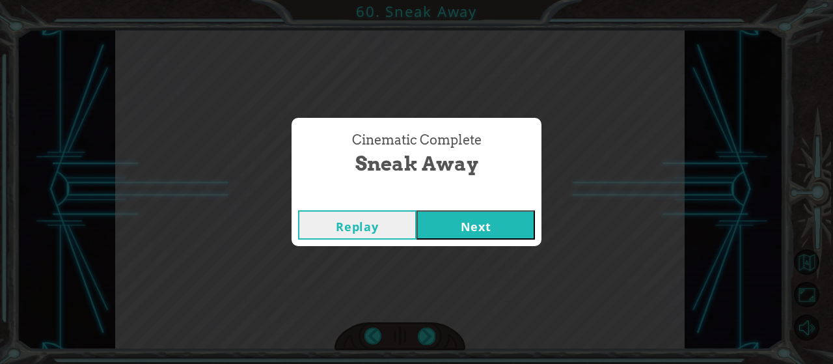
click at [499, 228] on button "Next" at bounding box center [475, 224] width 118 height 29
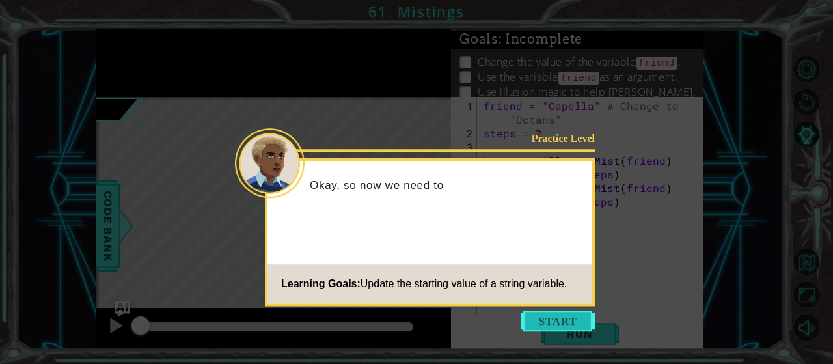
click at [552, 319] on button "Start" at bounding box center [558, 320] width 74 height 21
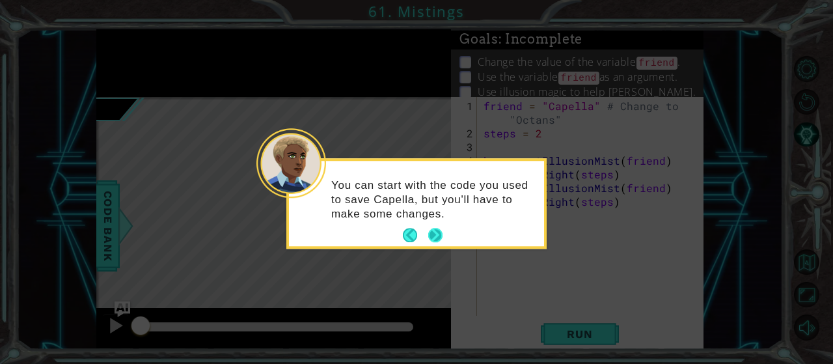
click at [439, 229] on button "Next" at bounding box center [435, 235] width 16 height 16
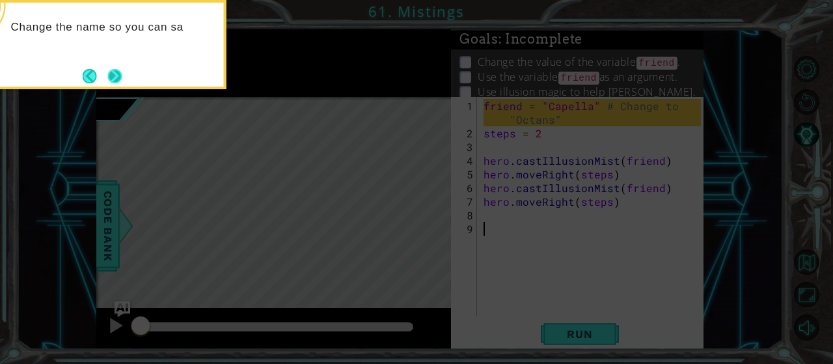
click at [118, 77] on button "Next" at bounding box center [115, 76] width 24 height 24
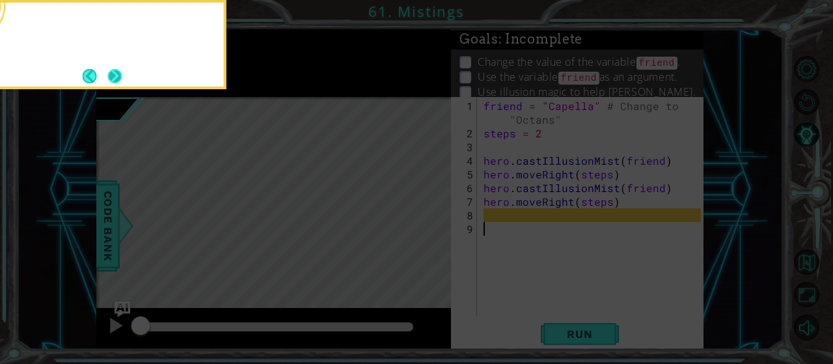
click at [118, 77] on button "Next" at bounding box center [115, 76] width 24 height 24
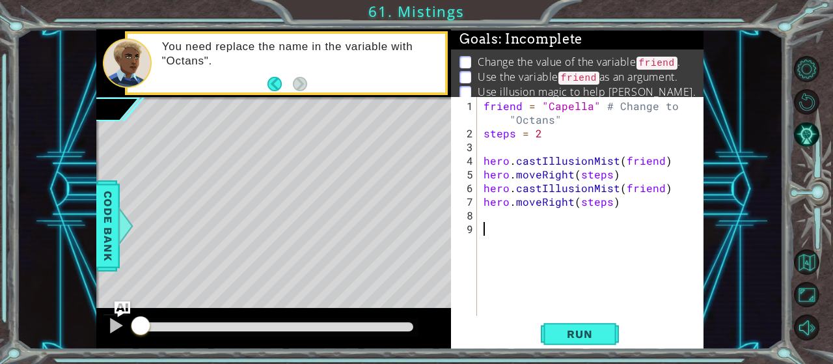
click at [532, 146] on div "friend = "Capella" # Change to "Octans" steps = 2 hero . castIllusionMist ( fri…" at bounding box center [594, 229] width 226 height 260
type textarea "for in (3"
click at [556, 343] on button "Run" at bounding box center [580, 333] width 78 height 25
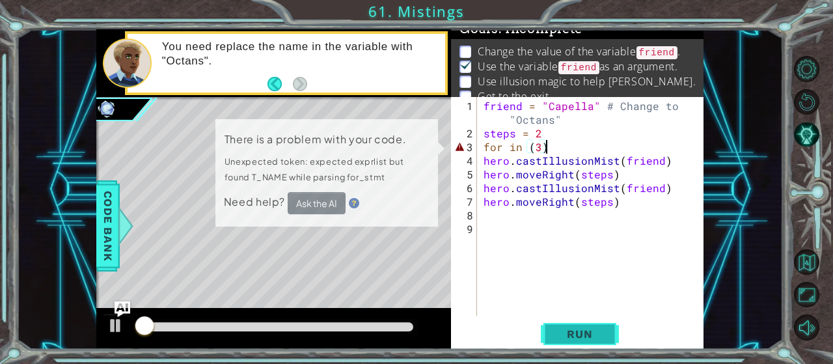
scroll to position [12, 0]
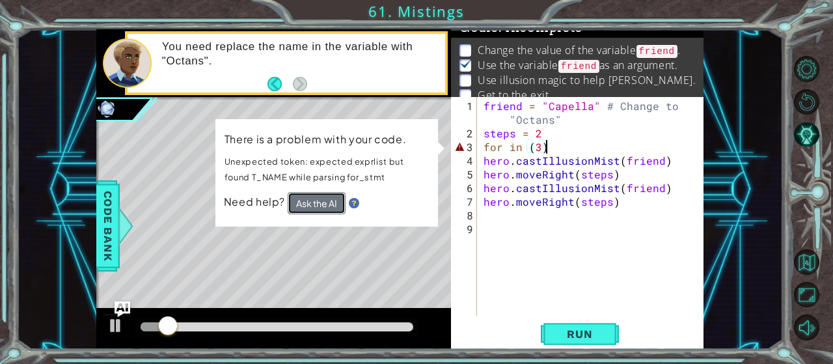
click at [319, 203] on button "Ask the AI" at bounding box center [317, 203] width 58 height 22
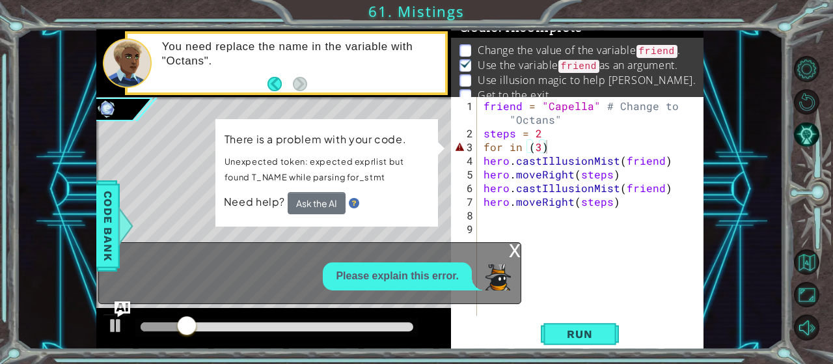
drag, startPoint x: 515, startPoint y: 254, endPoint x: 502, endPoint y: 245, distance: 15.9
click at [515, 253] on div "x" at bounding box center [515, 249] width 12 height 13
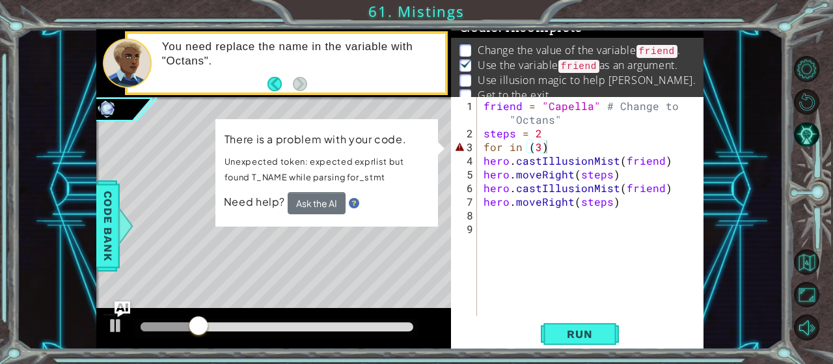
drag, startPoint x: 494, startPoint y: 146, endPoint x: 519, endPoint y: 145, distance: 24.7
click at [496, 145] on div "friend = "Capella" # Change to "Octans" steps = 2 for in ( 3 ) hero . castIllus…" at bounding box center [594, 229] width 226 height 260
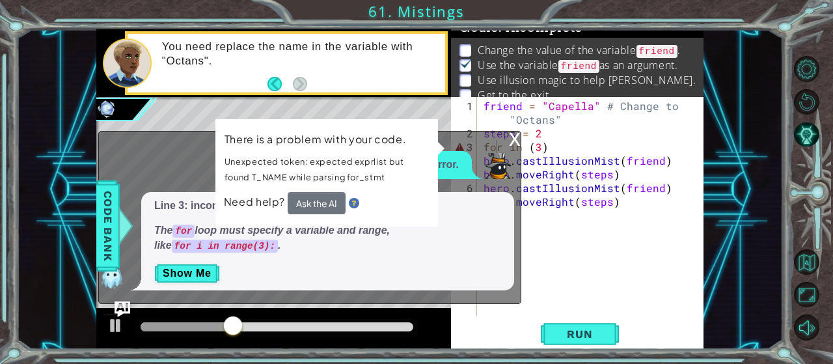
click at [506, 139] on div "x Please explain this error. Line 3: incomplete for loop syntax The for loop mu…" at bounding box center [309, 217] width 423 height 172
click at [513, 136] on div "x" at bounding box center [515, 137] width 12 height 13
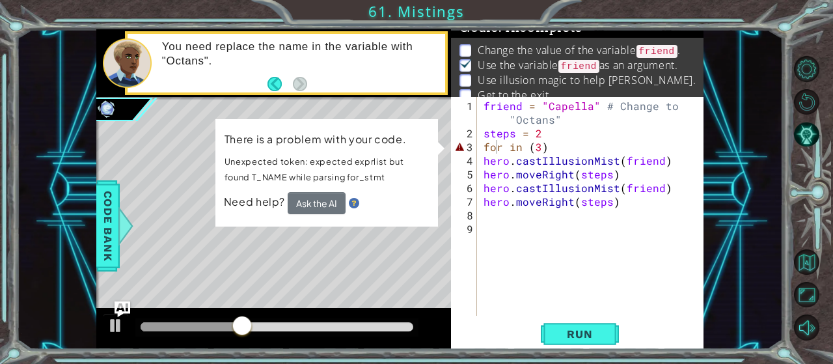
click at [509, 144] on div "friend = "Capella" # Change to "Octans" steps = 2 for in ( 3 ) hero . castIllus…" at bounding box center [594, 229] width 226 height 260
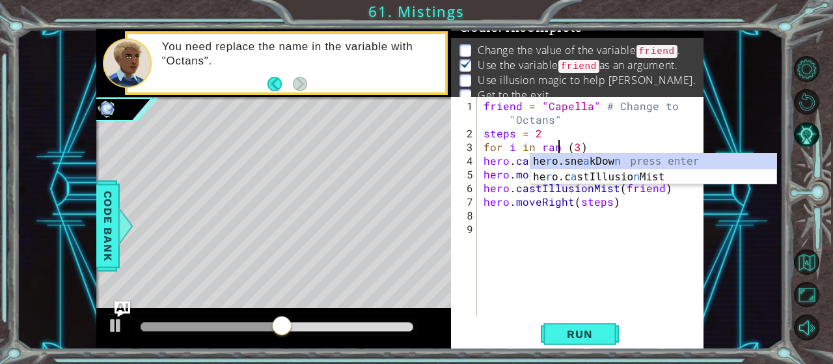
scroll to position [0, 5]
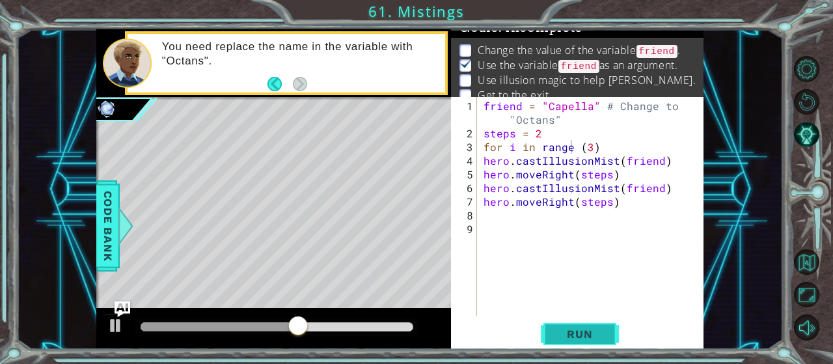
click at [564, 334] on span "Run" at bounding box center [579, 333] width 51 height 13
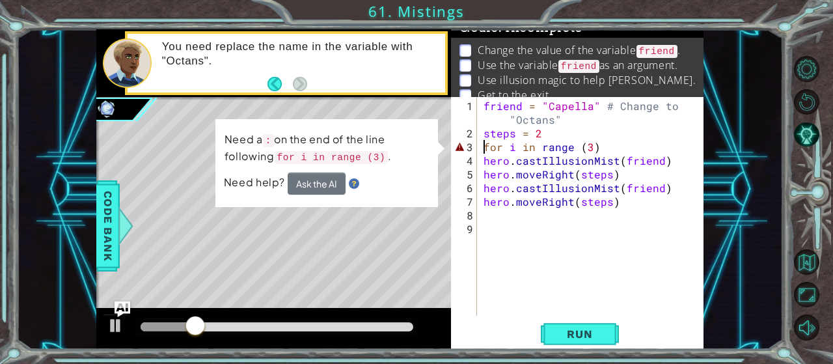
click at [481, 152] on div "friend = "Capella" # Change to "Octans" steps = 2 for i in range ( 3 ) hero . c…" at bounding box center [594, 229] width 226 height 260
click at [484, 150] on div "friend = "Capella" # Change to "Octans" steps = 2 for i in range ( 3 ) hero . c…" at bounding box center [594, 229] width 226 height 260
click at [496, 154] on div "friend = "Capella" # Change to "Octans" steps = 2 for i in range ( 3 ) hero . c…" at bounding box center [594, 229] width 226 height 260
drag, startPoint x: 580, startPoint y: 170, endPoint x: 598, endPoint y: 161, distance: 20.1
click at [581, 170] on div "friend = "Capella" # Change to "Octans" steps = 2 for i in range ( 3 ) hero . c…" at bounding box center [594, 229] width 226 height 260
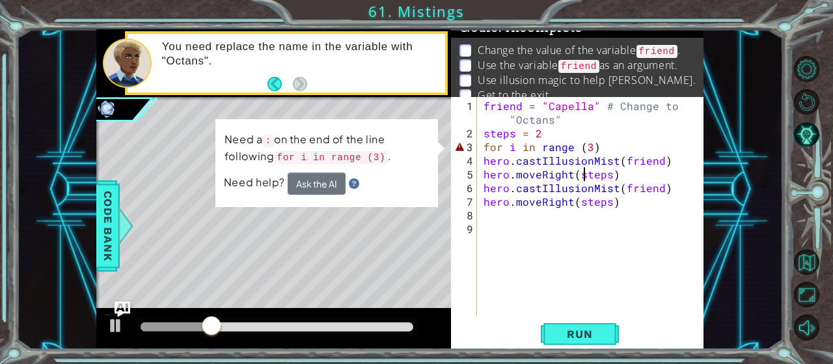
click at [605, 144] on div "friend = "Capella" # Change to "Octans" steps = 2 for i in range ( 3 ) hero . c…" at bounding box center [594, 229] width 226 height 260
click at [321, 178] on button "Ask the AI" at bounding box center [317, 183] width 58 height 22
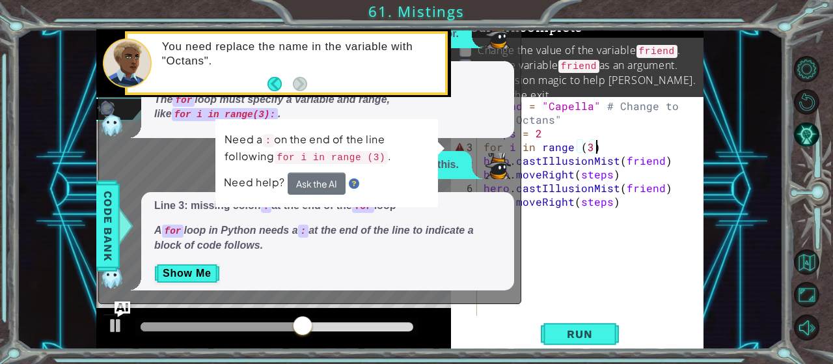
type textarea "for i in range (3):"
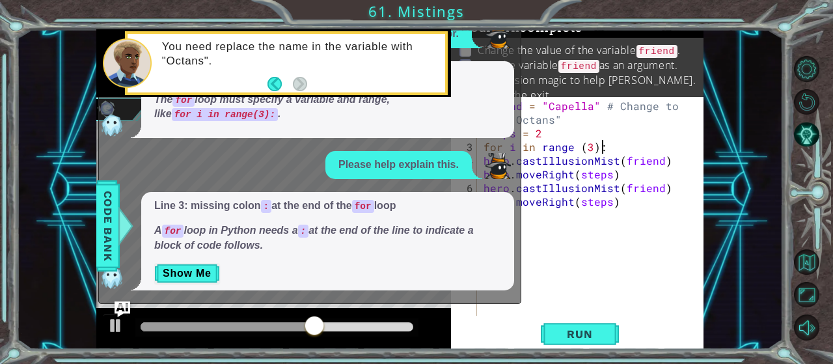
click at [560, 259] on div "friend = "Capella" # Change to "Octans" steps = 2 for i in range ( 3 ) : hero .…" at bounding box center [594, 229] width 226 height 260
click at [581, 326] on button "Run" at bounding box center [580, 333] width 78 height 25
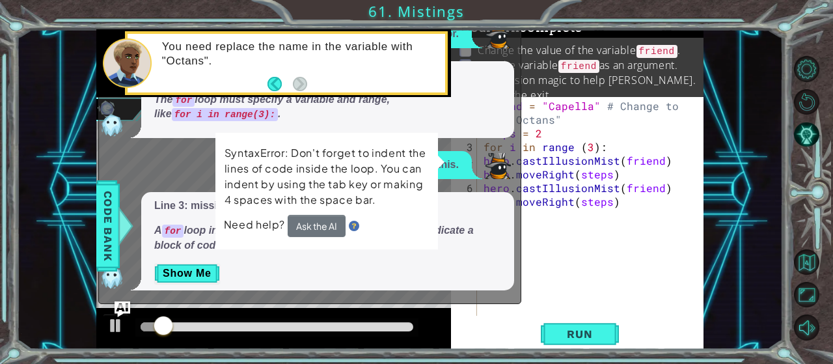
drag, startPoint x: 465, startPoint y: 127, endPoint x: 520, endPoint y: 204, distance: 94.2
click at [468, 127] on div "Line 3: incomplete for loop syntax The for loop must specify a variable and ran…" at bounding box center [327, 99] width 373 height 77
click at [360, 230] on div "Need help? Ask the AI" at bounding box center [326, 225] width 206 height 23
